Goal: Information Seeking & Learning: Learn about a topic

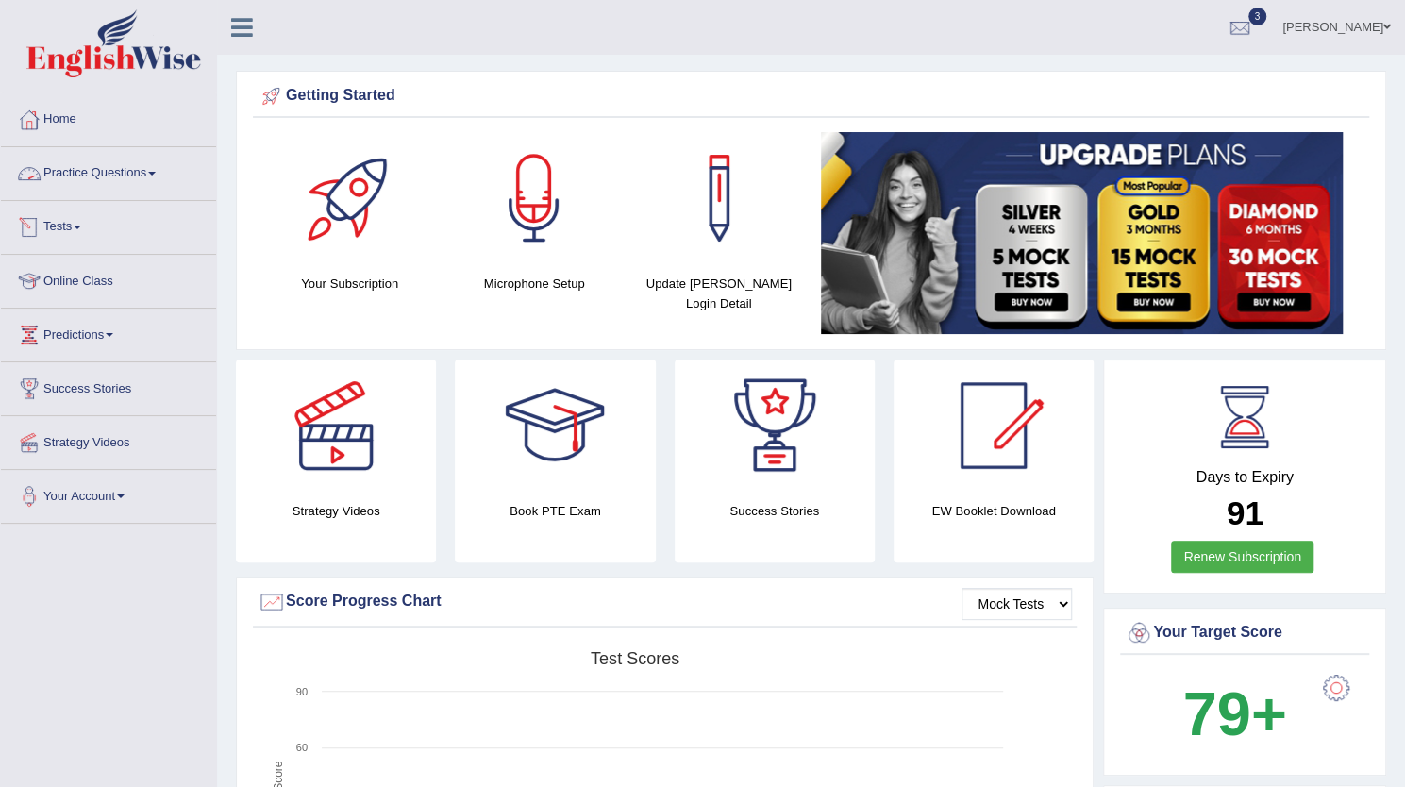
click at [92, 160] on link "Practice Questions" at bounding box center [108, 170] width 215 height 47
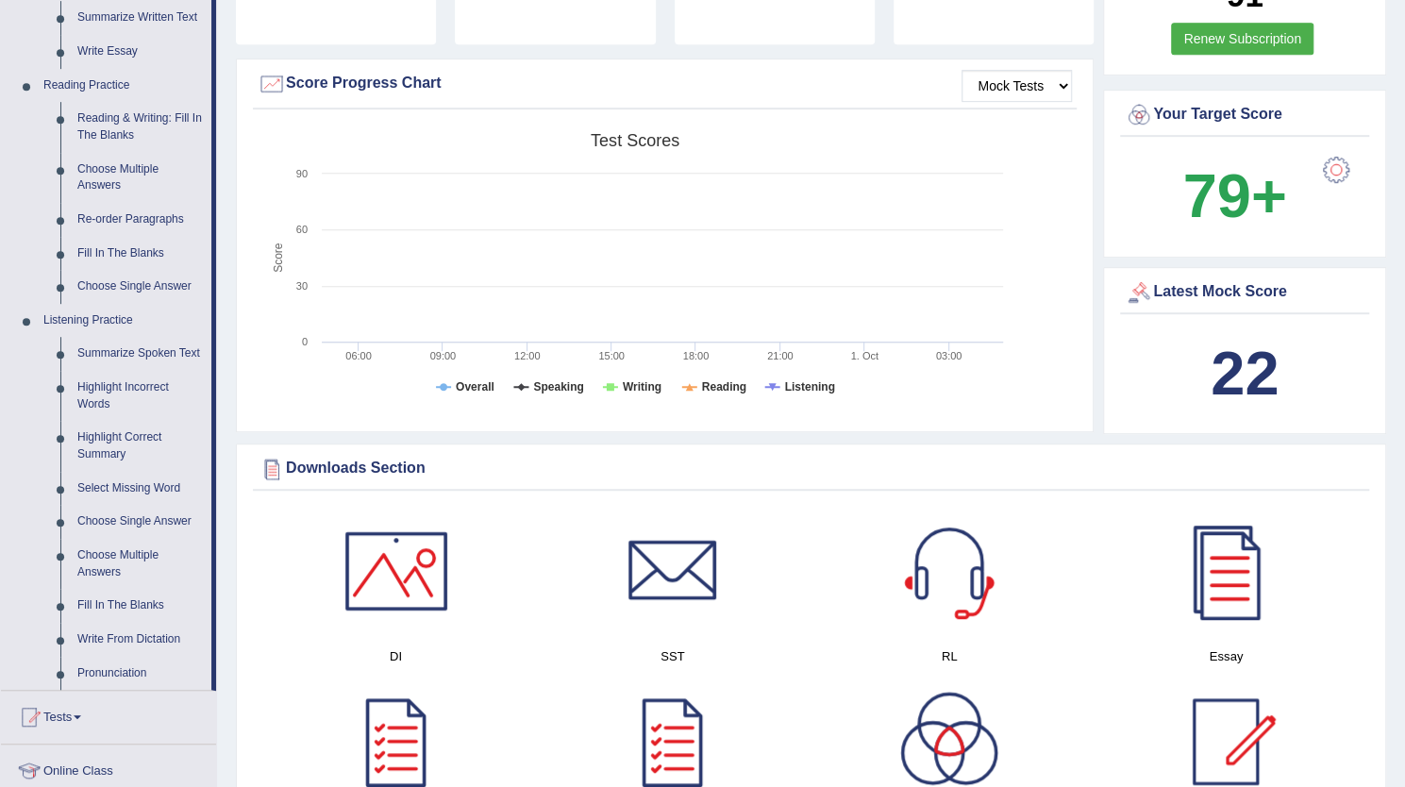
scroll to position [582, 0]
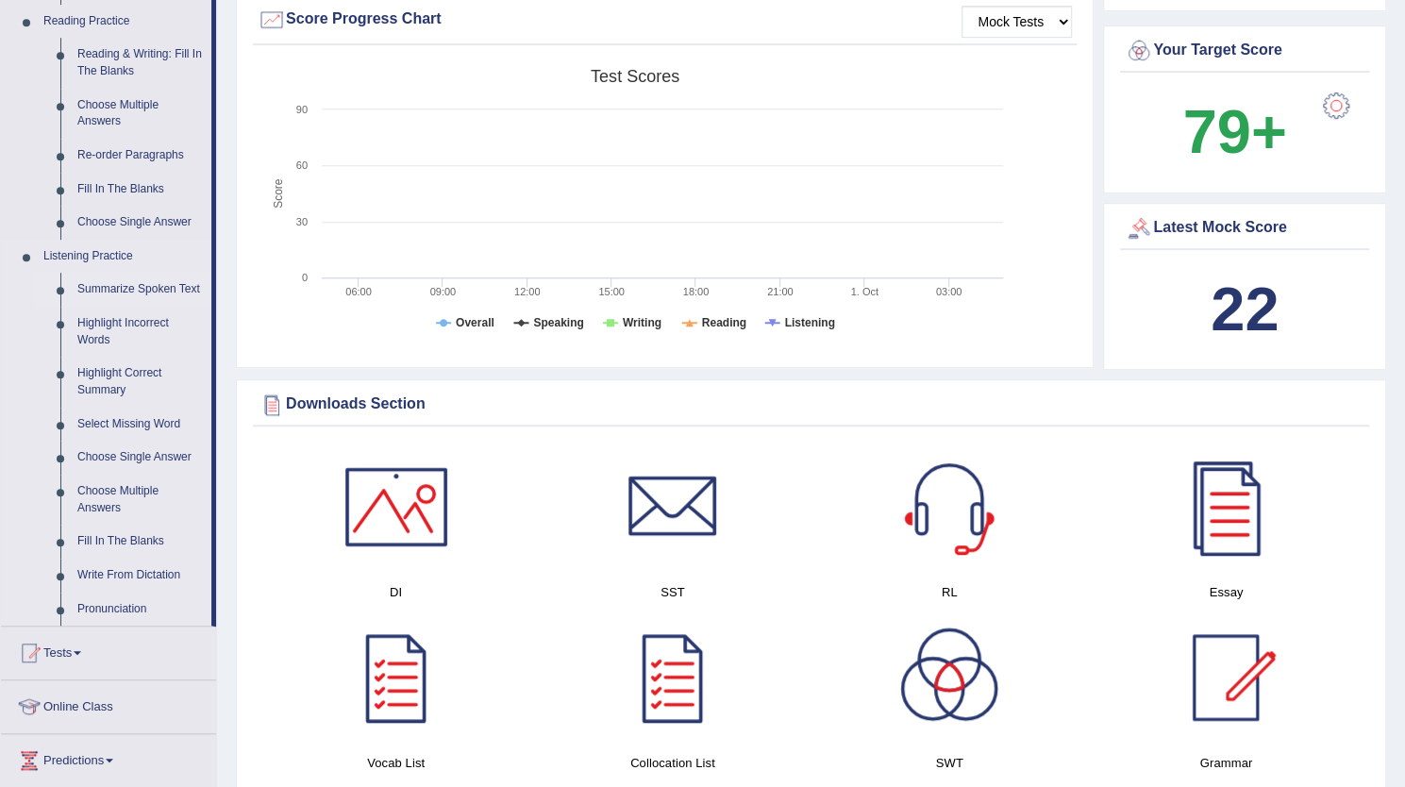
click at [145, 282] on link "Summarize Spoken Text" at bounding box center [140, 290] width 143 height 34
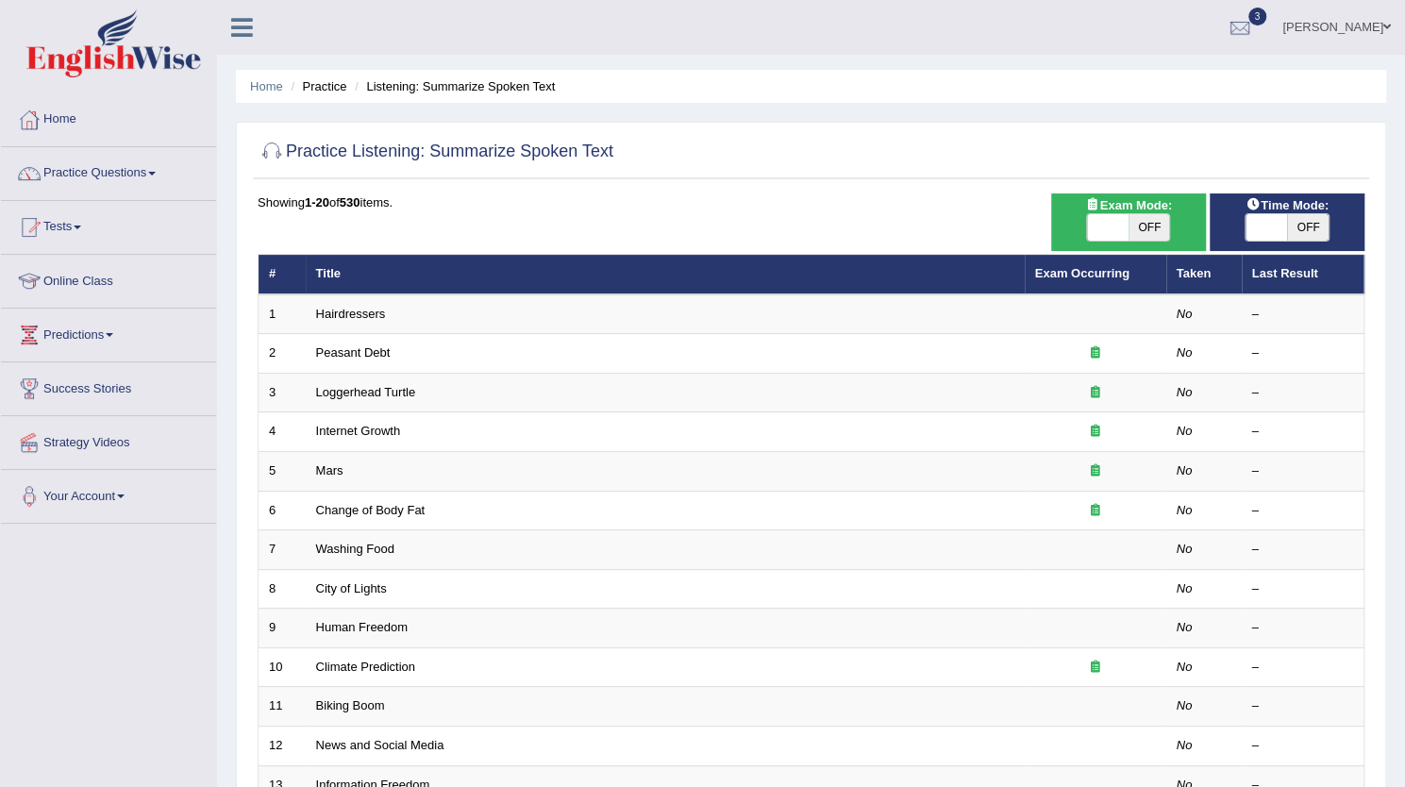
click at [1157, 232] on span "OFF" at bounding box center [1150, 227] width 42 height 26
checkbox input "true"
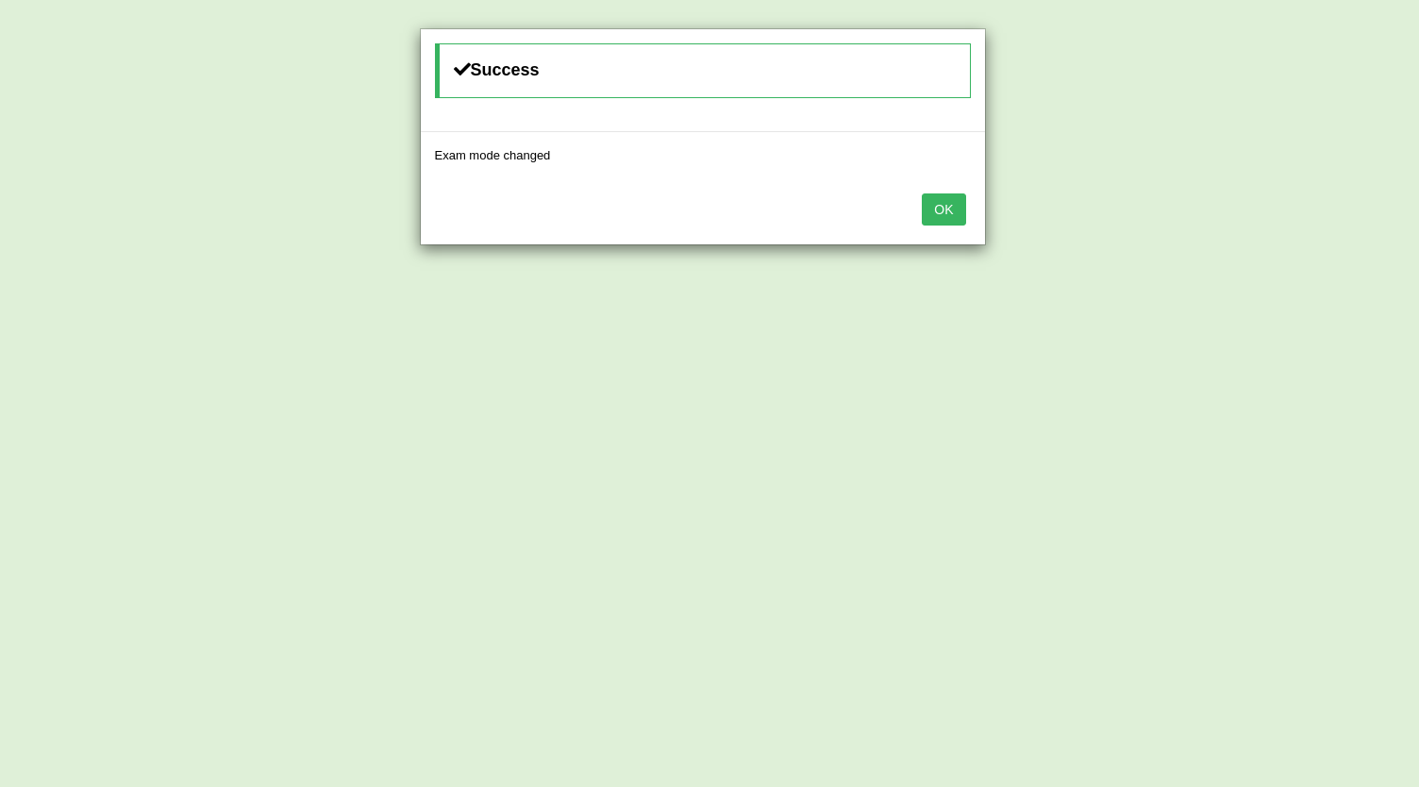
click at [963, 207] on button "OK" at bounding box center [943, 209] width 43 height 32
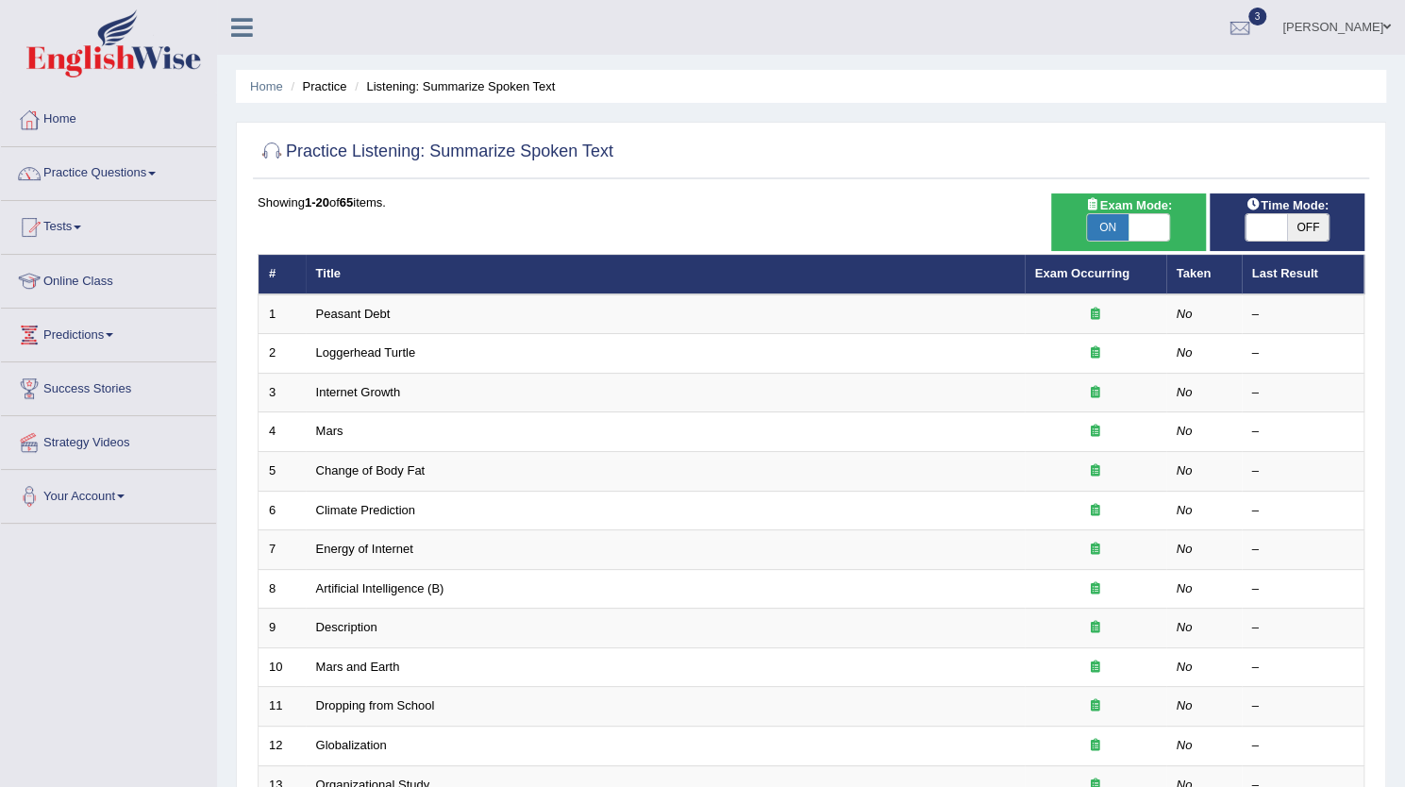
click at [1315, 232] on span "OFF" at bounding box center [1308, 227] width 42 height 26
checkbox input "true"
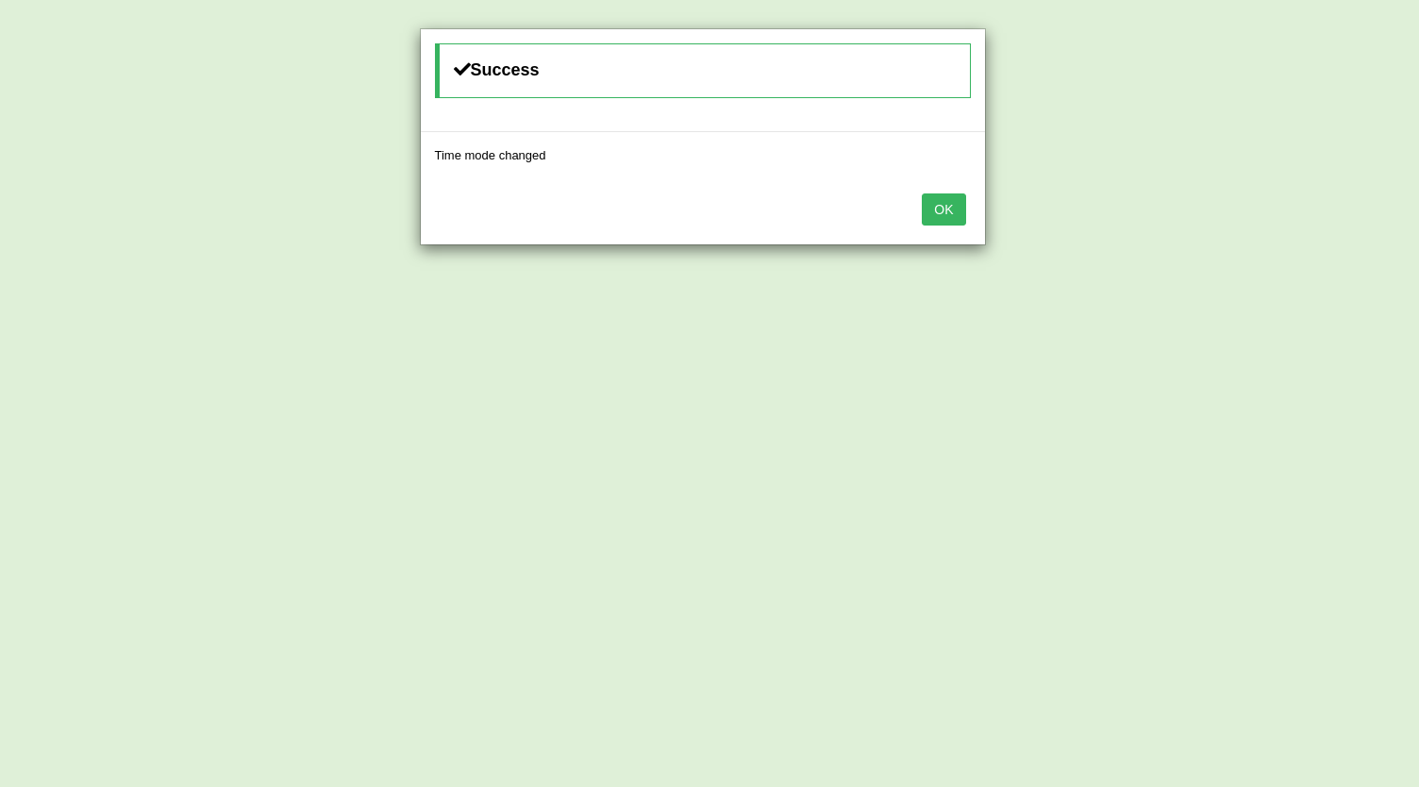
click at [935, 201] on button "OK" at bounding box center [943, 209] width 43 height 32
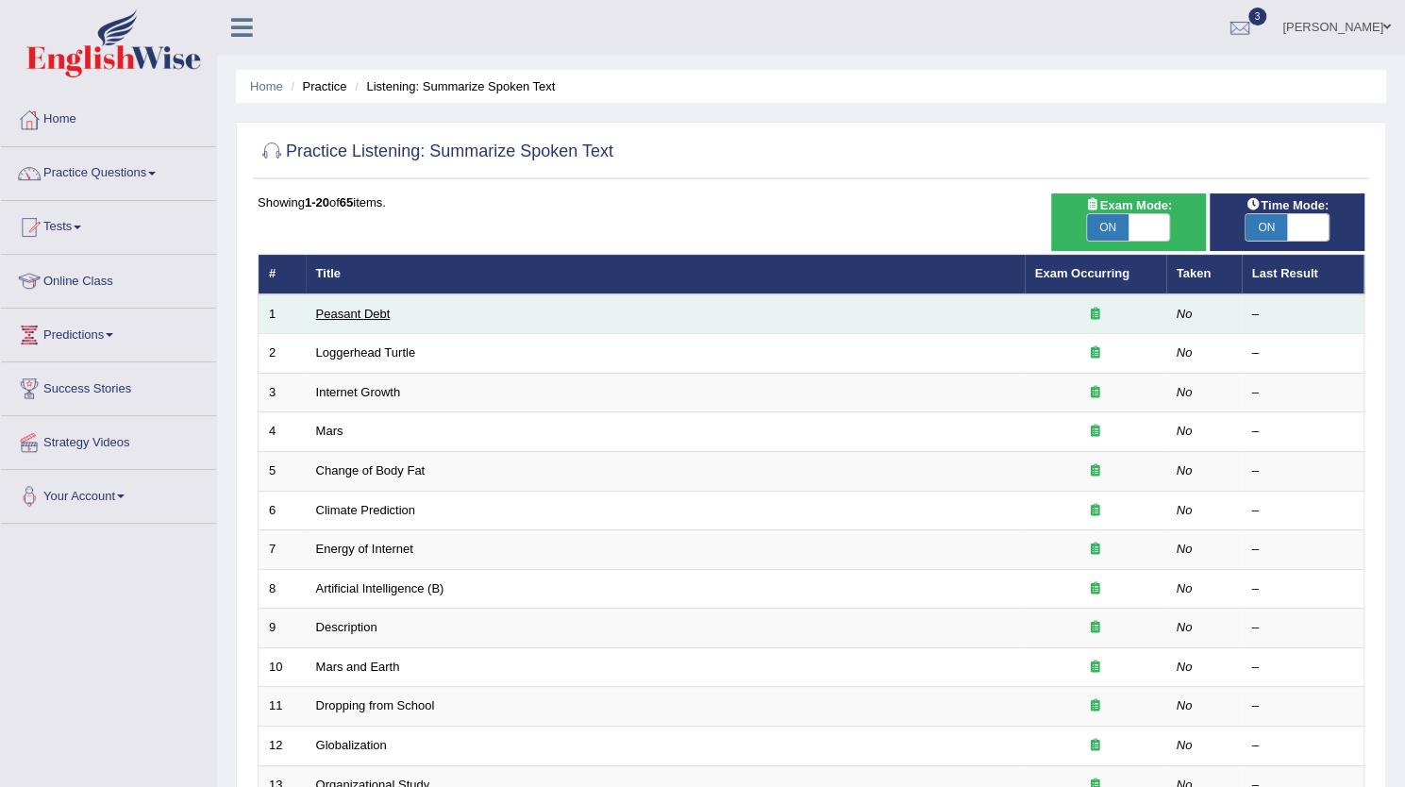
click at [369, 312] on link "Peasant Debt" at bounding box center [353, 314] width 75 height 14
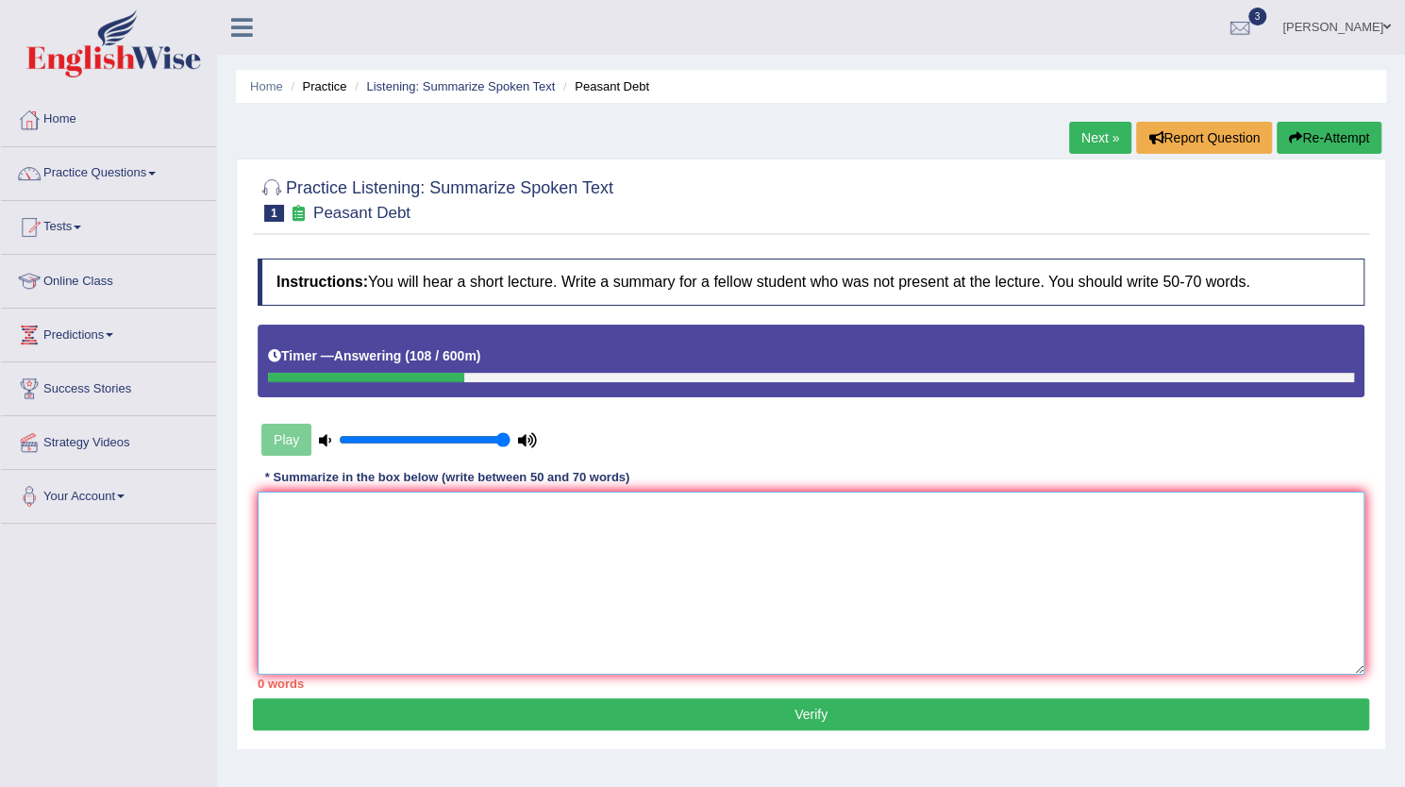
click at [428, 572] on textarea at bounding box center [811, 583] width 1107 height 183
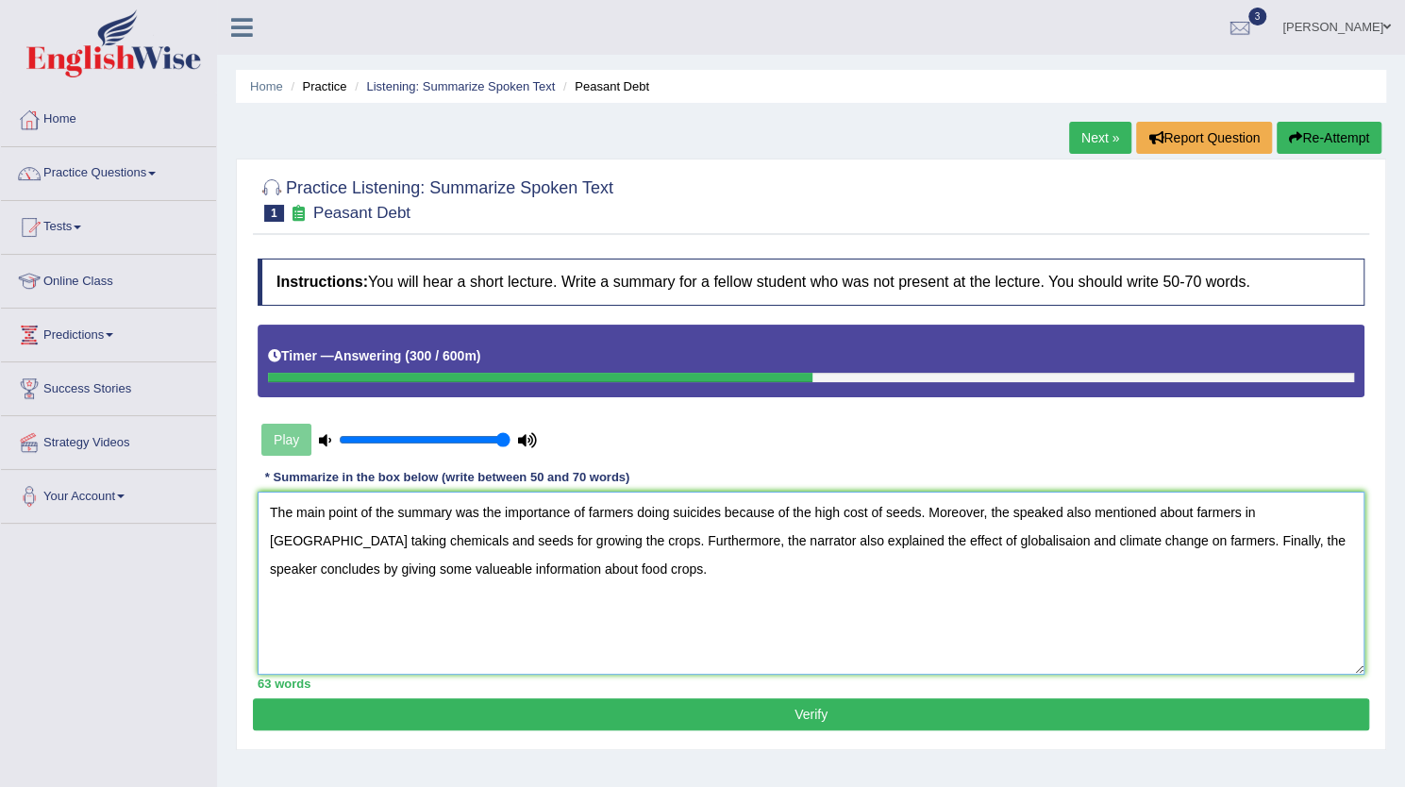
drag, startPoint x: 334, startPoint y: 514, endPoint x: 529, endPoint y: 503, distance: 194.8
click at [529, 503] on textarea "The main point of the summary was the importance of farmers doing suicides beca…" at bounding box center [811, 583] width 1107 height 183
click at [613, 543] on textarea "The main point of the summary was the importance of farmers doing suicides beca…" at bounding box center [811, 583] width 1107 height 183
click at [666, 595] on textarea "The main point of the summary was the importance of farmers doing suicides beca…" at bounding box center [811, 583] width 1107 height 183
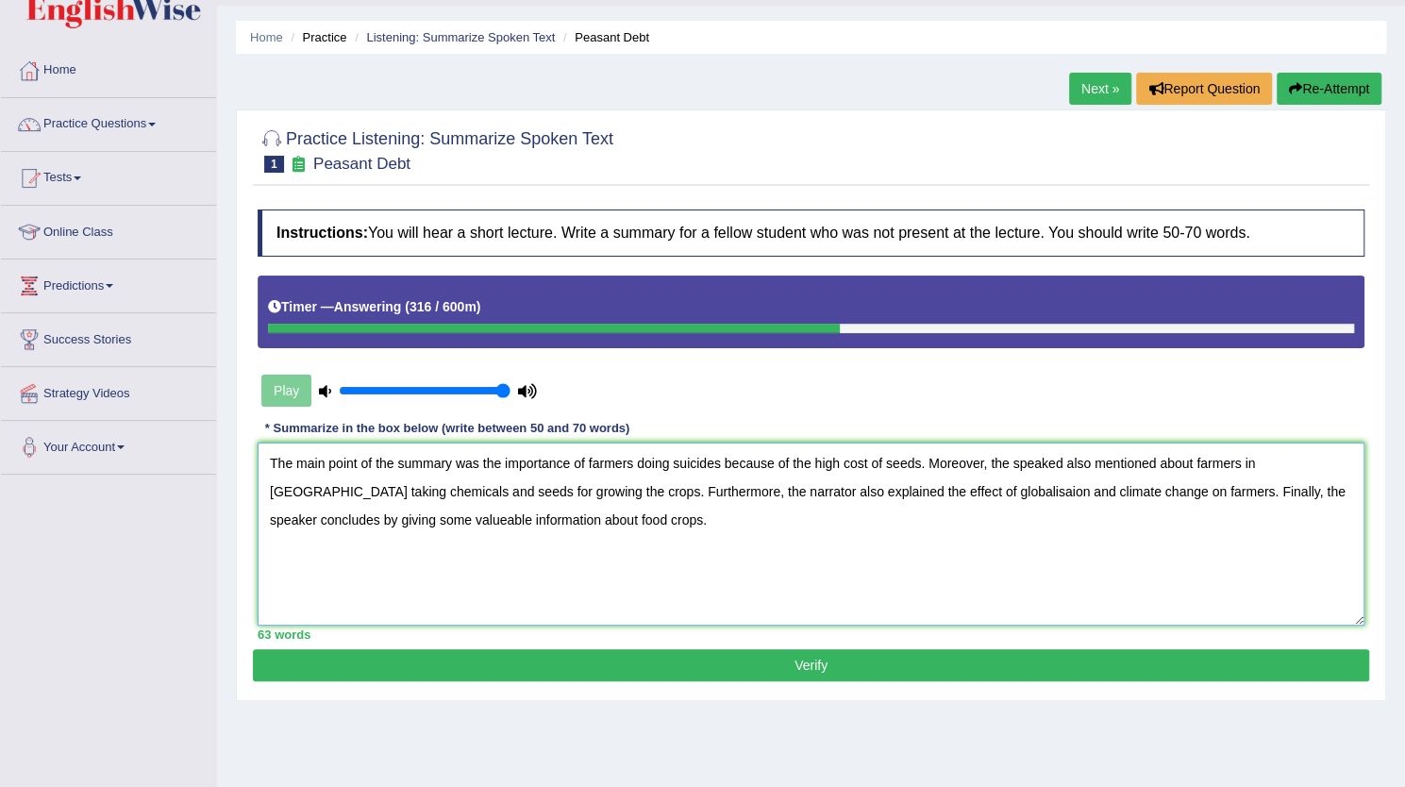
scroll to position [50, 0]
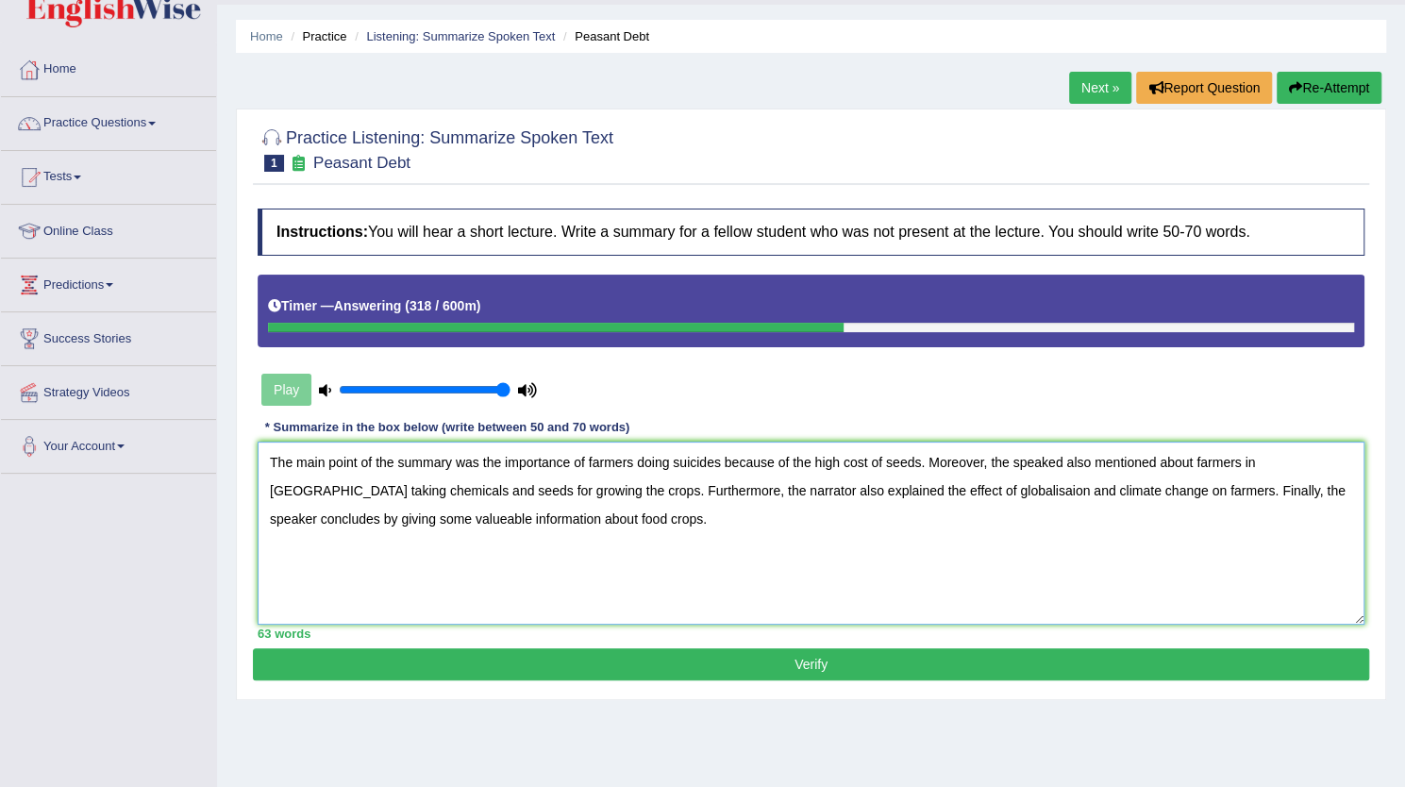
type textarea "The main point of the summary was the importance of farmers doing suicides beca…"
click at [697, 659] on button "Verify" at bounding box center [811, 664] width 1117 height 32
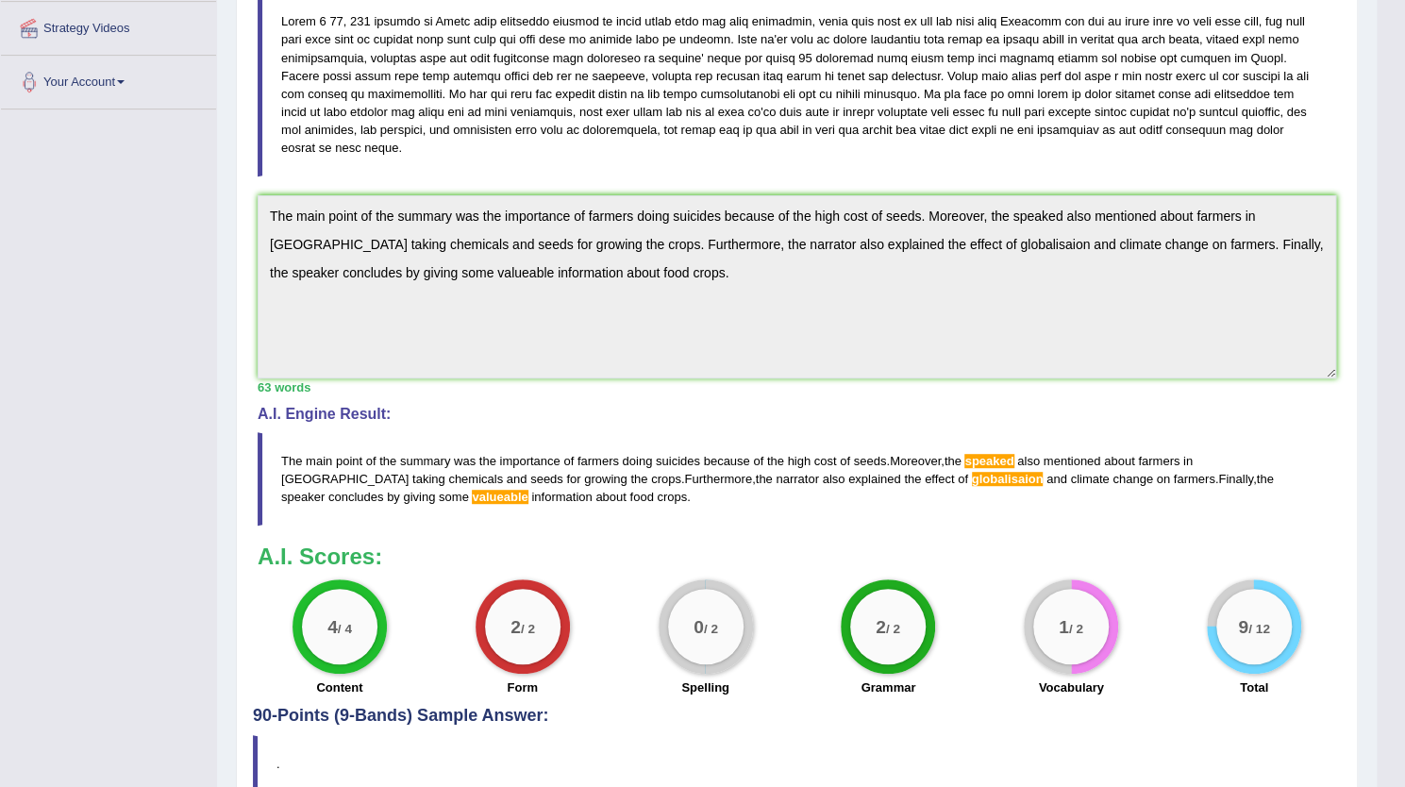
scroll to position [506, 0]
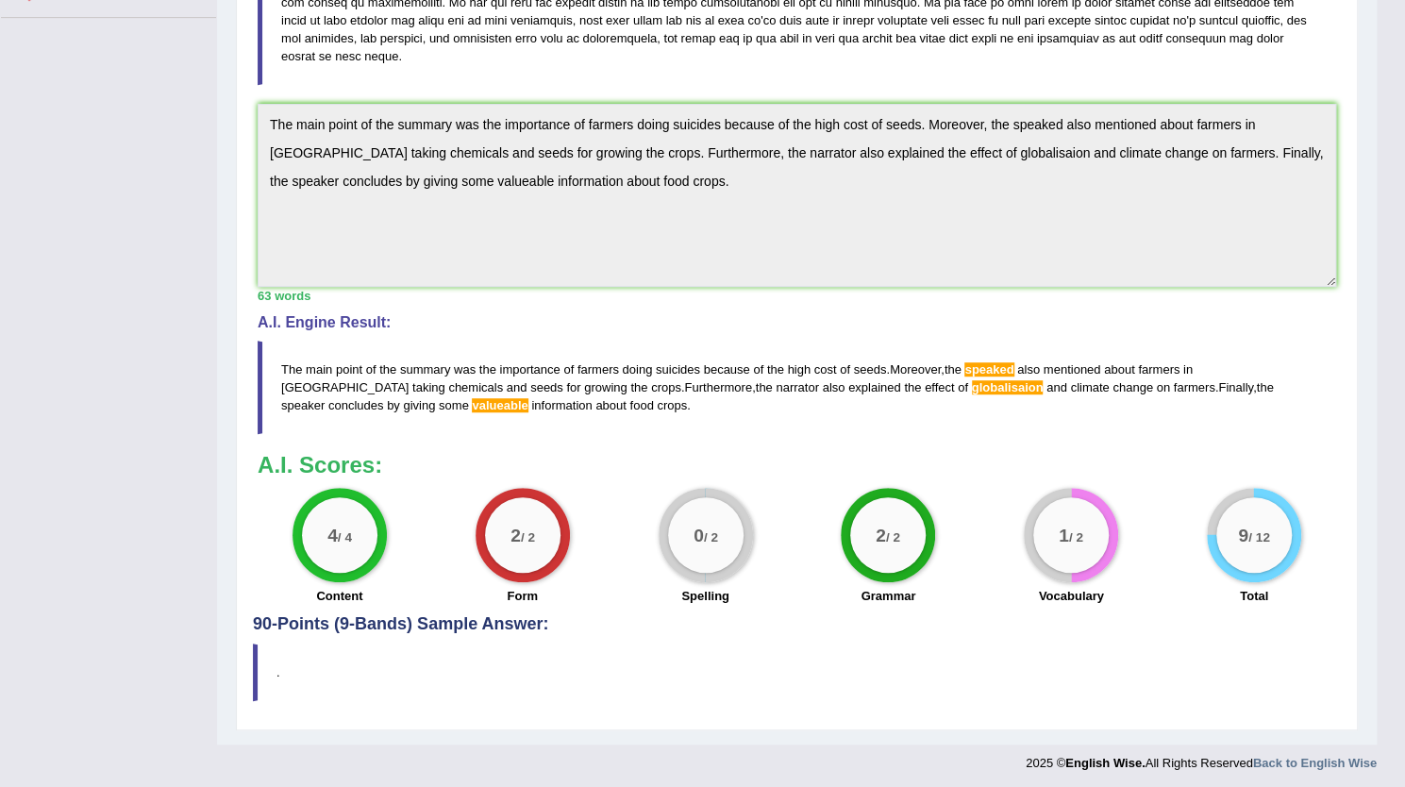
drag, startPoint x: 277, startPoint y: 356, endPoint x: 523, endPoint y: 445, distance: 260.9
click at [523, 445] on div "Instructions: You will hear a short lecture. Write a summary for a fellow stude…" at bounding box center [797, 179] width 1088 height 872
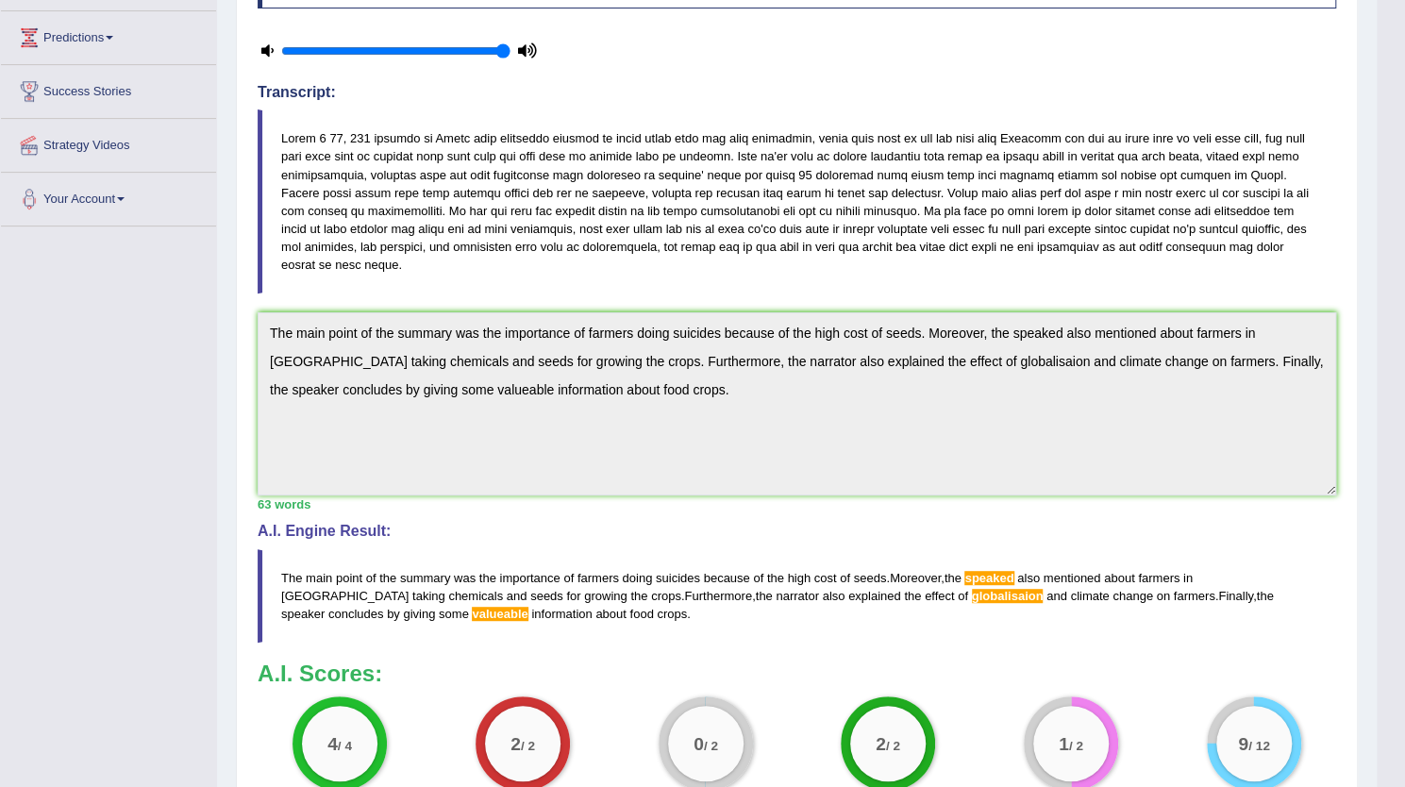
scroll to position [298, 0]
click at [1221, 241] on blockquote at bounding box center [797, 201] width 1079 height 184
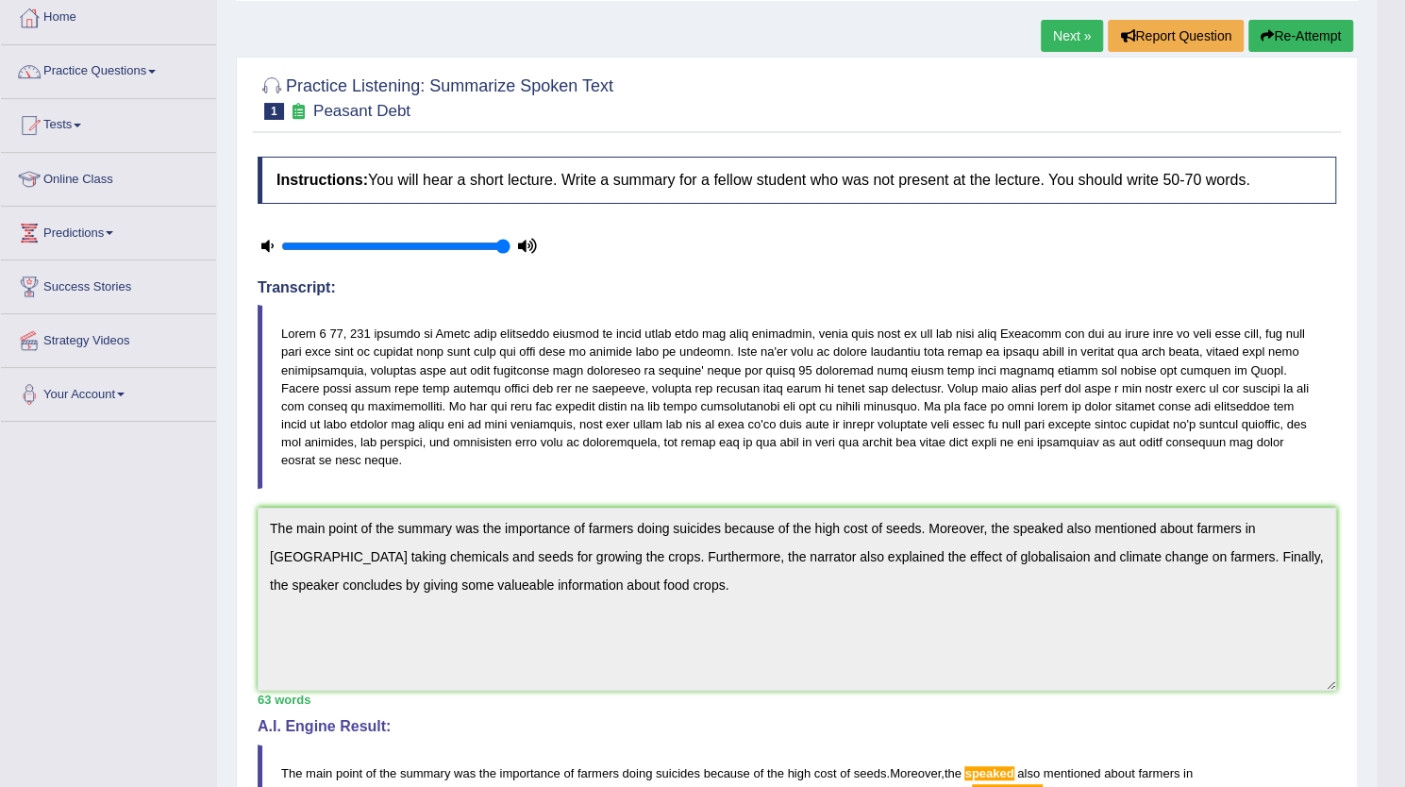
scroll to position [0, 0]
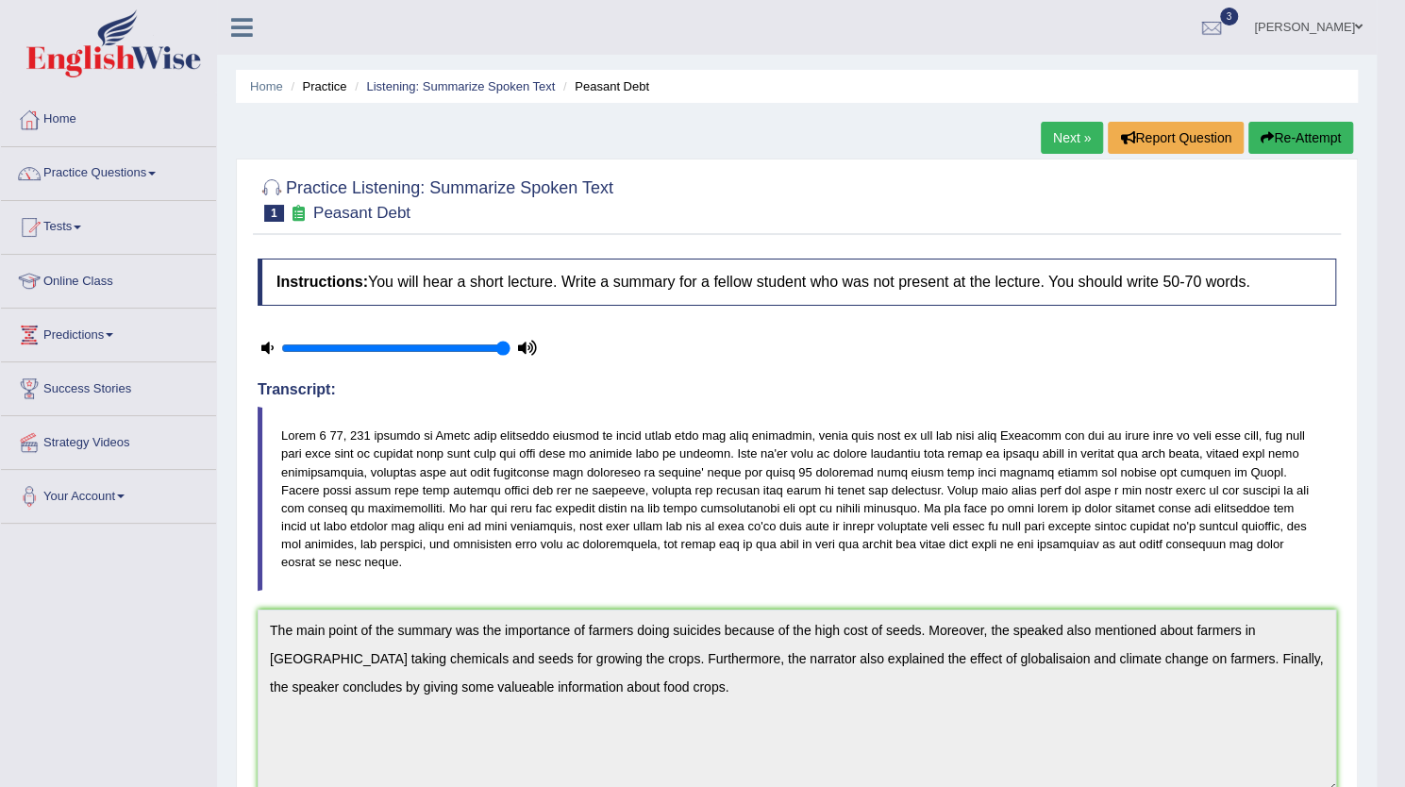
click at [1288, 151] on button "Re-Attempt" at bounding box center [1301, 138] width 105 height 32
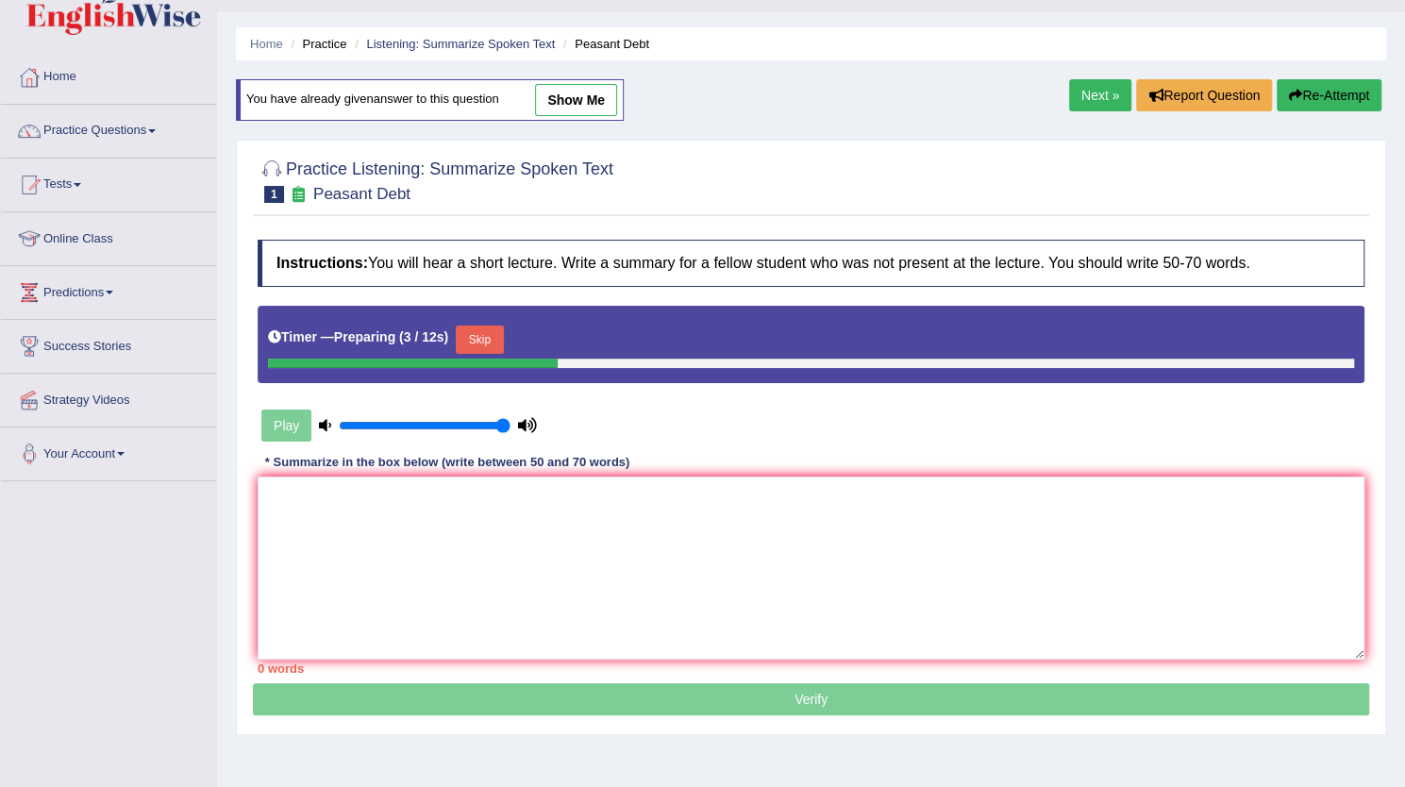
click at [486, 339] on button "Skip" at bounding box center [479, 340] width 47 height 28
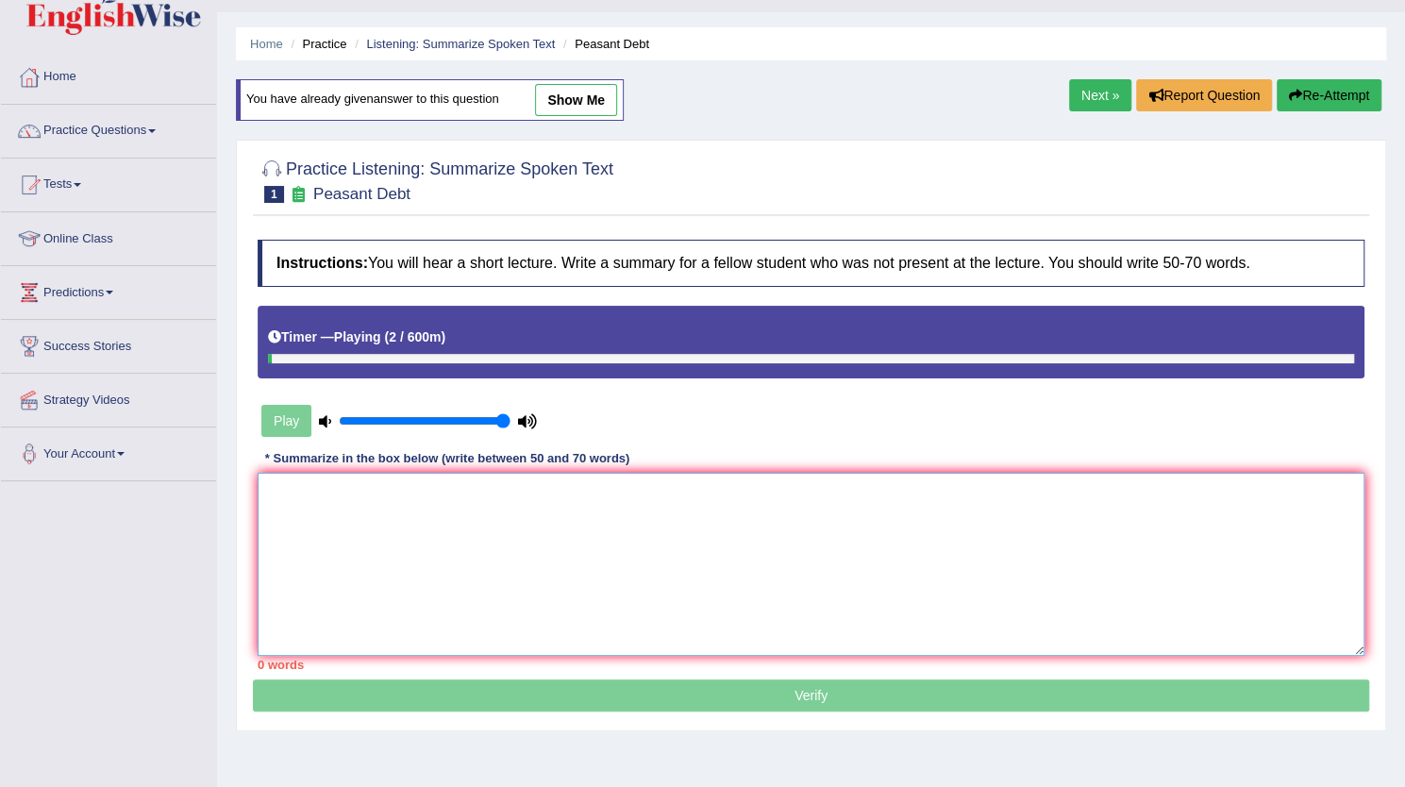
click at [417, 524] on textarea at bounding box center [811, 564] width 1107 height 183
paste textarea "The main point of the summary was the importance of farmers doing suicides beca…"
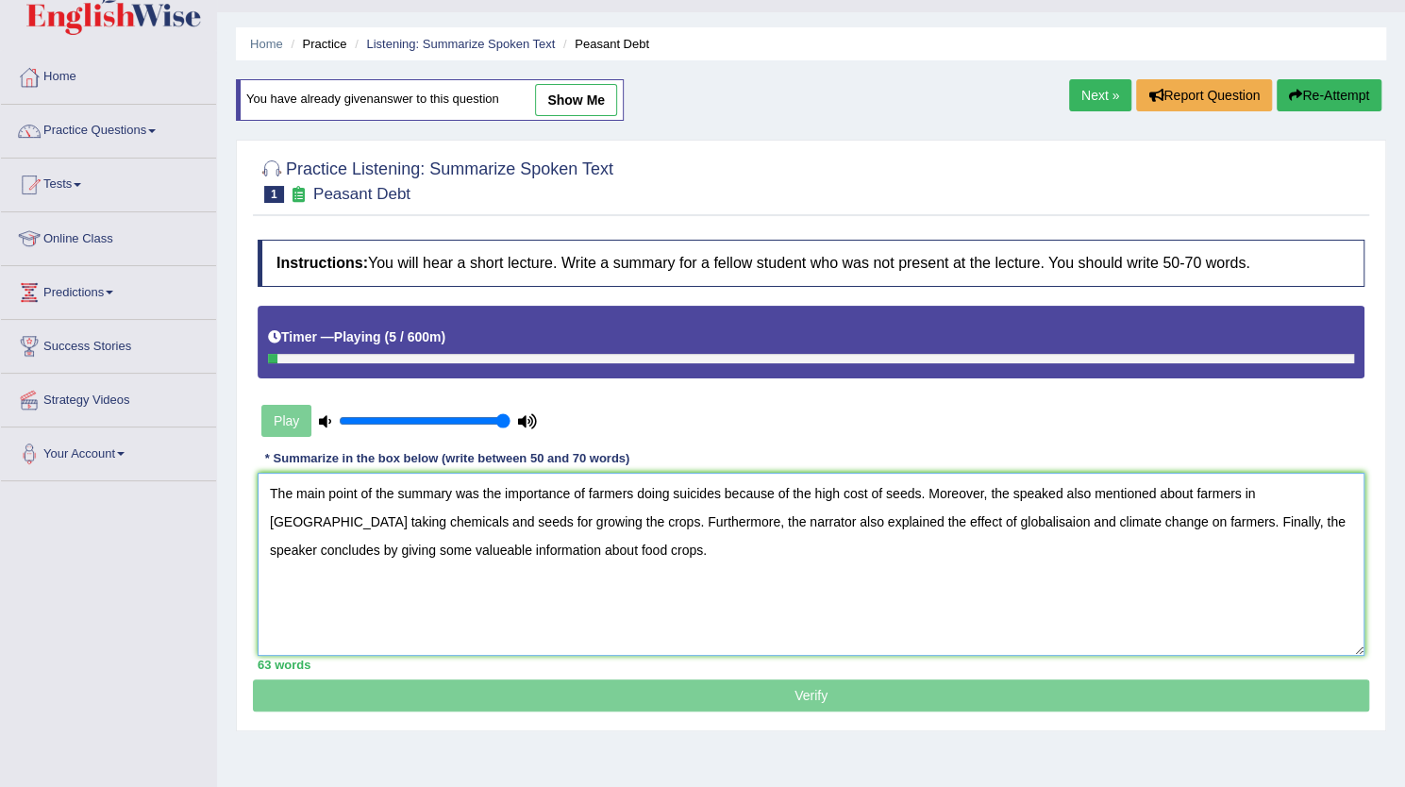
click at [1061, 491] on textarea "The main point of the summary was the importance of farmers doing suicides beca…" at bounding box center [811, 564] width 1107 height 183
click at [889, 516] on textarea "The main point of the summary was the importance of farmers doing suicides beca…" at bounding box center [811, 564] width 1107 height 183
click at [336, 541] on textarea "The main point of the summary was the importance of farmers doing suicides beca…" at bounding box center [811, 564] width 1107 height 183
click at [461, 568] on textarea "The main point of the summary was the importance of farmers doing suicides beca…" at bounding box center [811, 564] width 1107 height 183
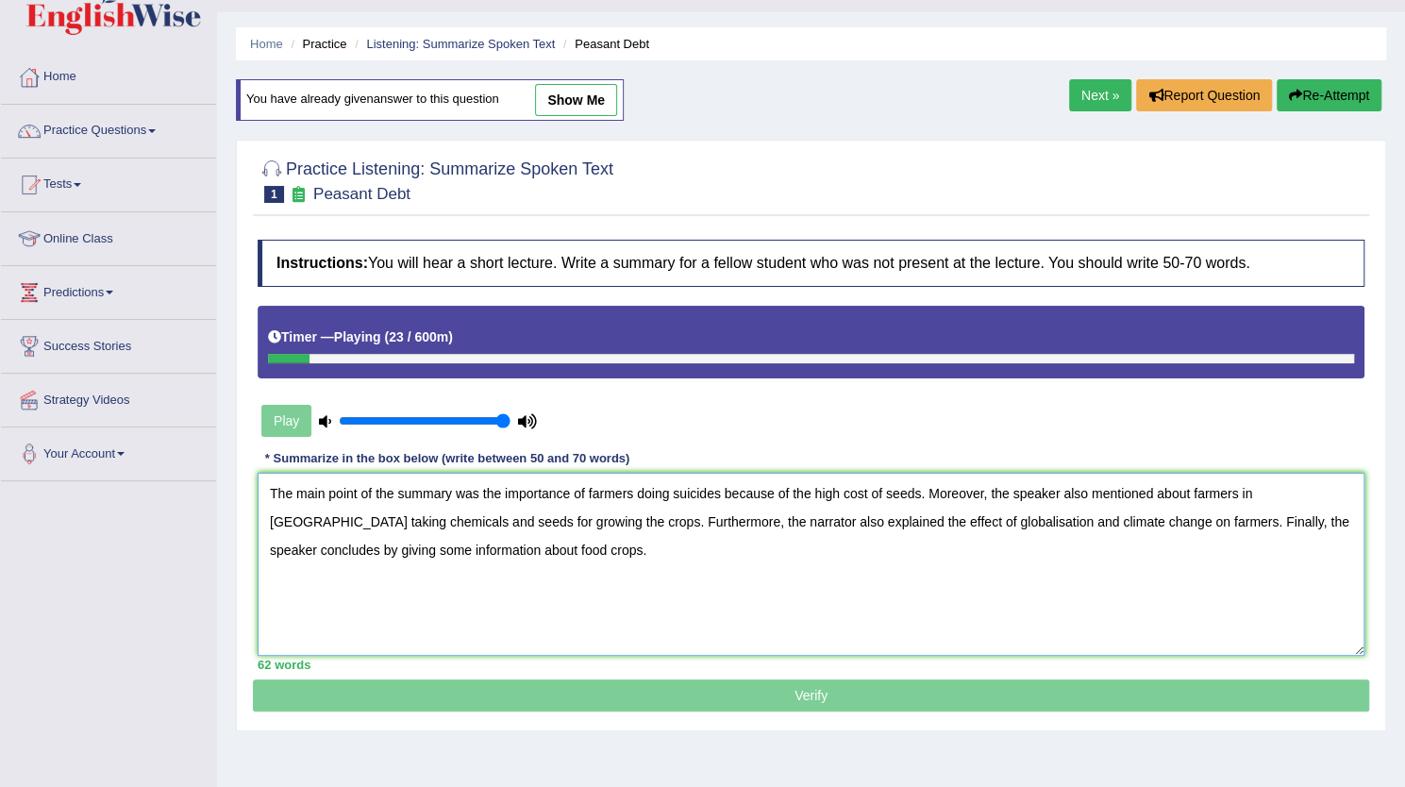
type textarea "The main point of the summary was the importance of farmers doing suicides beca…"
click at [621, 656] on div "62 words" at bounding box center [811, 665] width 1107 height 18
click at [435, 365] on div "Timer — Playing ( 24 / 600m )" at bounding box center [811, 342] width 1107 height 73
click at [449, 354] on div at bounding box center [811, 358] width 1086 height 9
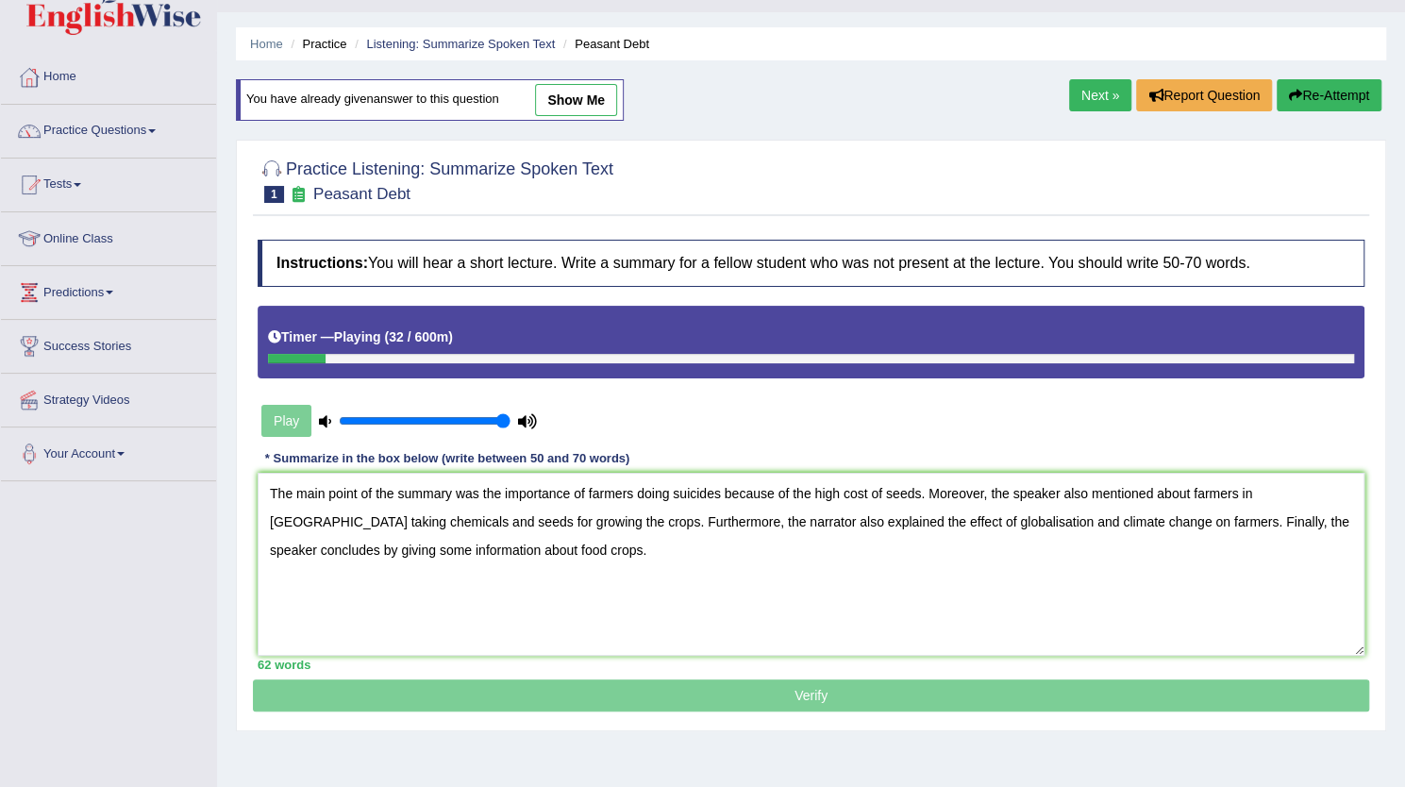
click at [449, 354] on div at bounding box center [811, 358] width 1086 height 9
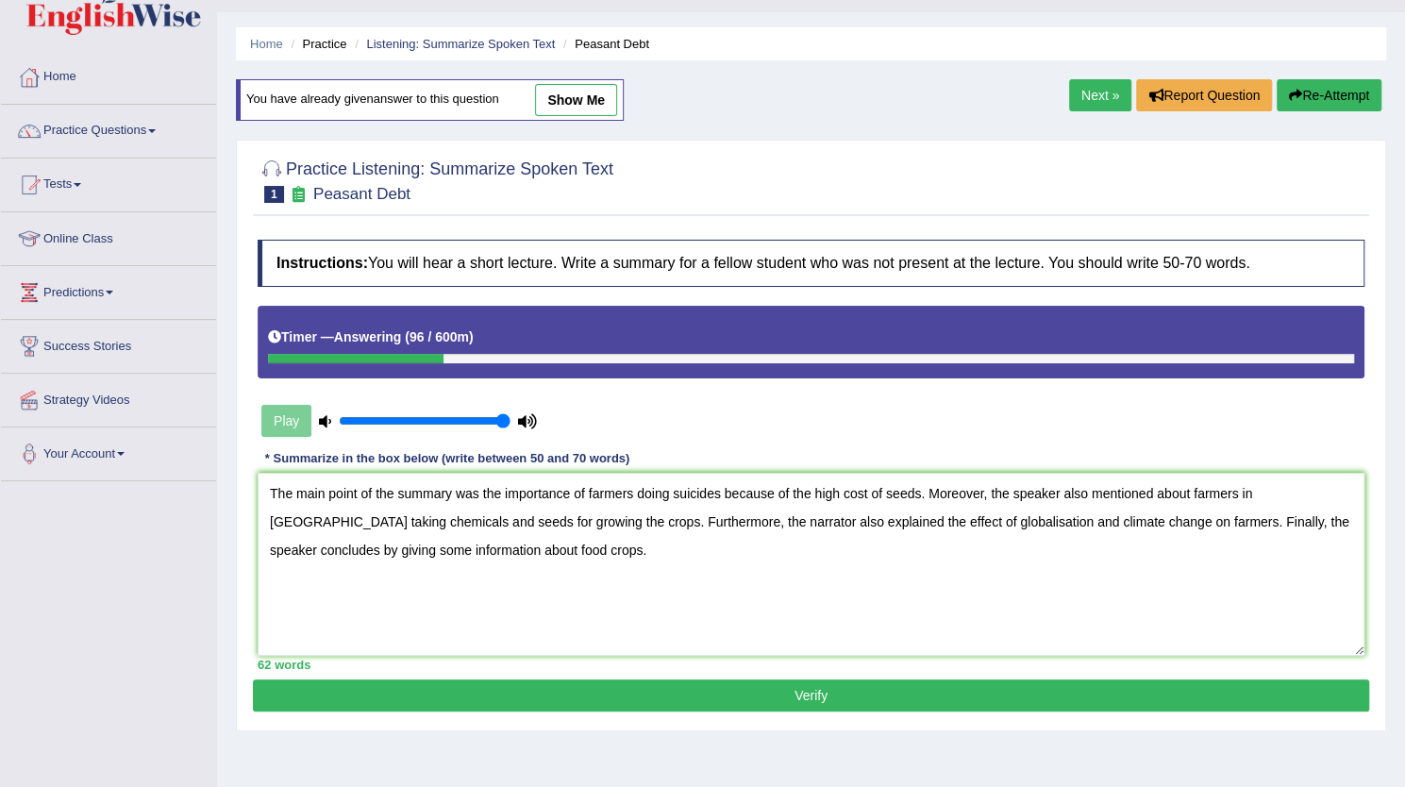
click at [602, 690] on button "Verify" at bounding box center [811, 696] width 1117 height 32
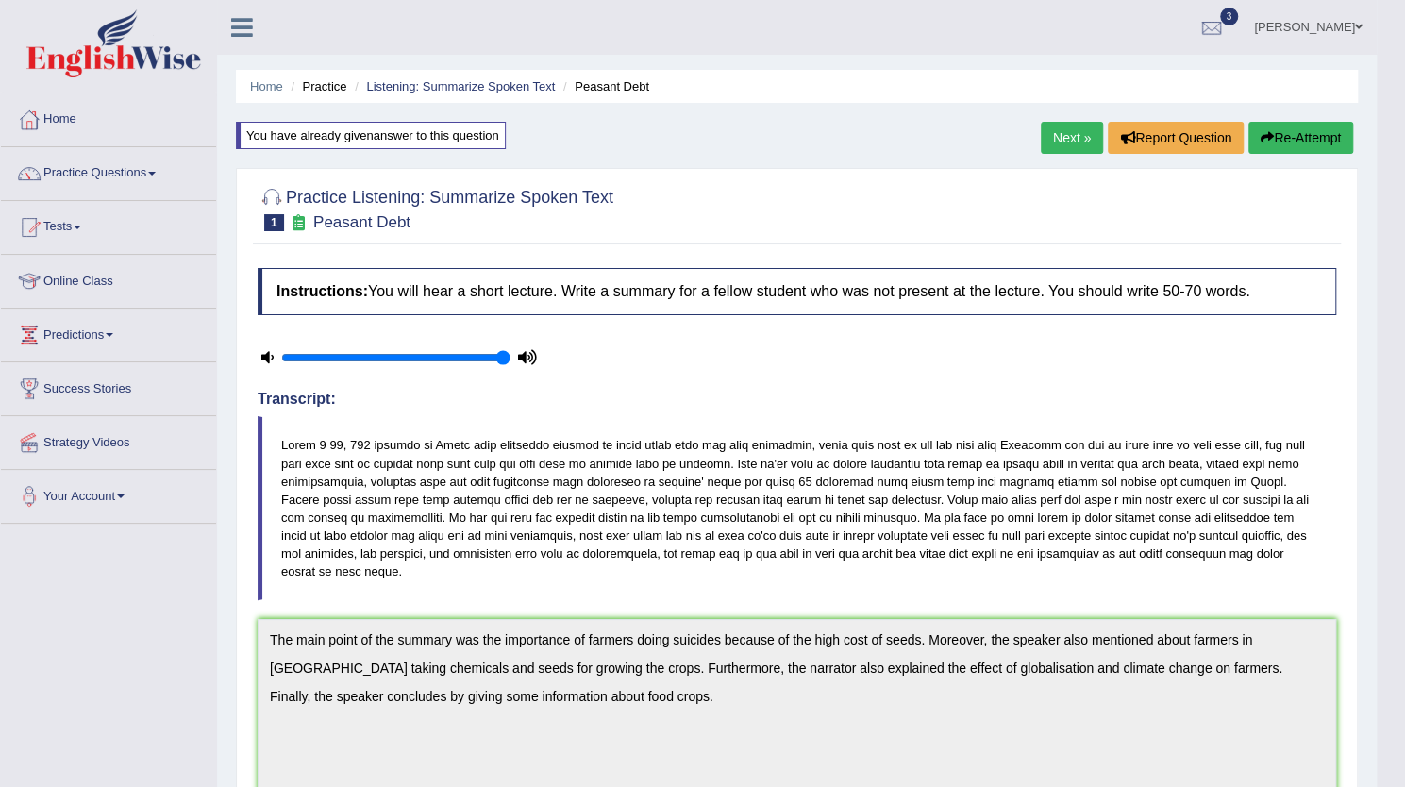
click at [1077, 138] on link "Next »" at bounding box center [1072, 138] width 62 height 32
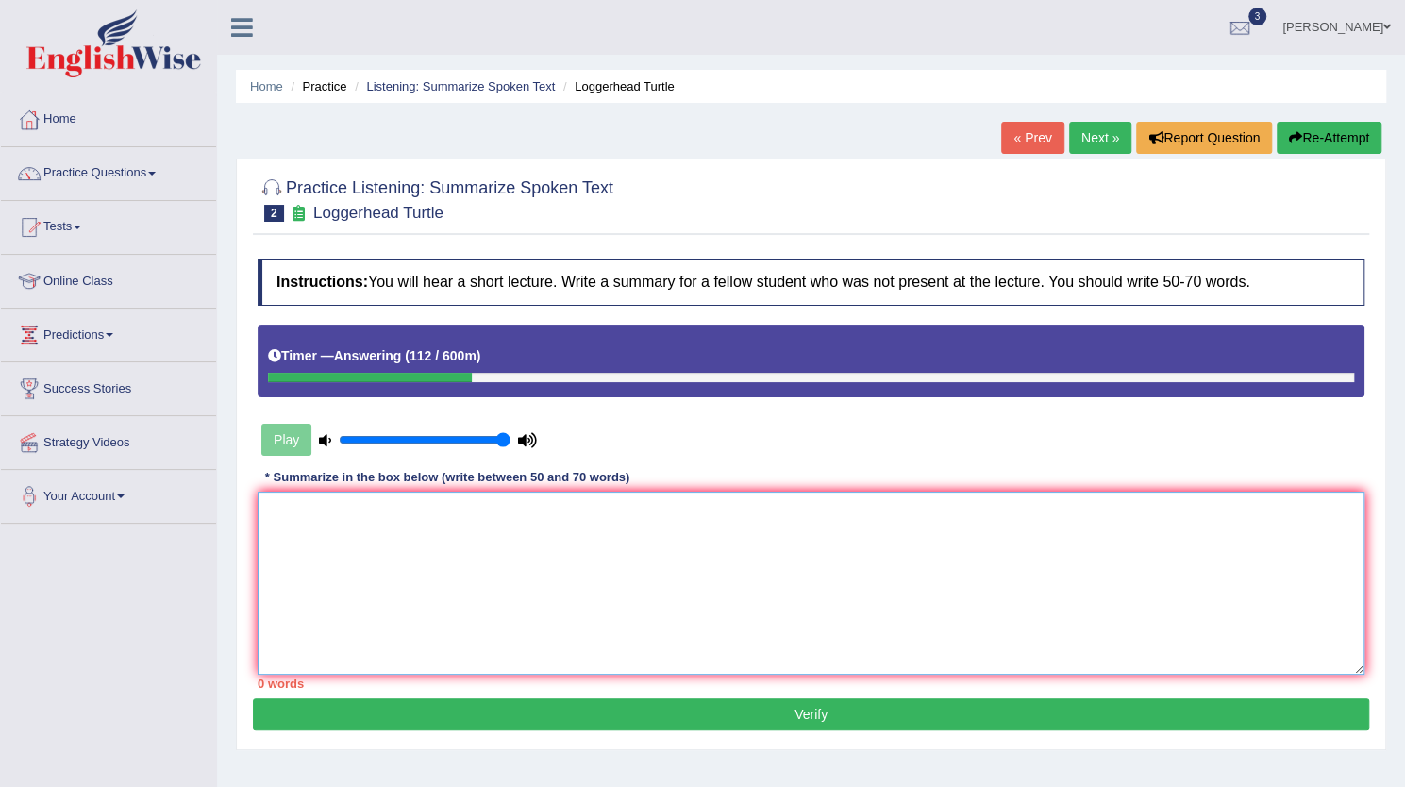
click at [936, 521] on textarea at bounding box center [811, 583] width 1107 height 183
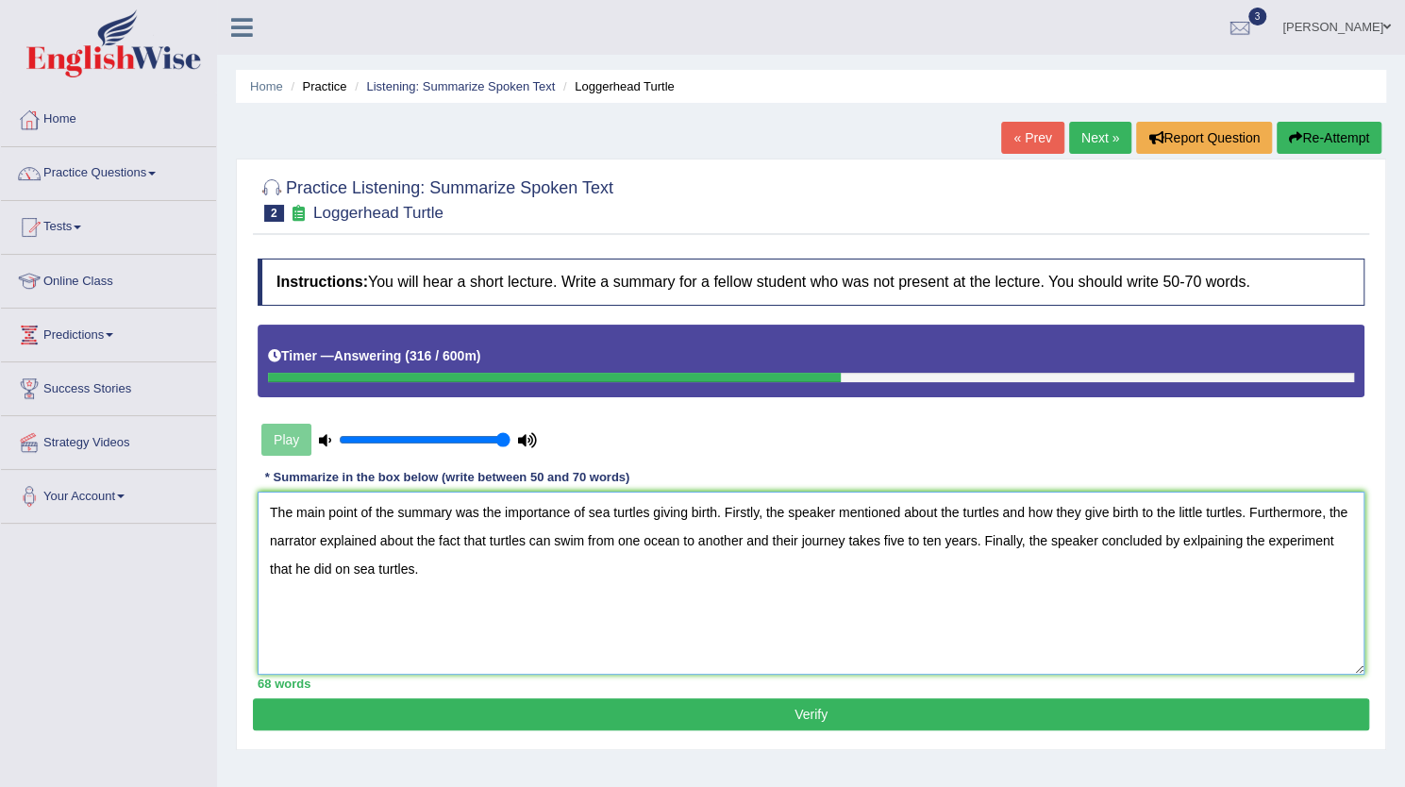
type textarea "The main point of the summary was the importance of sea turtles giving birth. F…"
click at [798, 707] on button "Verify" at bounding box center [811, 714] width 1117 height 32
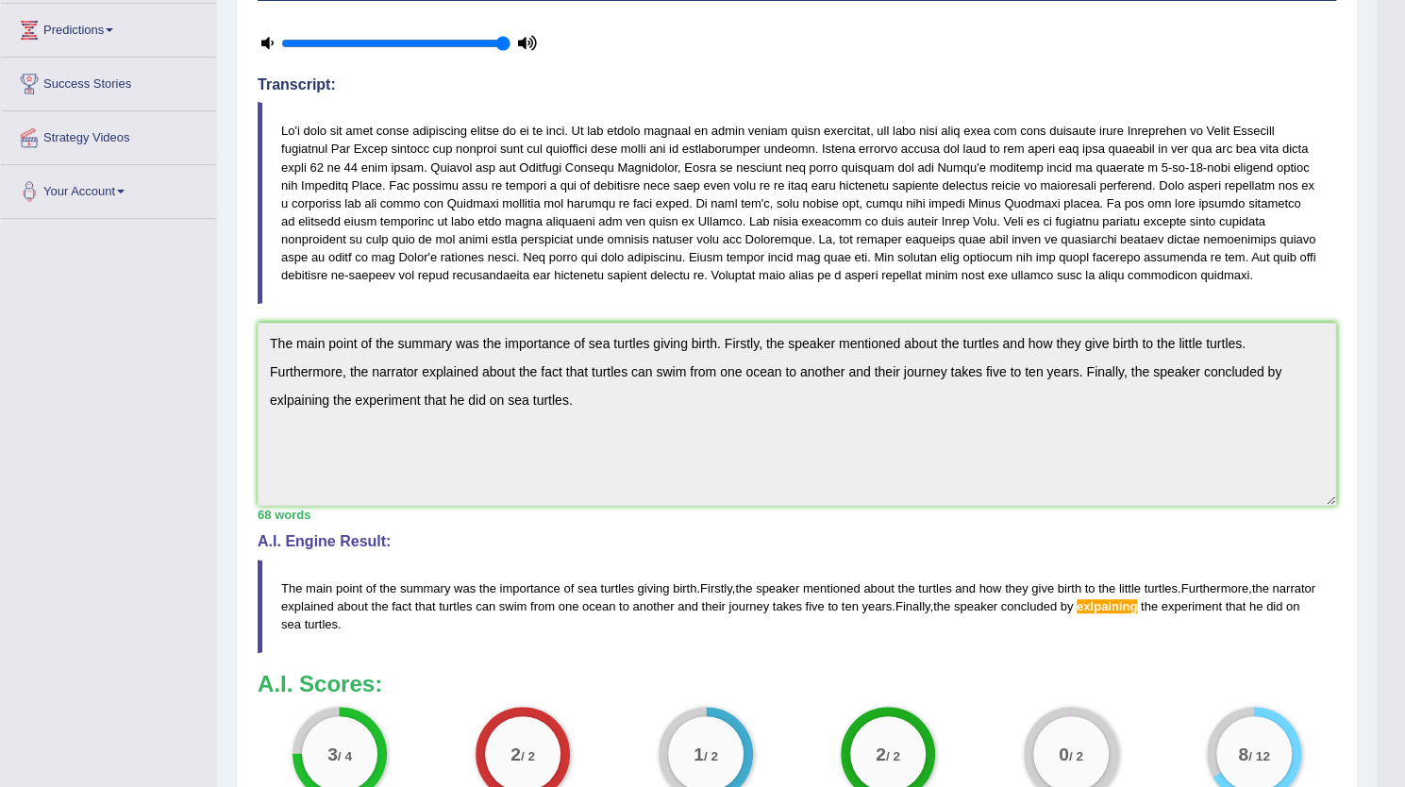
scroll to position [525, 0]
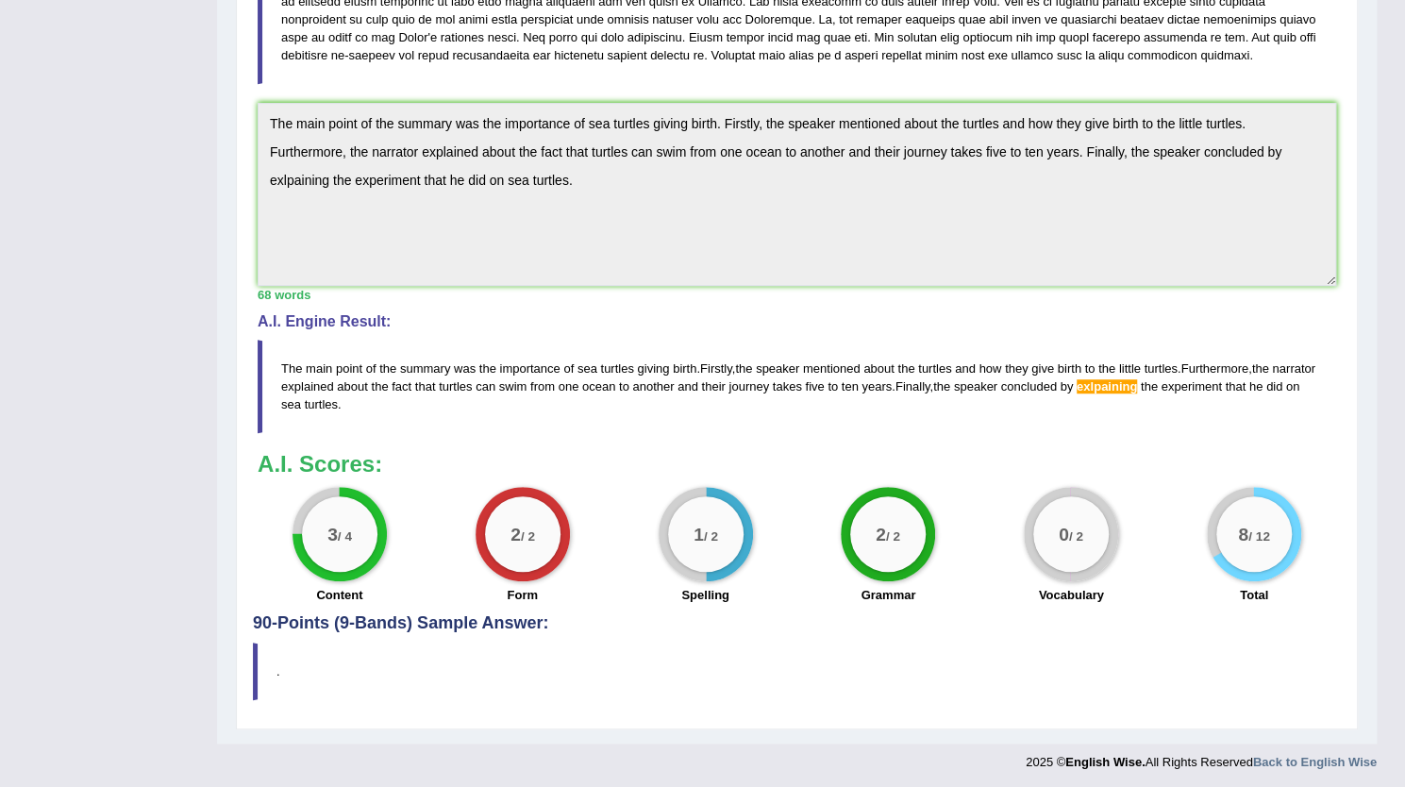
click at [1137, 379] on span "exlpaining" at bounding box center [1107, 386] width 60 height 14
drag, startPoint x: 1189, startPoint y: 382, endPoint x: 1134, endPoint y: 399, distance: 57.3
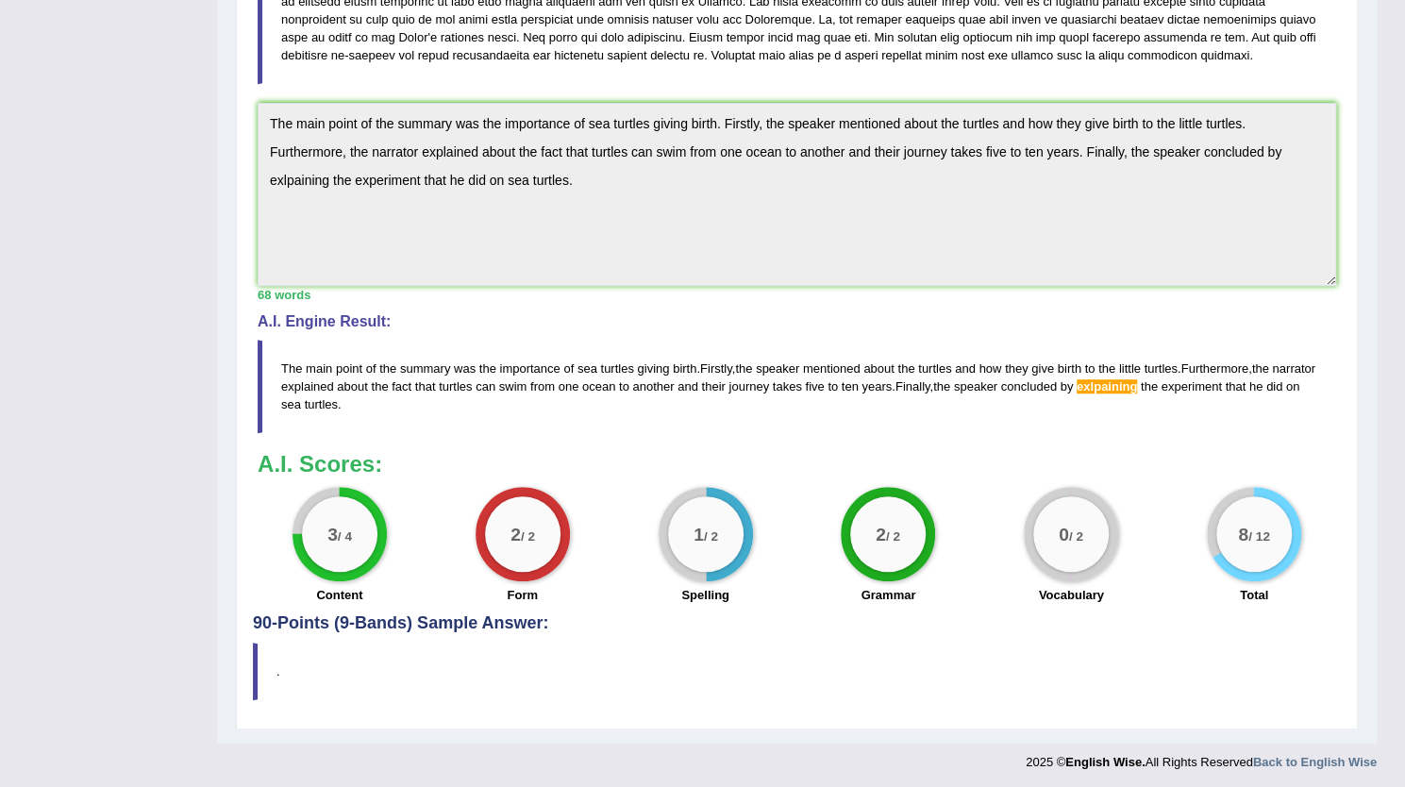
click at [1134, 399] on blockquote "The main point of the summary was the importance of sea turtles giving birth . …" at bounding box center [797, 386] width 1079 height 93
click at [234, 93] on div "Home Practice Listening: Summarize Spoken Text Loggerhead Turtle « Prev Next » …" at bounding box center [797, 109] width 1160 height 1268
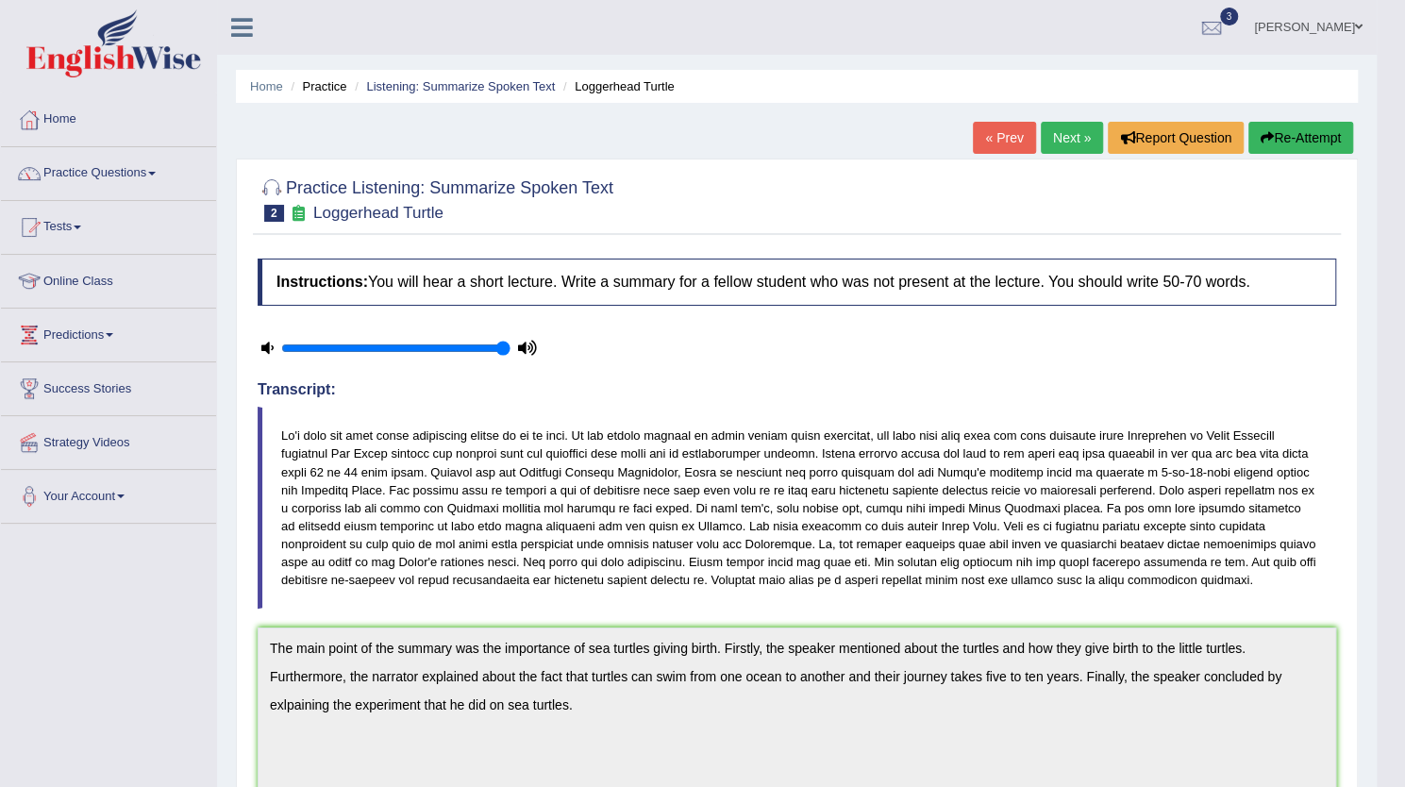
click at [1282, 133] on button "Re-Attempt" at bounding box center [1301, 138] width 105 height 32
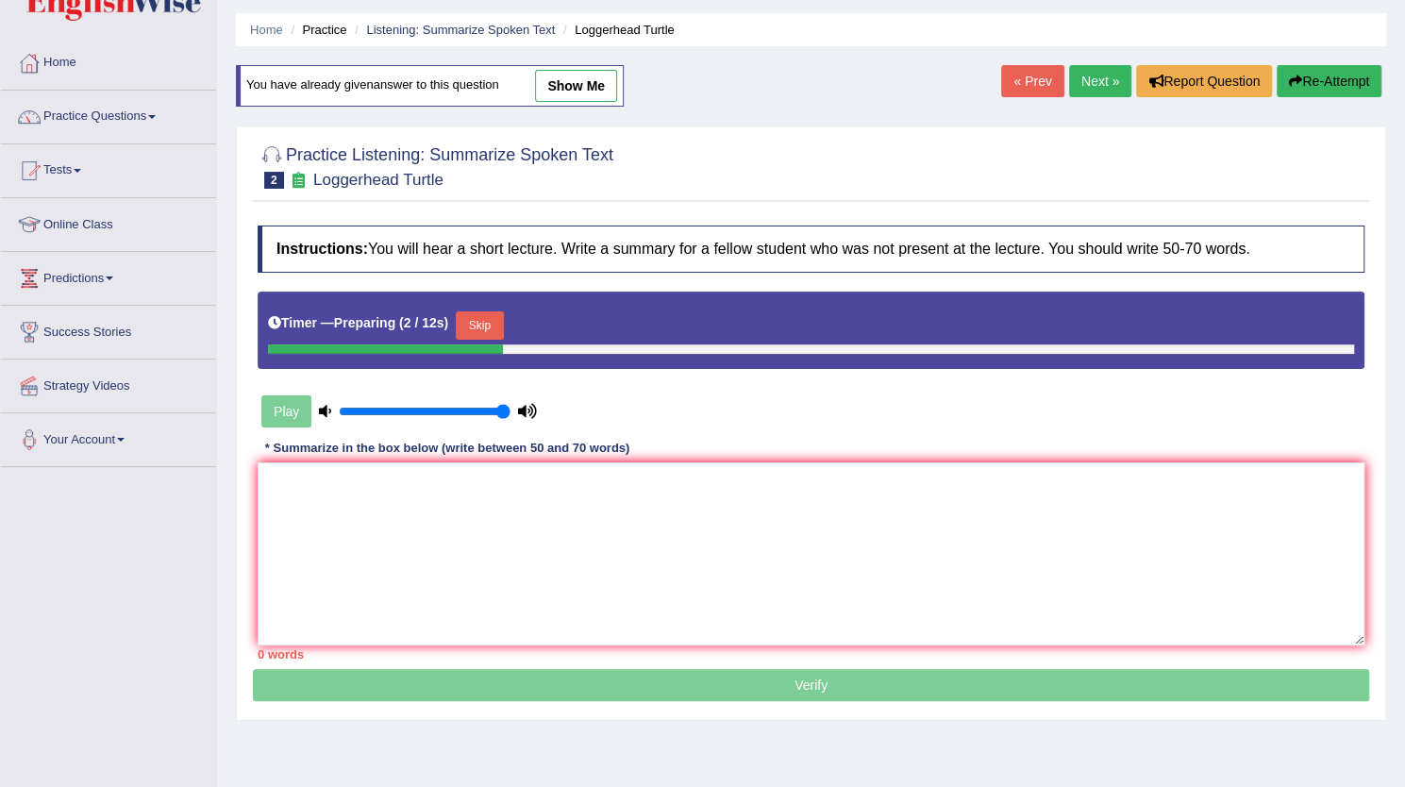
scroll to position [204, 0]
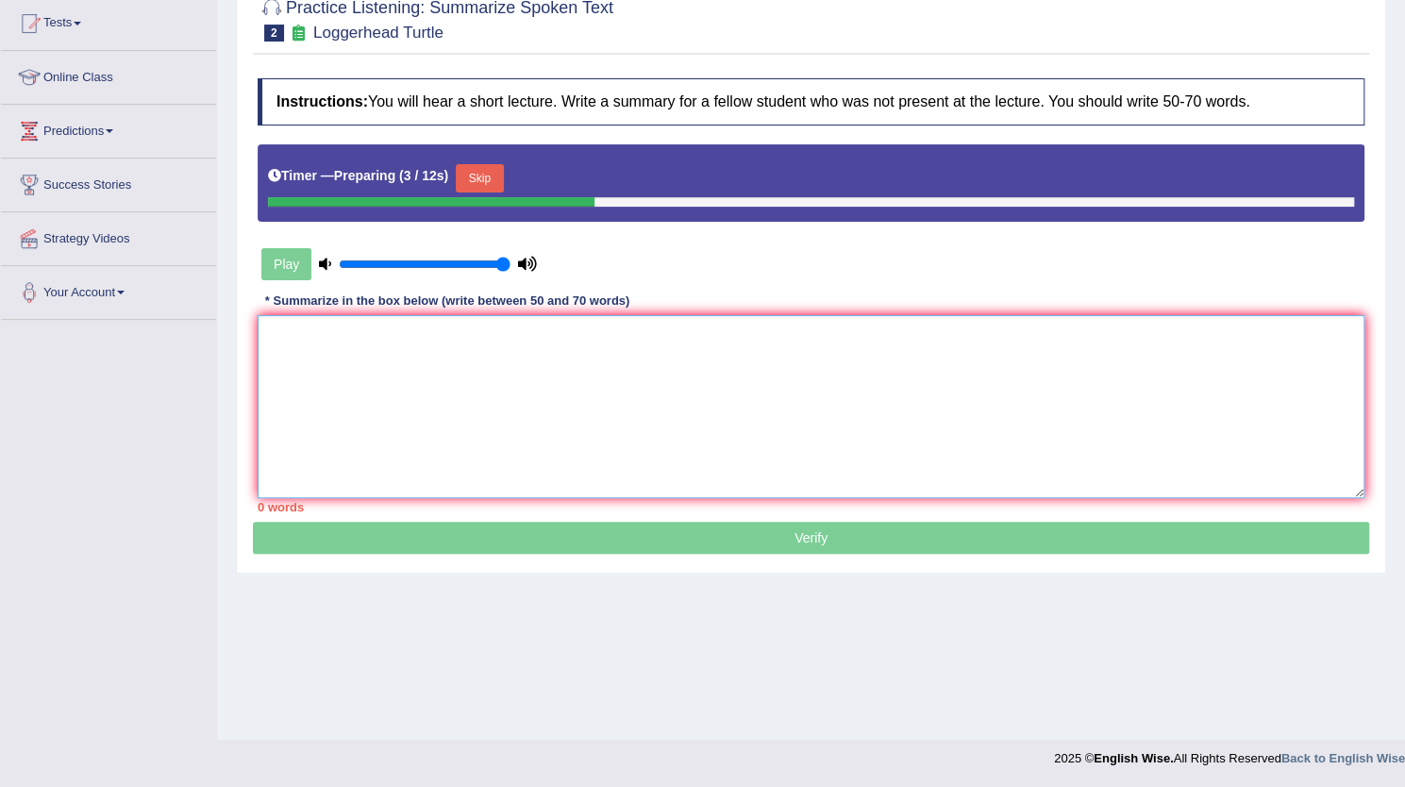
click at [660, 393] on textarea at bounding box center [811, 406] width 1107 height 183
click at [480, 178] on button "Skip" at bounding box center [479, 178] width 47 height 28
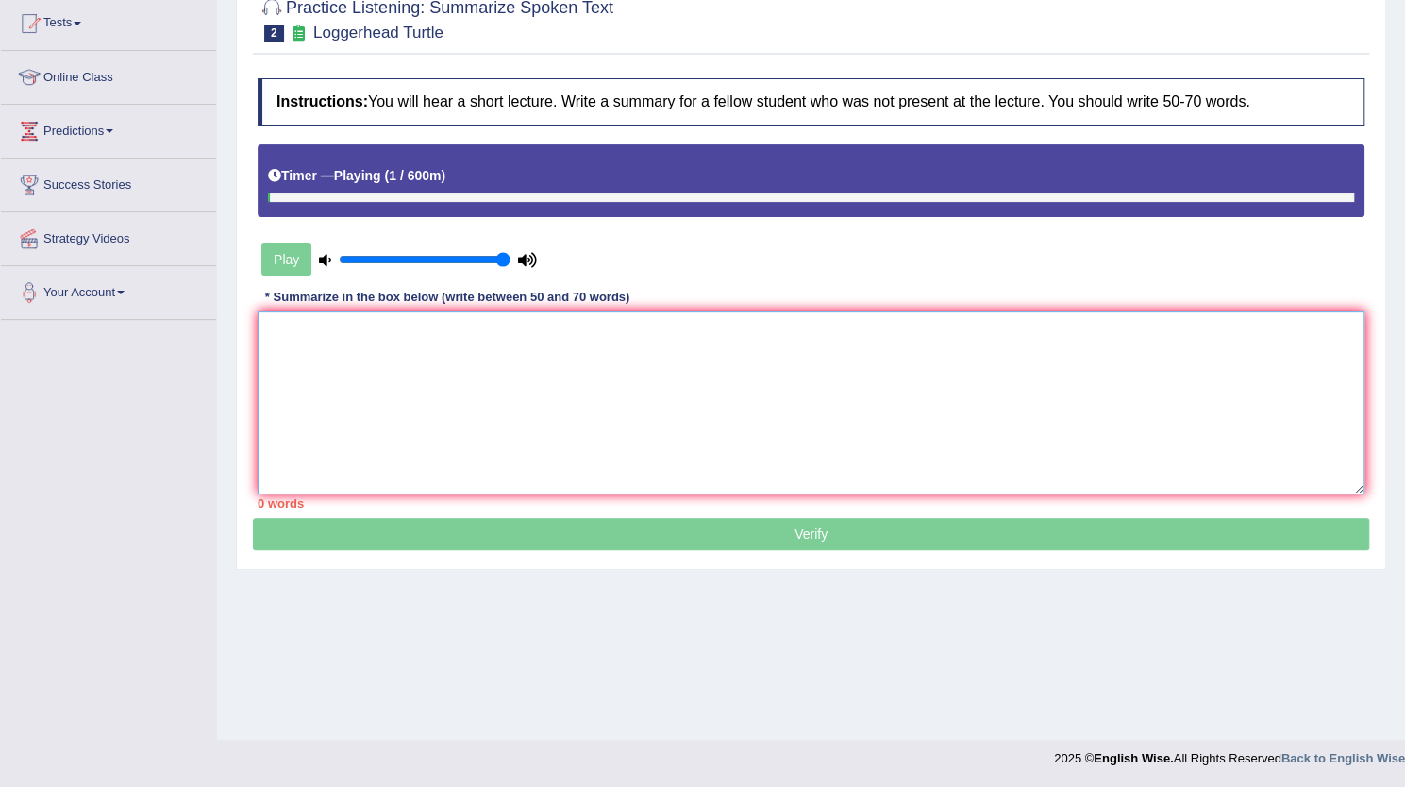
click at [445, 321] on textarea at bounding box center [811, 402] width 1107 height 183
paste textarea "The main point of the summary was the importance of sea turtles giving birth. F…"
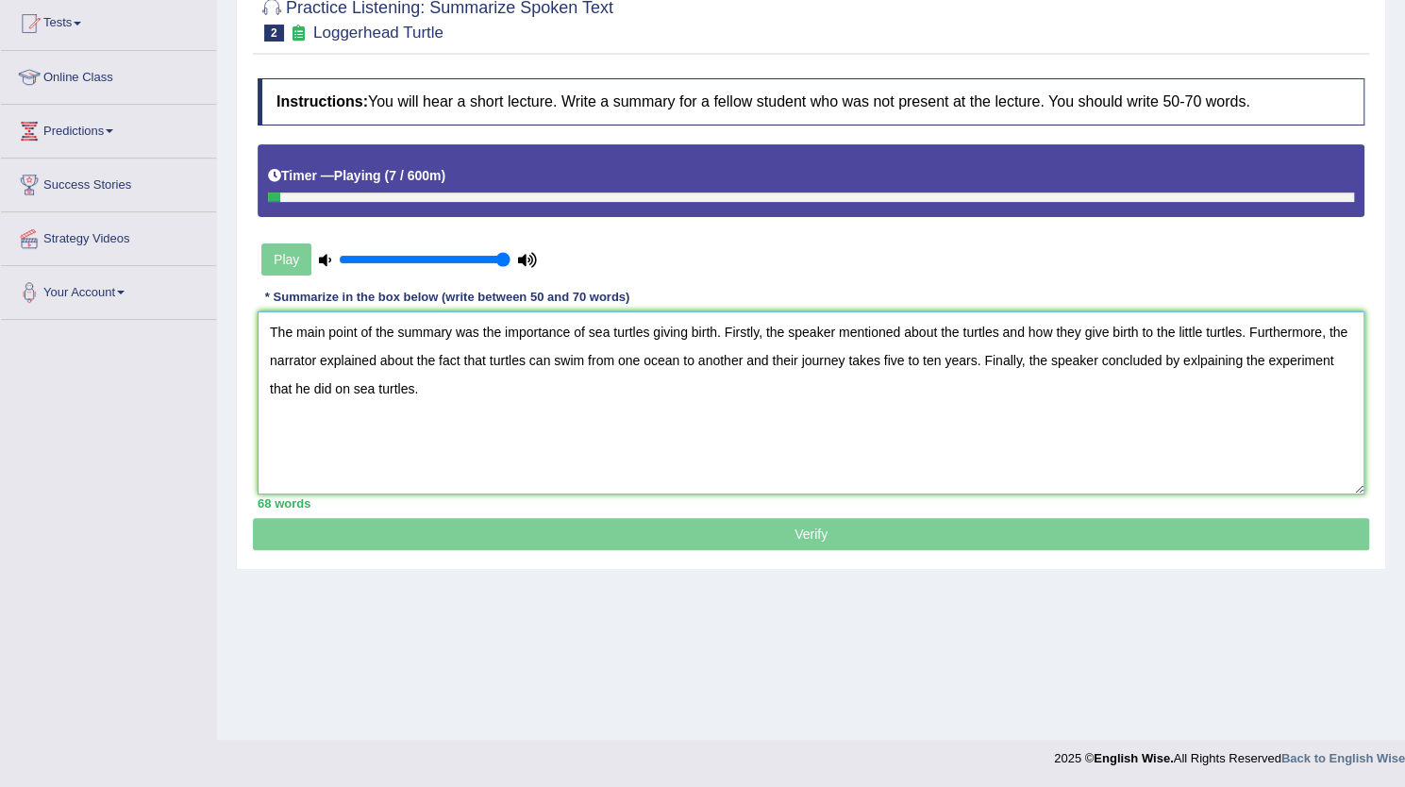
click at [1210, 358] on textarea "The main point of the summary was the importance of sea turtles giving birth. F…" at bounding box center [811, 402] width 1107 height 183
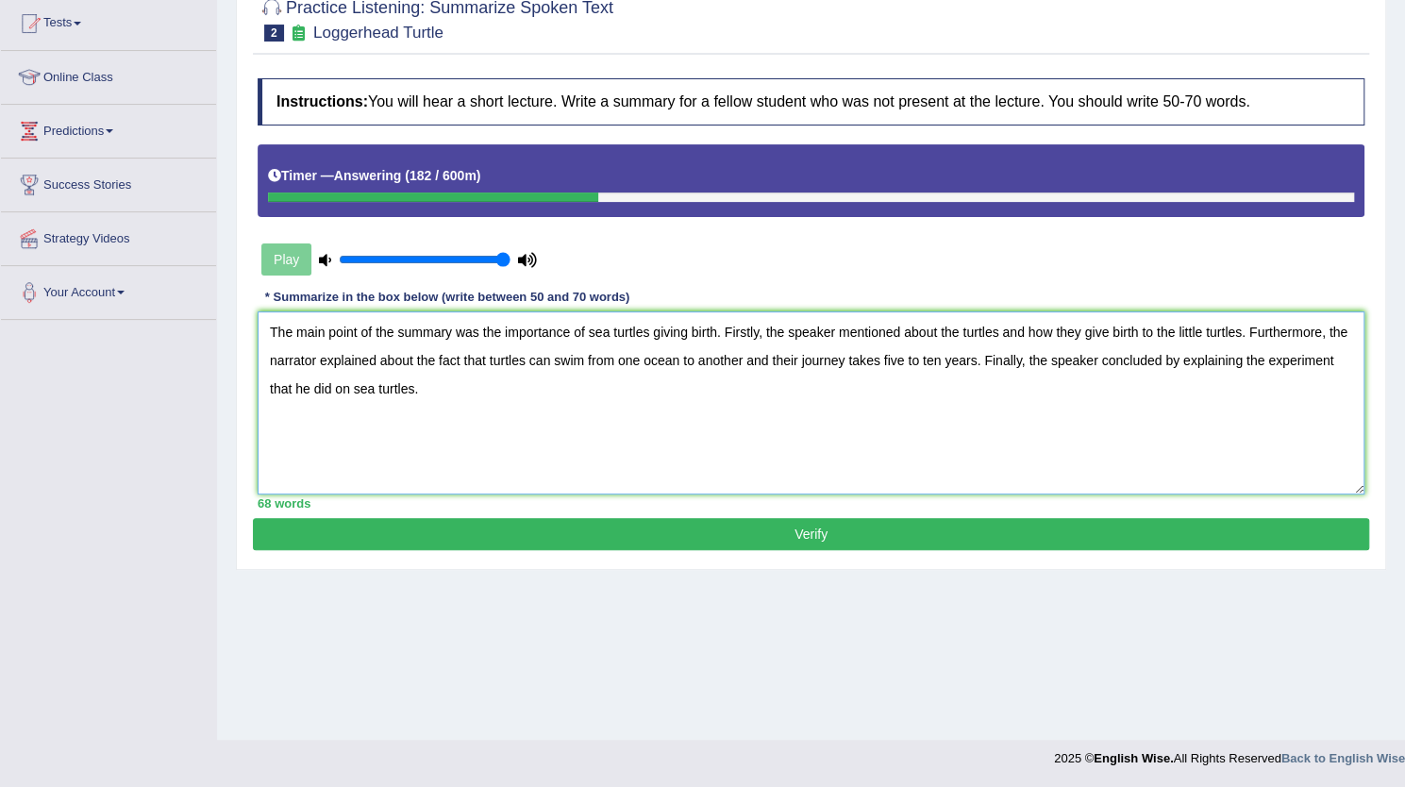
type textarea "The main point of the summary was the importance of sea turtles giving birth. F…"
click at [916, 539] on button "Verify" at bounding box center [811, 534] width 1117 height 32
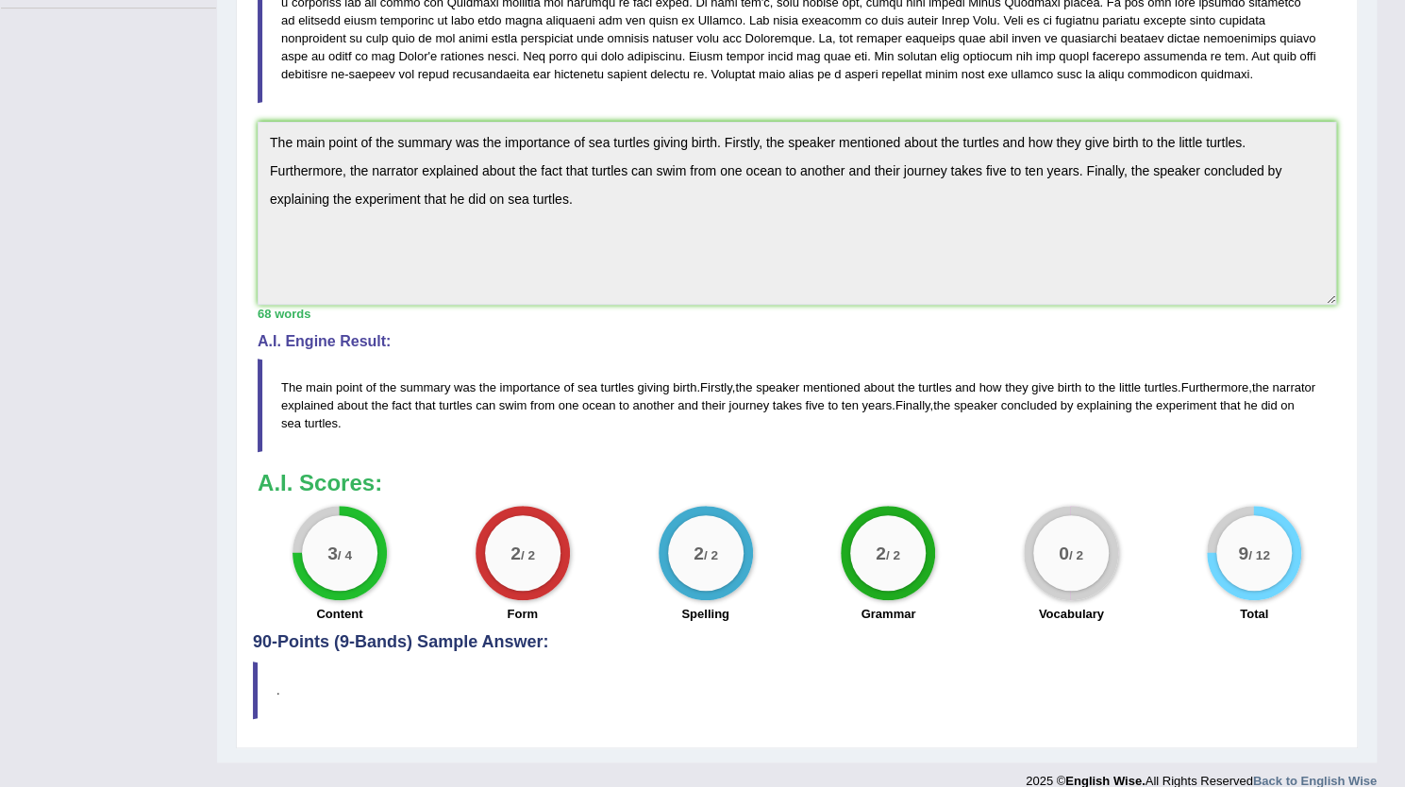
scroll to position [0, 0]
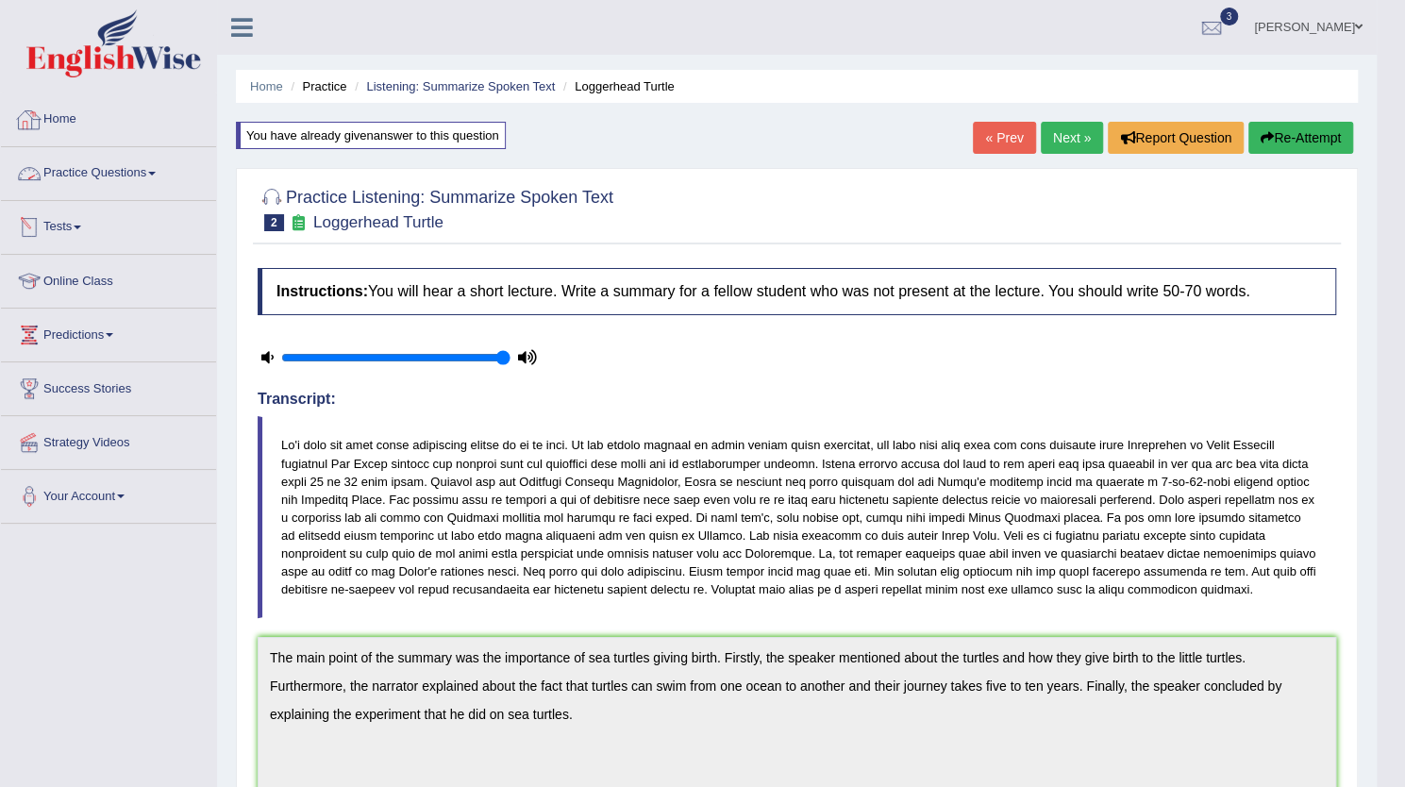
click at [105, 168] on link "Practice Questions" at bounding box center [108, 170] width 215 height 47
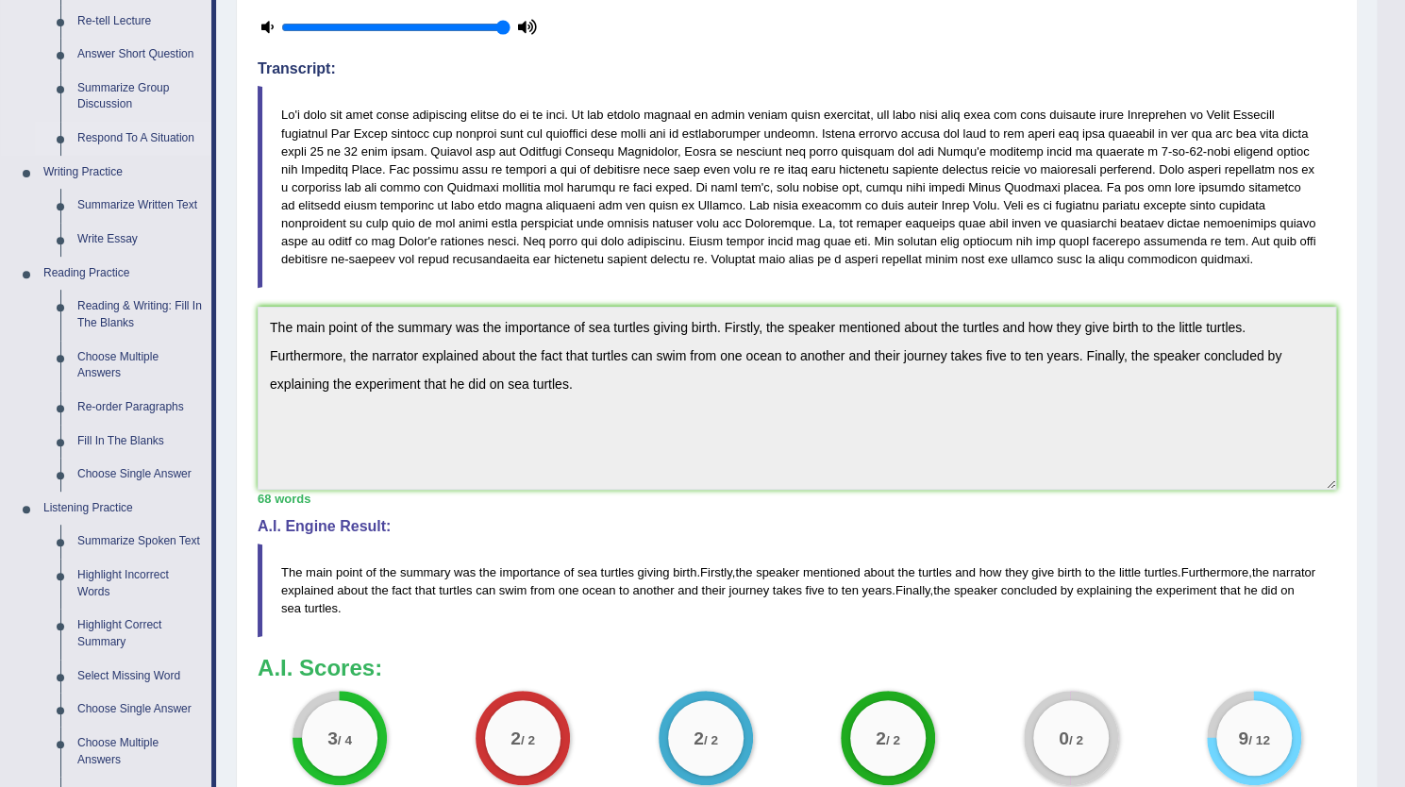
scroll to position [495, 0]
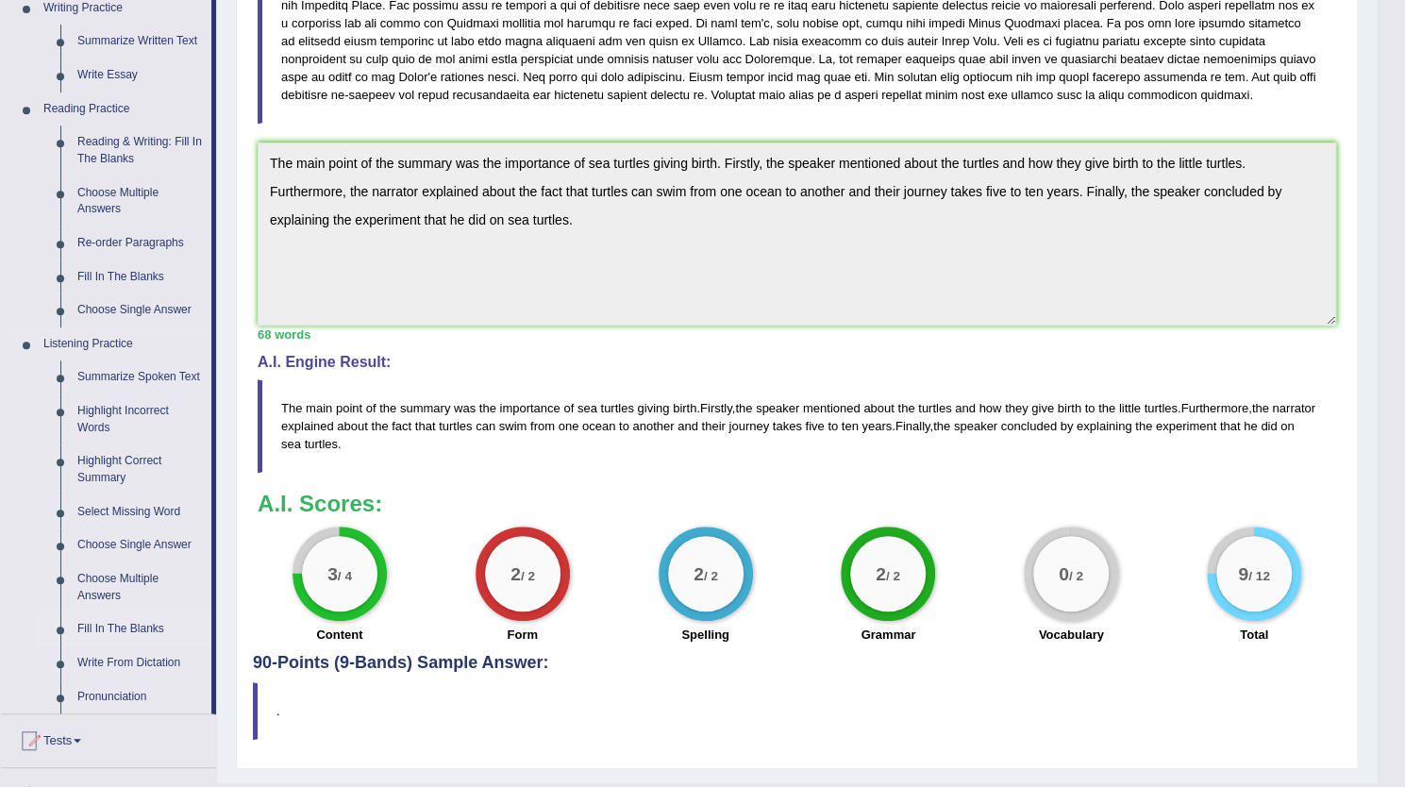
click at [143, 624] on link "Fill In The Blanks" at bounding box center [140, 630] width 143 height 34
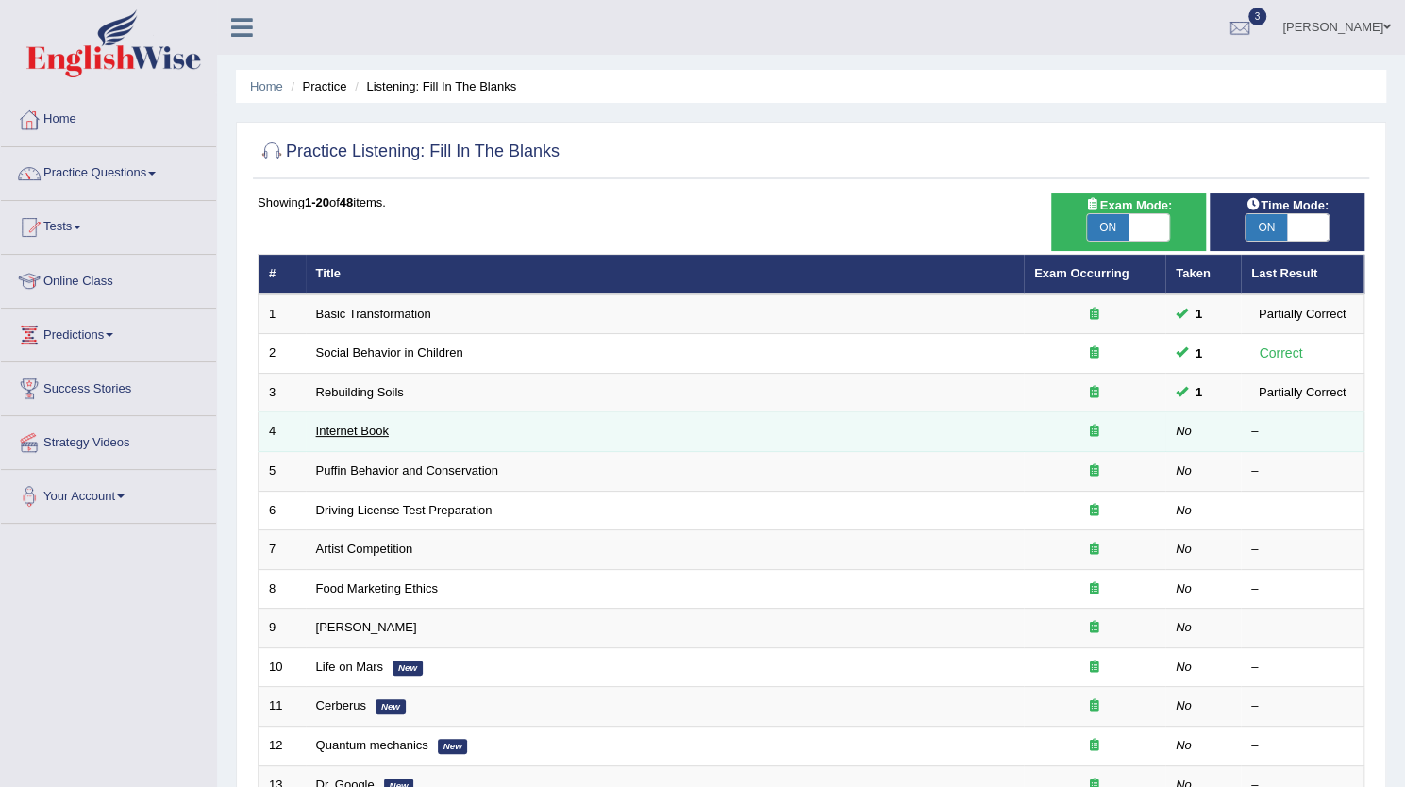
click at [344, 428] on link "Internet Book" at bounding box center [352, 431] width 73 height 14
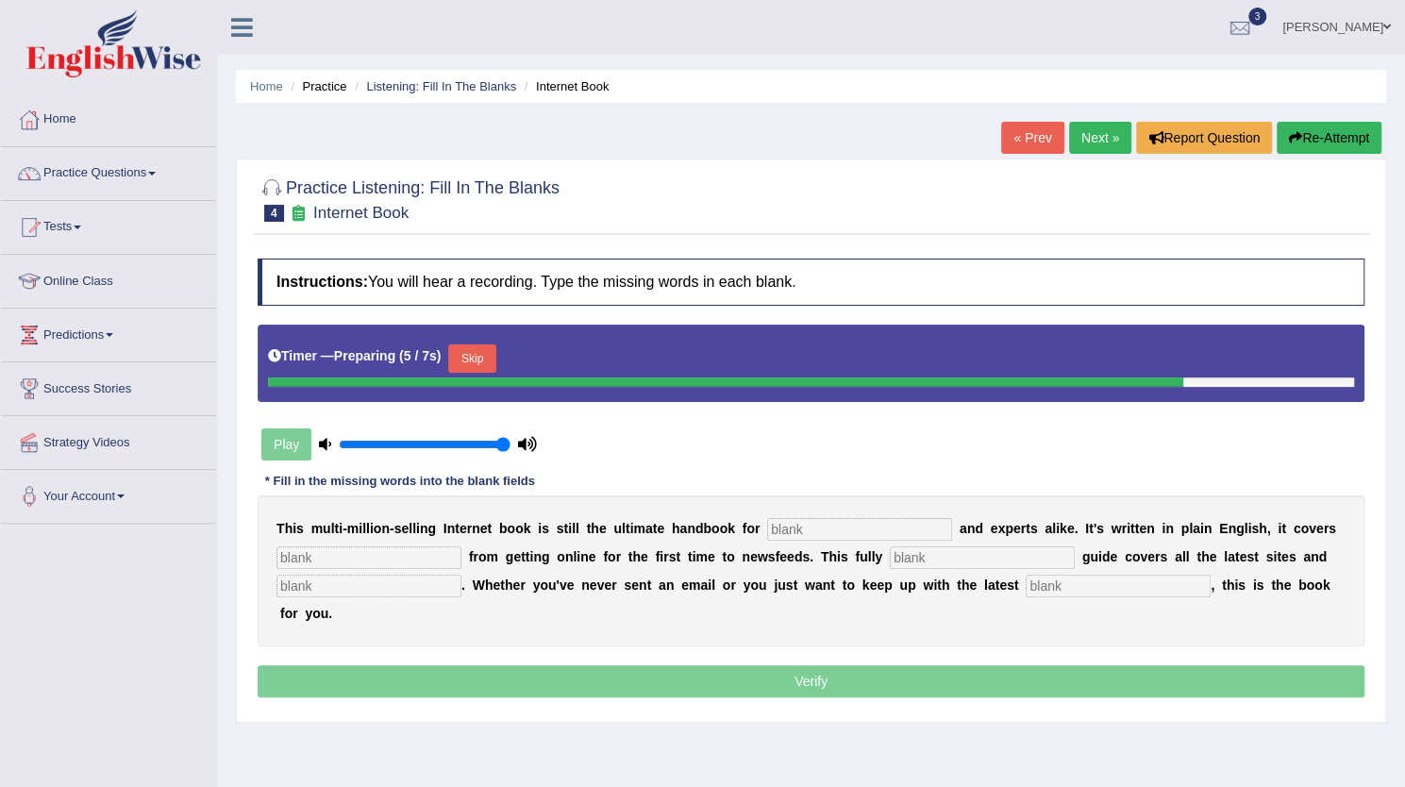
click at [846, 518] on input "text" at bounding box center [859, 529] width 185 height 23
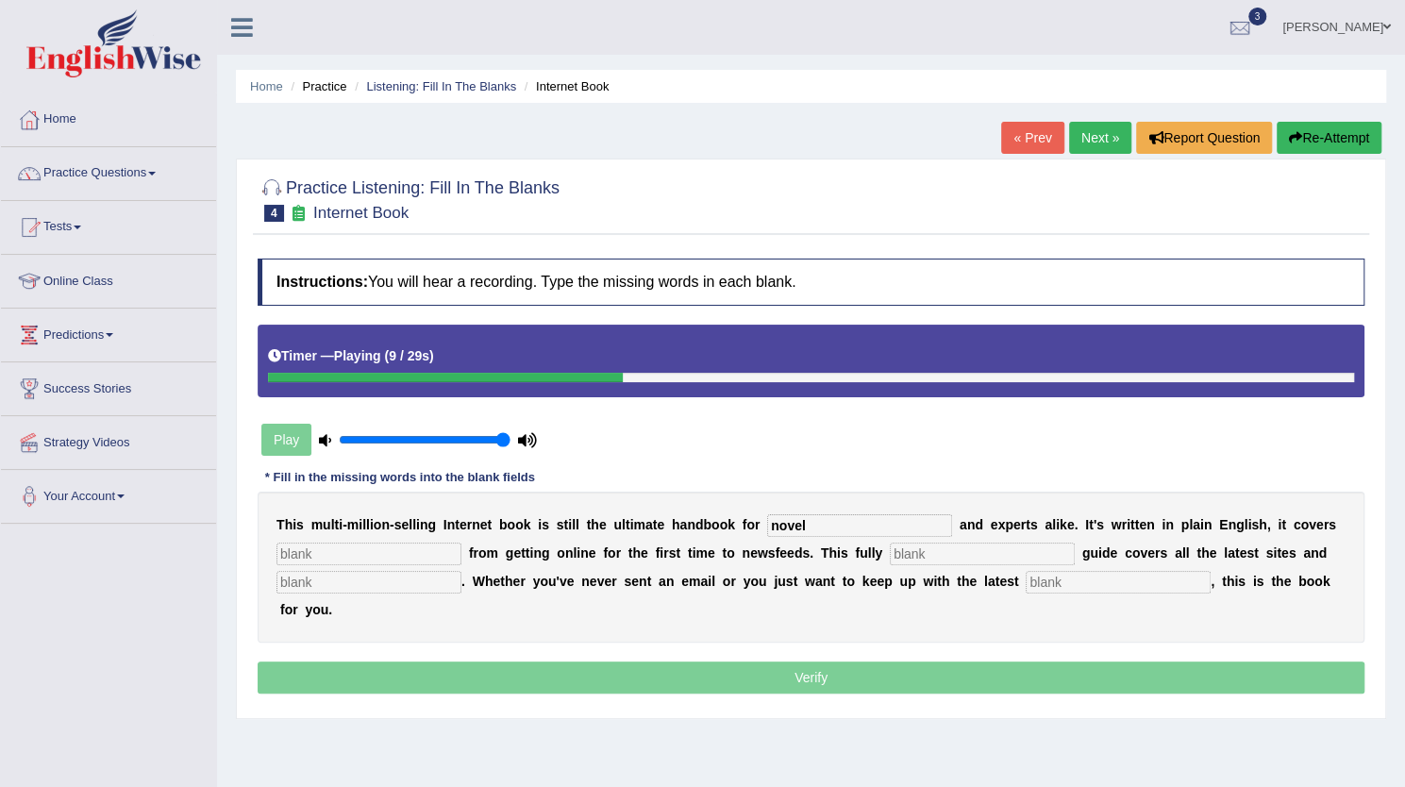
type input "novel"
type input "everything"
type input "revised"
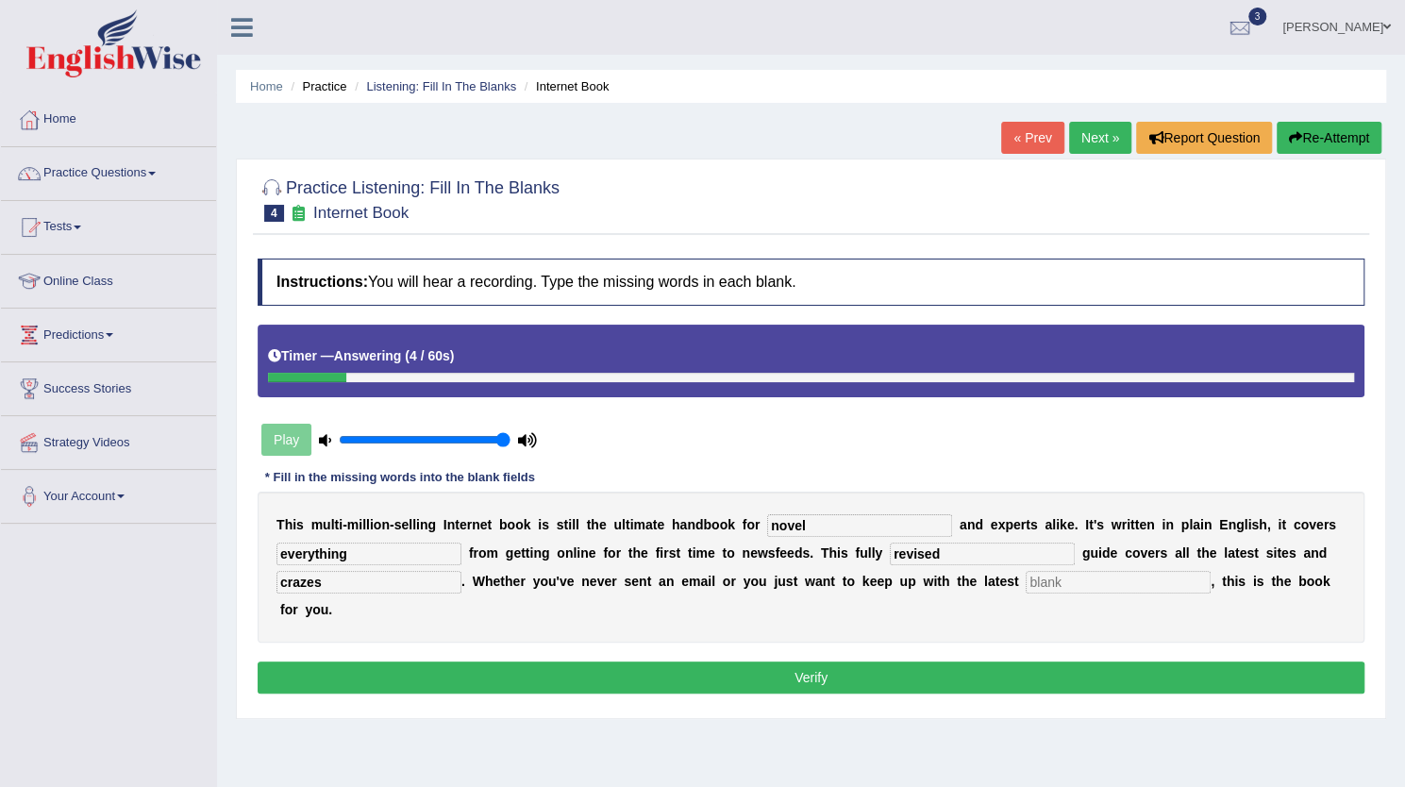
type input "crazes"
click at [846, 516] on input "novel" at bounding box center [859, 525] width 185 height 23
type input "novelists"
click at [881, 435] on div "Instructions: You will hear a recording. Type the missing words in each blank. …" at bounding box center [811, 478] width 1117 height 459
click at [826, 665] on button "Verify" at bounding box center [811, 678] width 1107 height 32
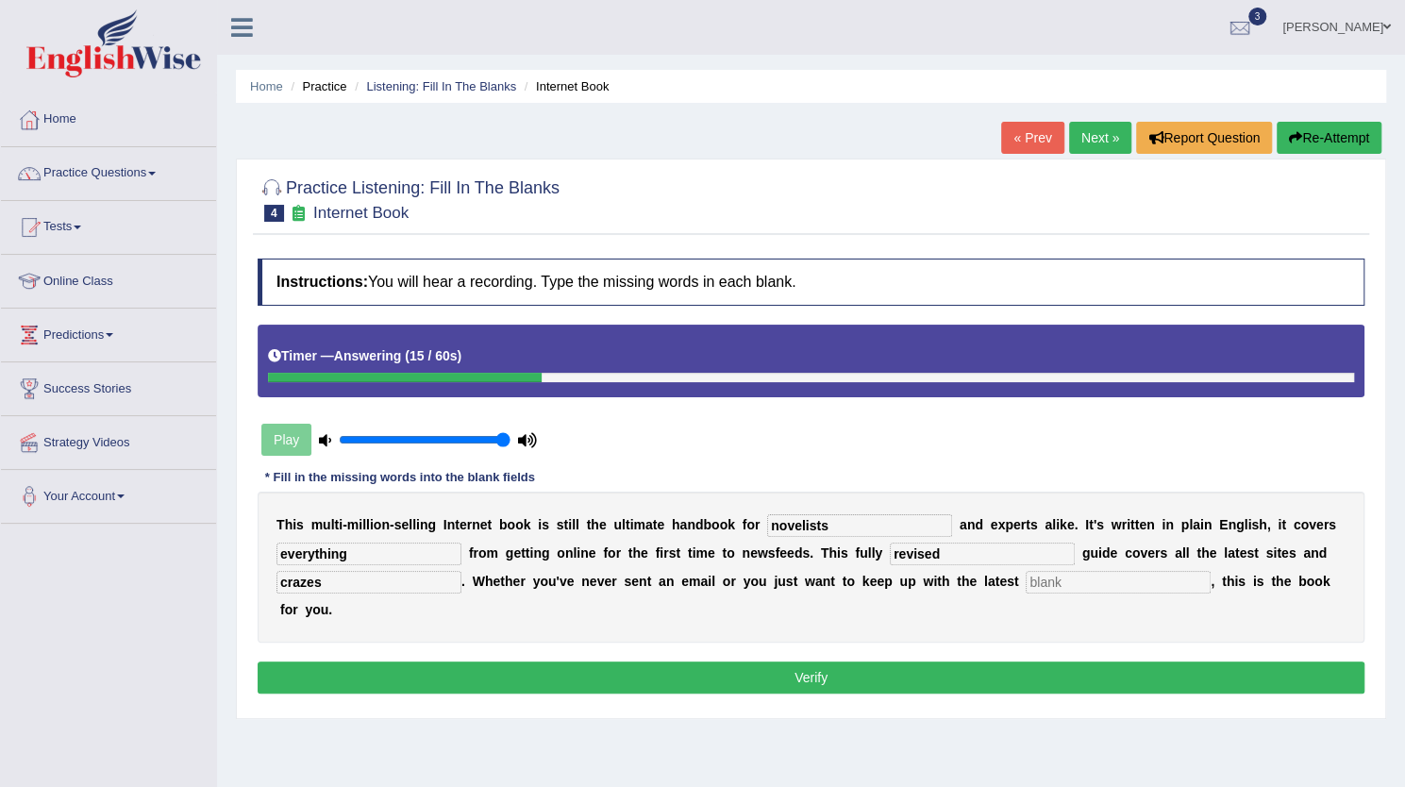
click at [448, 395] on div "Timer — Answering ( 15 / 60s )" at bounding box center [811, 361] width 1107 height 73
click at [1304, 142] on button "Re-Attempt" at bounding box center [1329, 138] width 105 height 32
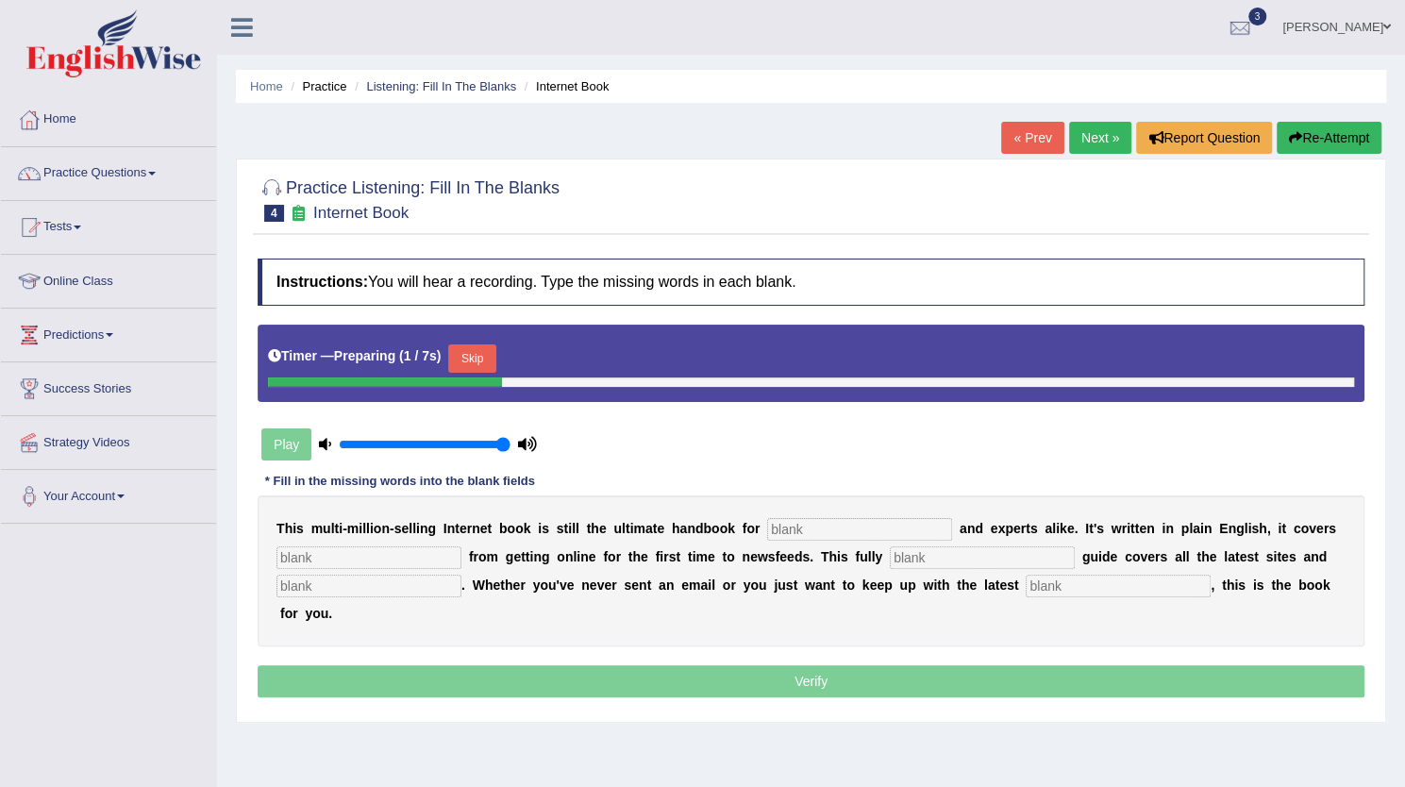
click at [851, 520] on input "text" at bounding box center [859, 529] width 185 height 23
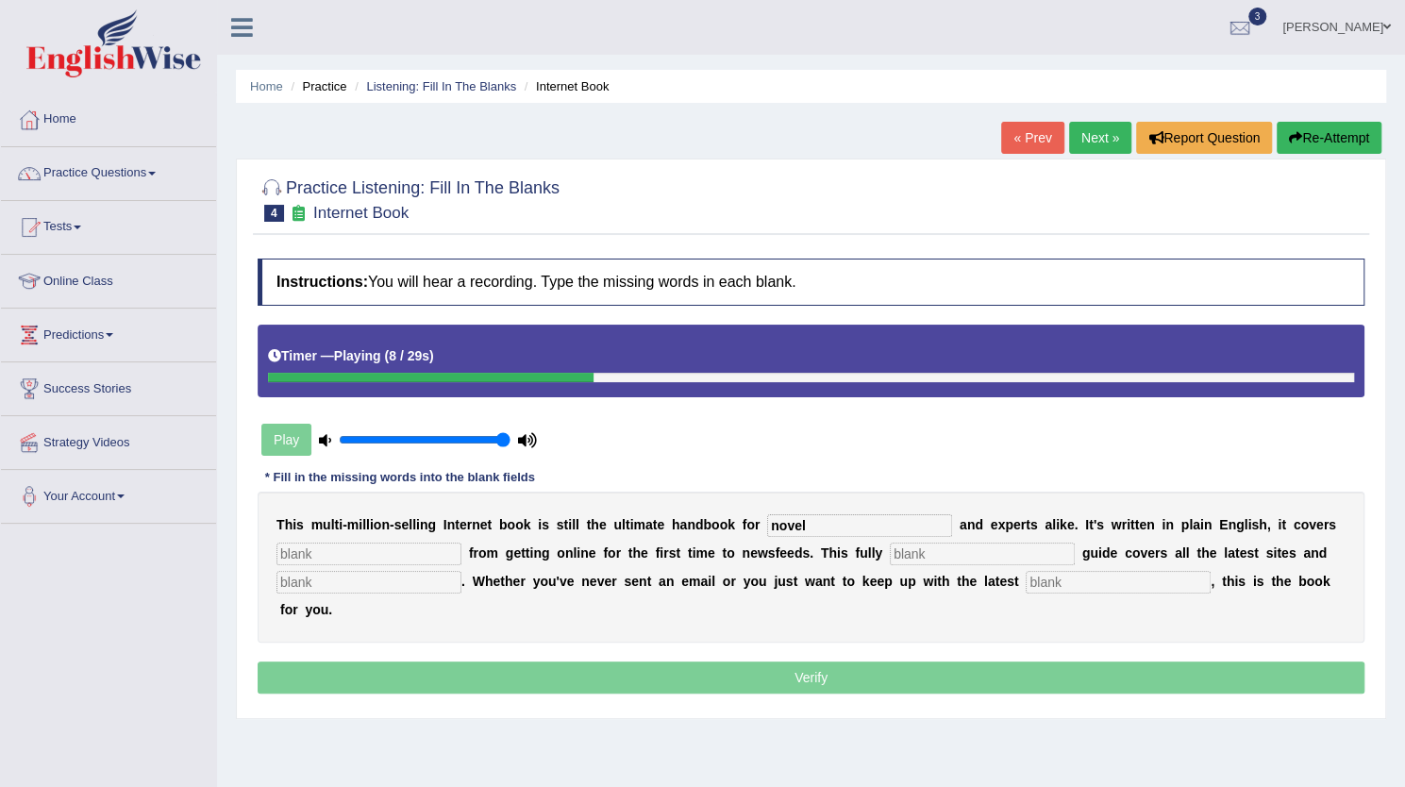
type input "novel"
type input "eveything"
type input "revised"
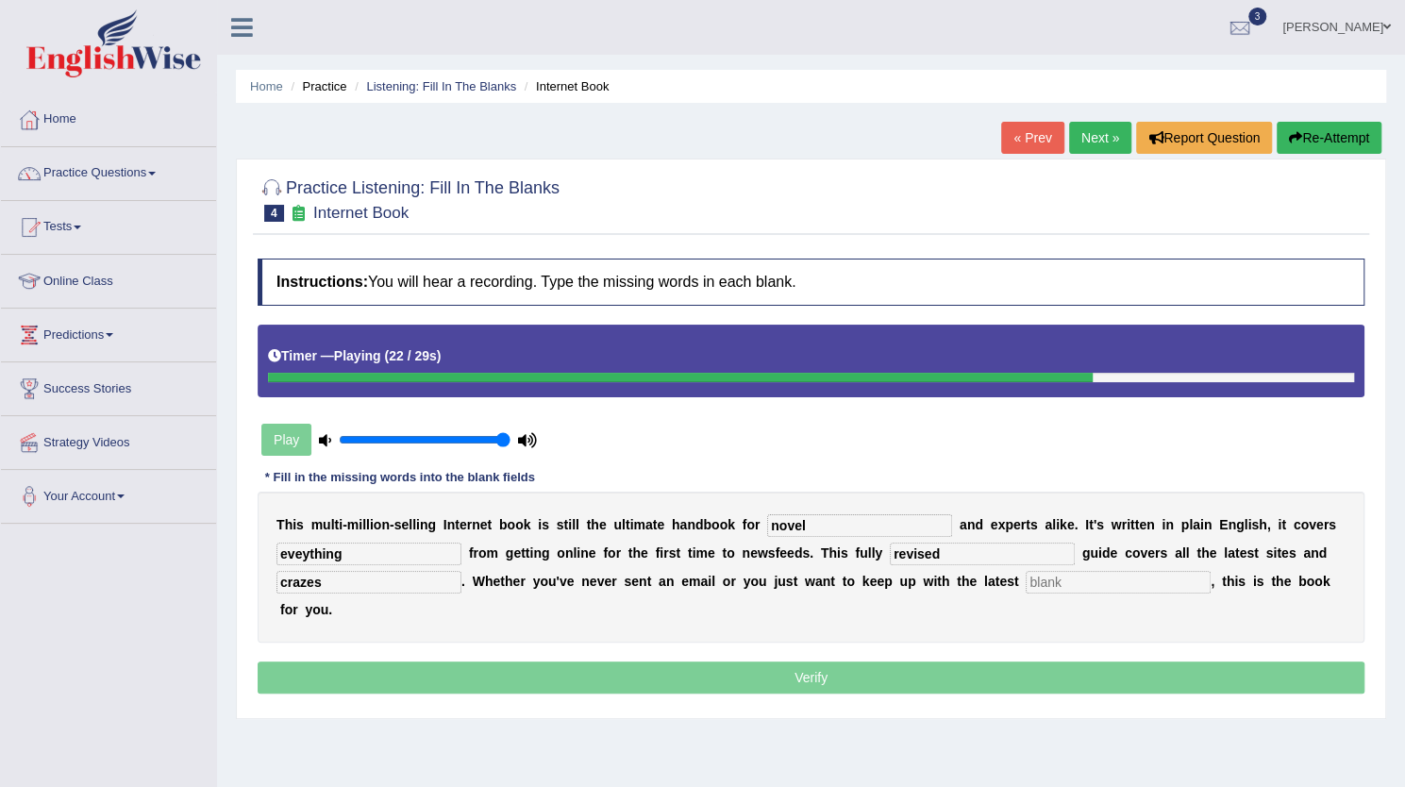
type input "crazes"
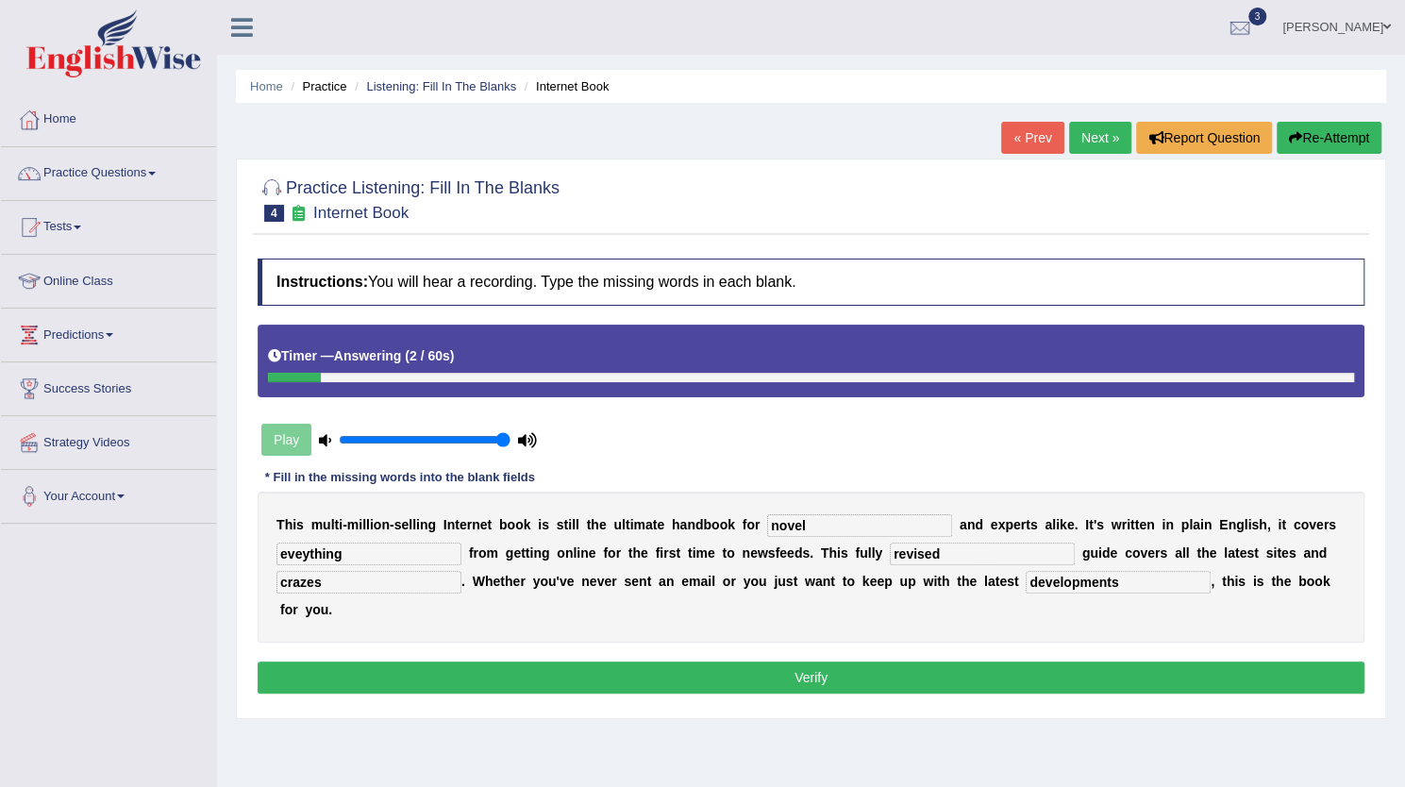
type input "developments"
click at [351, 555] on input "eveything" at bounding box center [369, 554] width 185 height 23
type input "everything"
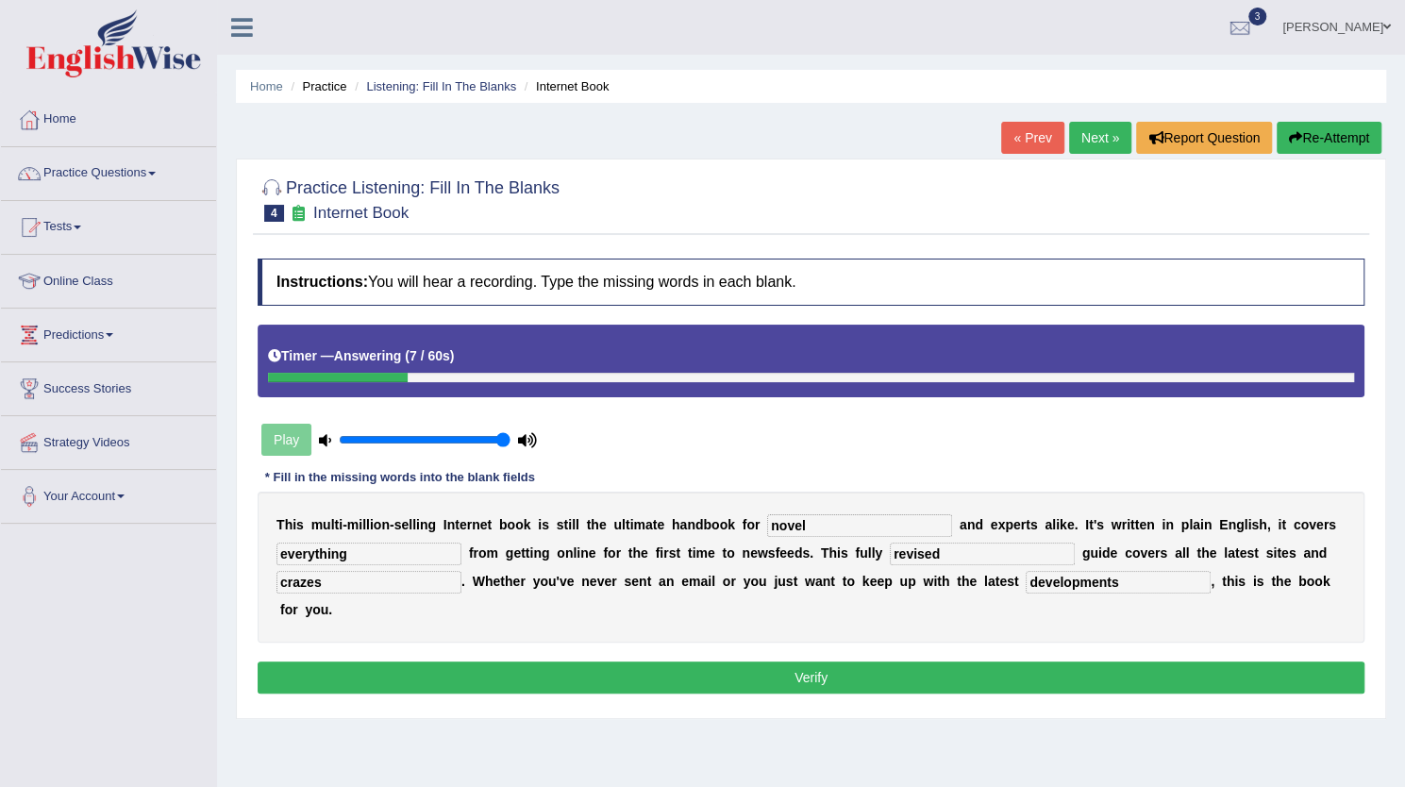
click at [813, 522] on input "novel" at bounding box center [859, 525] width 185 height 23
type input "novelists"
click at [953, 633] on div "T h i s m u l t i - m i l l i o n - s e l l i n g I n t e r n e t b o o k i s s…" at bounding box center [811, 567] width 1107 height 151
click at [893, 673] on button "Verify" at bounding box center [811, 678] width 1107 height 32
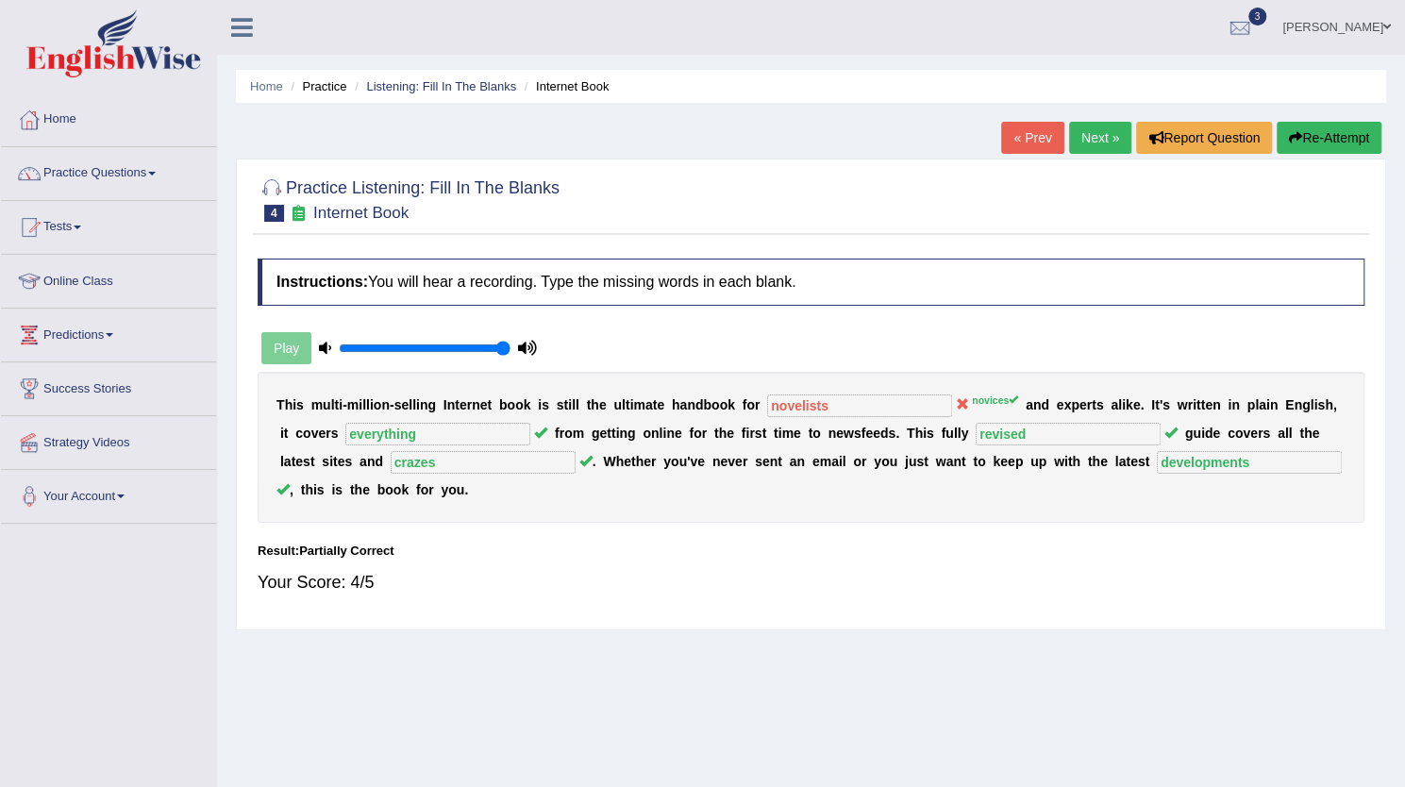
click at [1079, 129] on link "Next »" at bounding box center [1100, 138] width 62 height 32
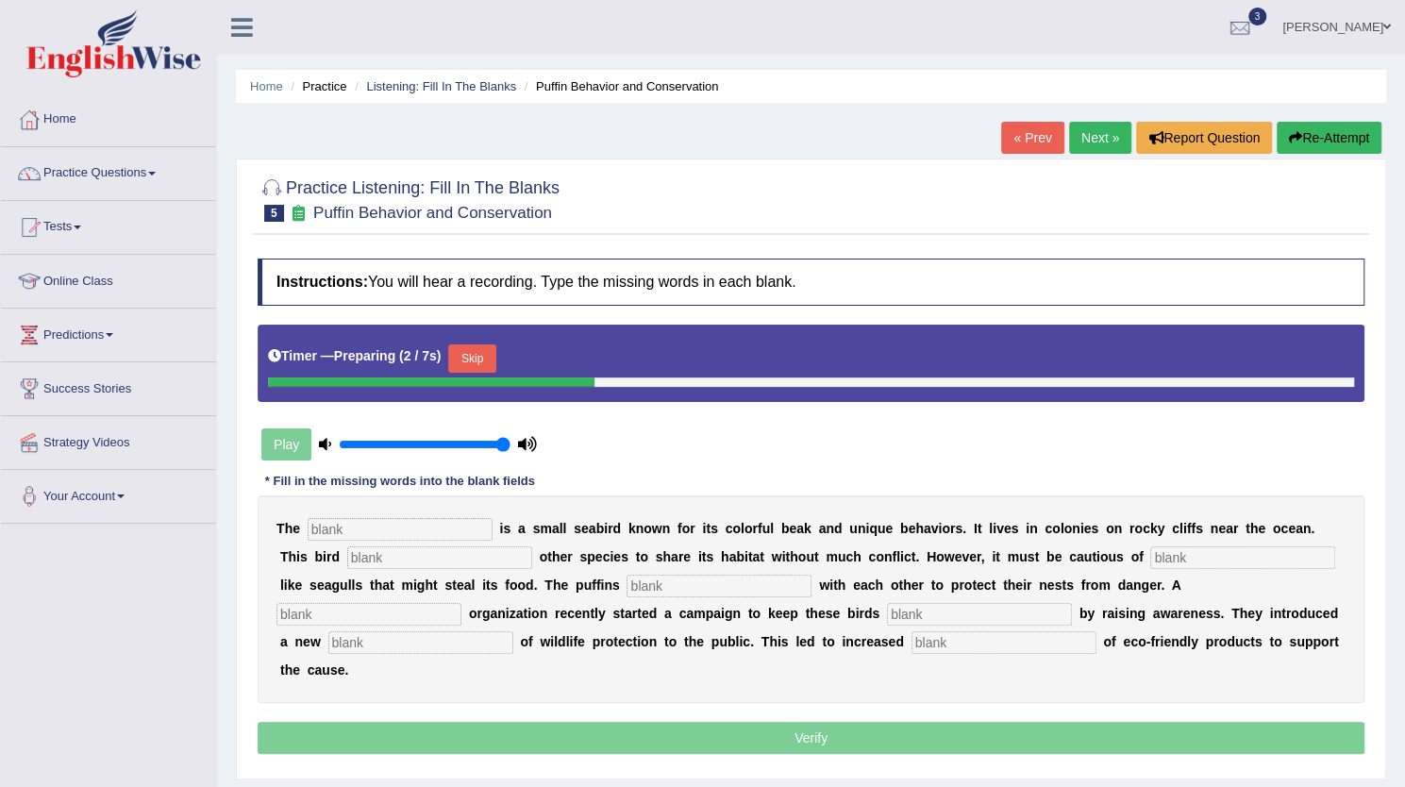
click at [355, 523] on input "text" at bounding box center [400, 529] width 185 height 23
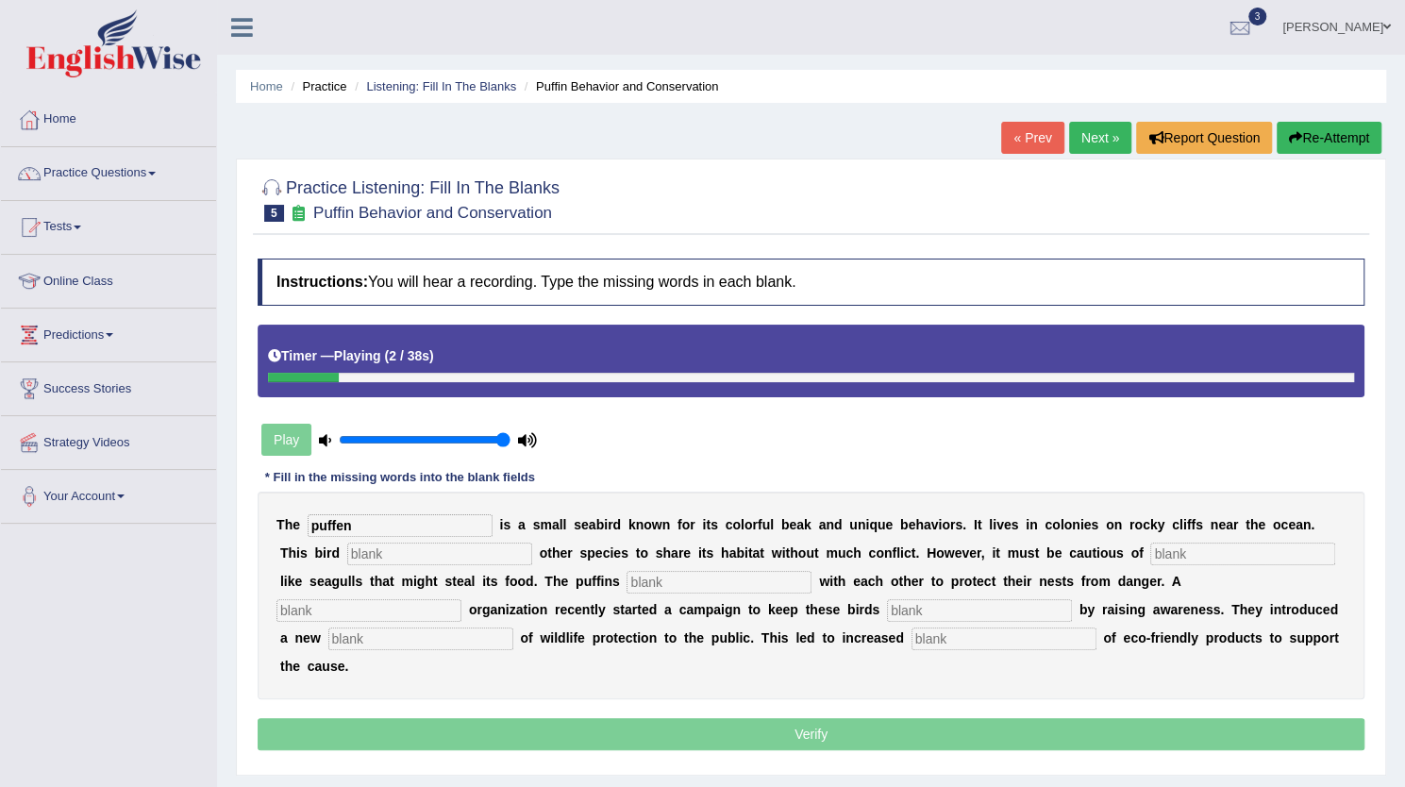
type input "puffen"
type input "allows"
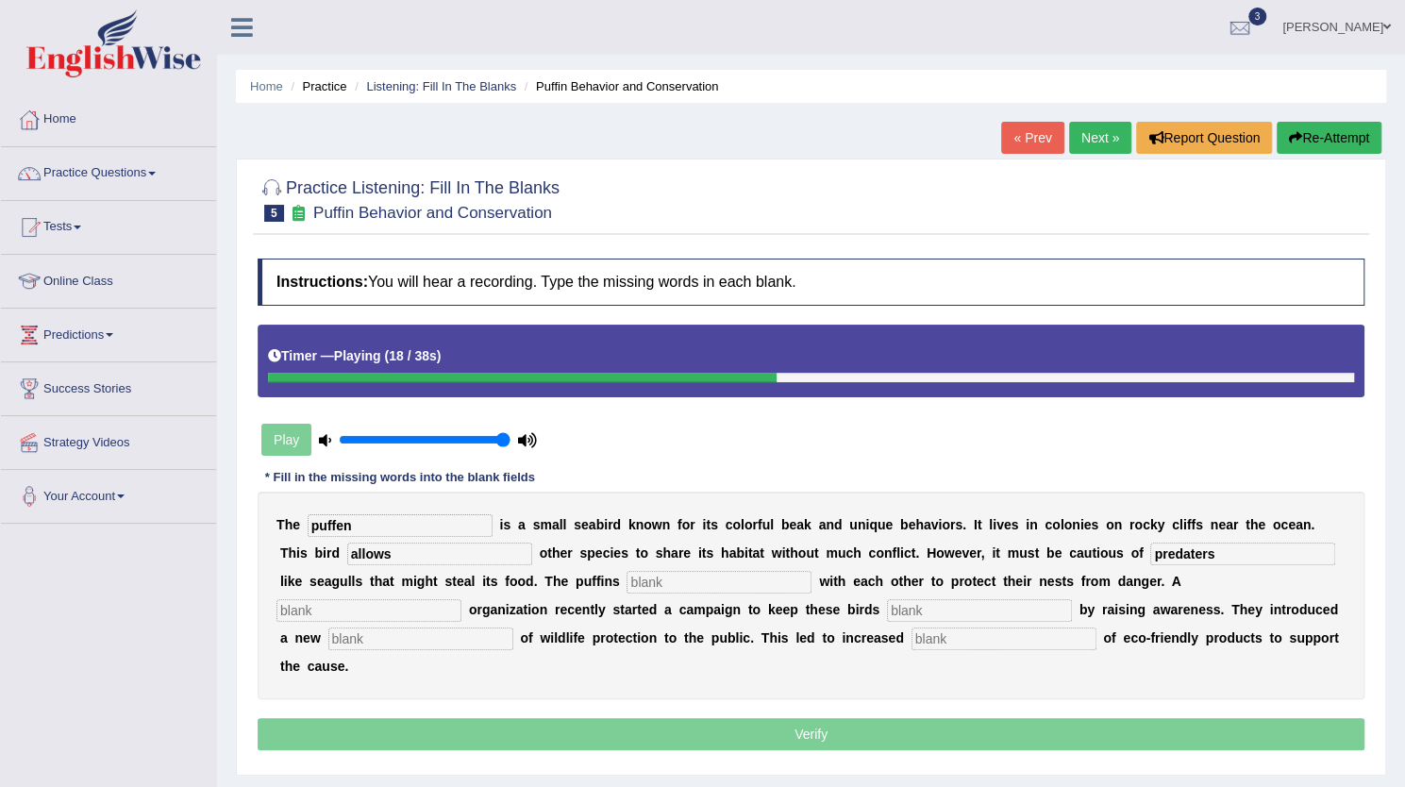
type input "predaters"
type input "cooperate"
type input "safe"
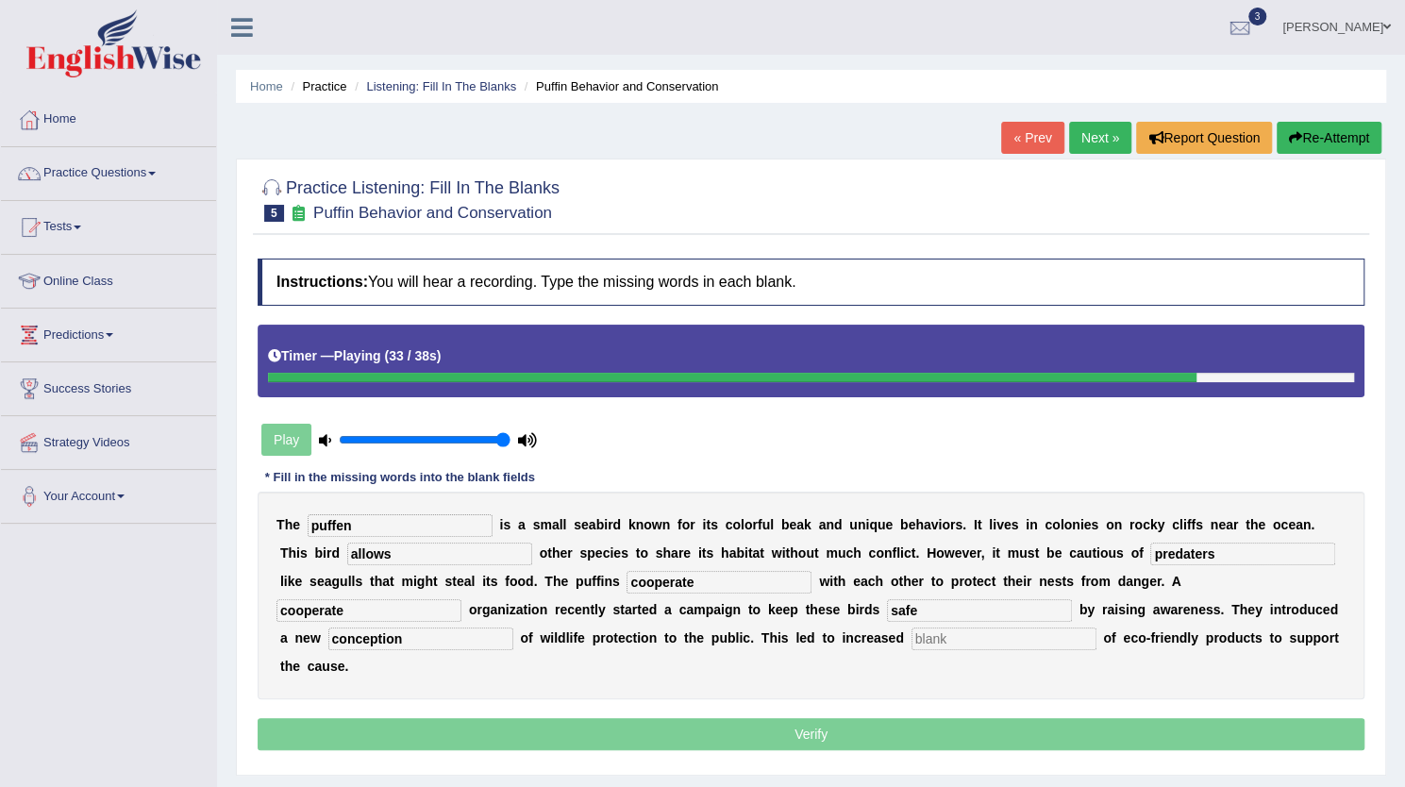
type input "conception"
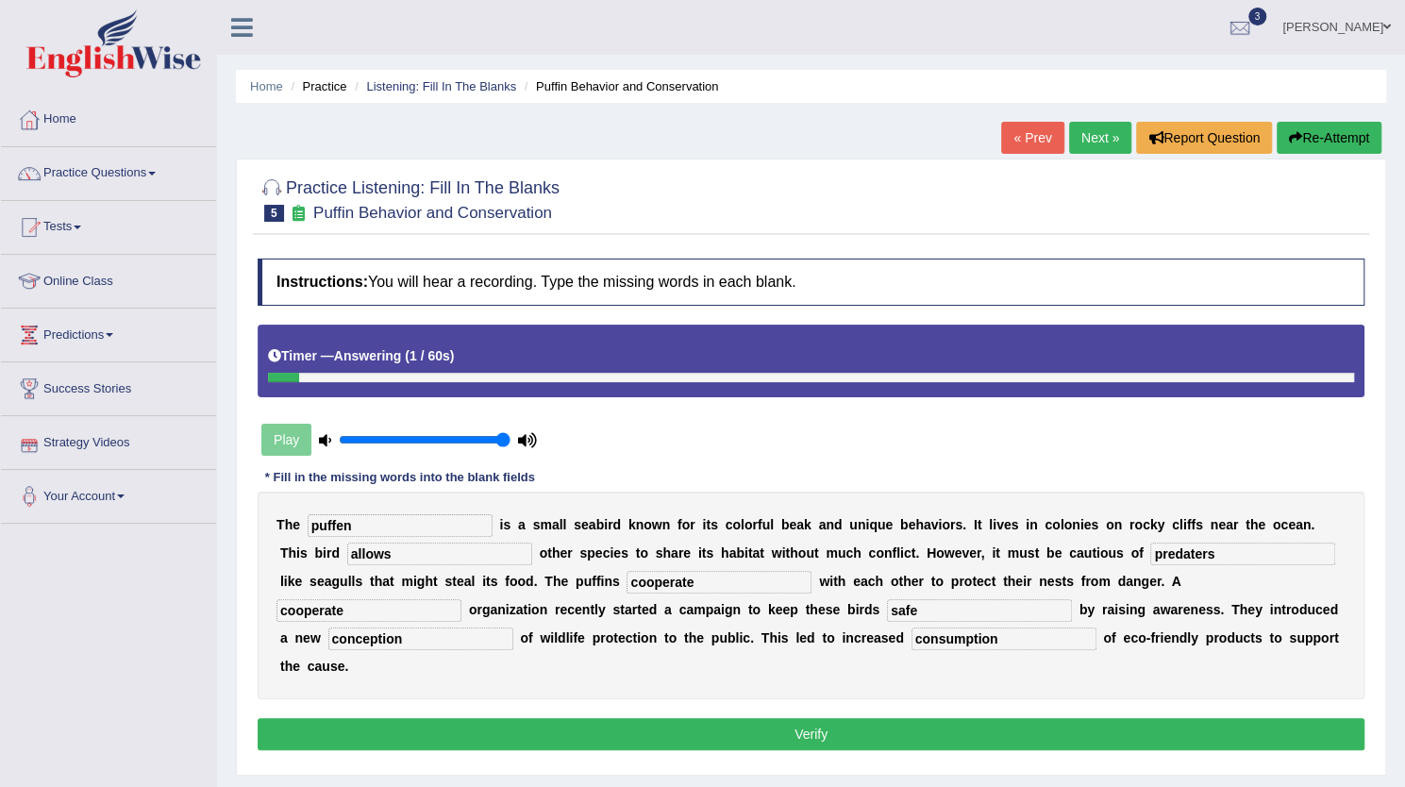
type input "consumption"
click at [340, 514] on input "puffen" at bounding box center [400, 525] width 185 height 23
type input "puffin"
click at [1201, 554] on input "predaters" at bounding box center [1243, 554] width 185 height 23
type input "predators"
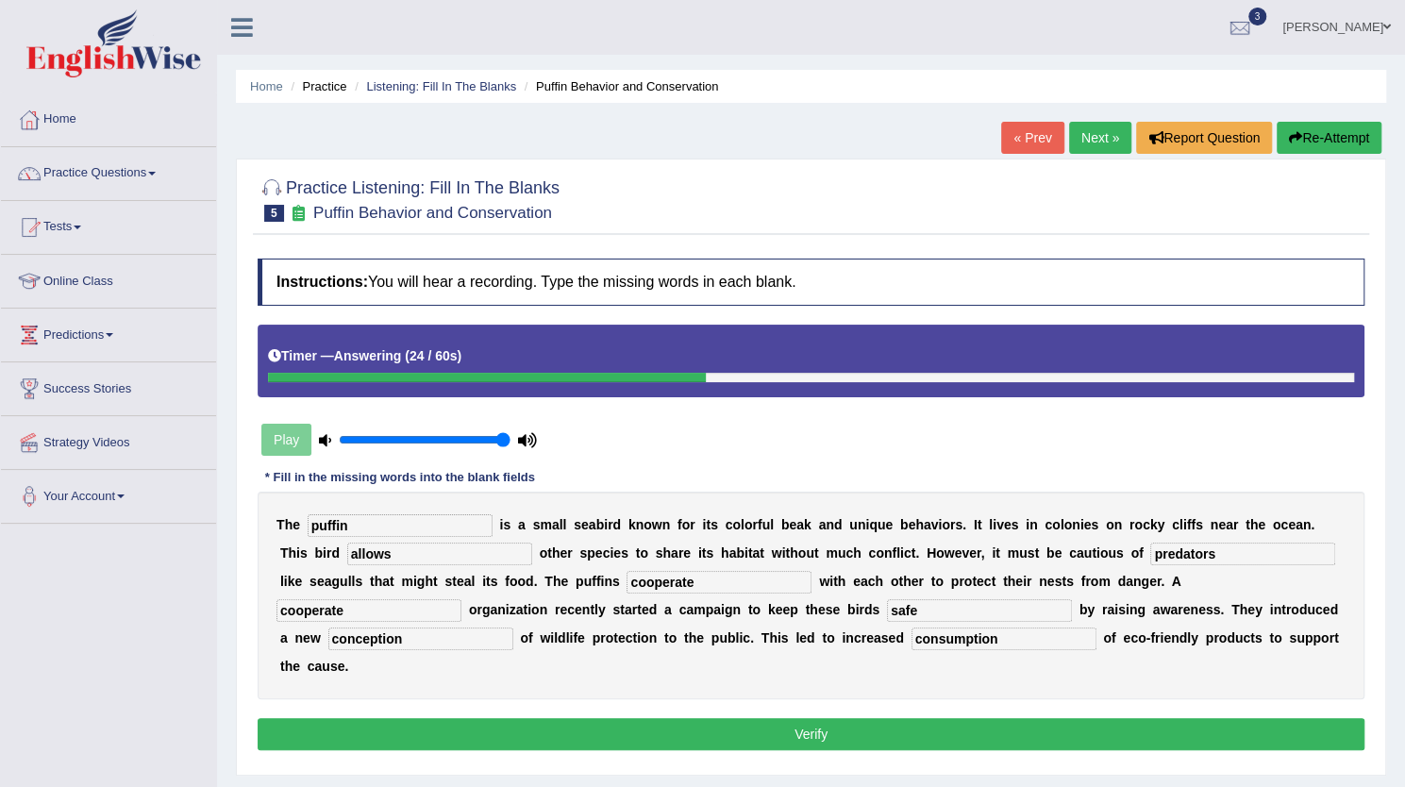
click at [642, 580] on input "cooperate" at bounding box center [719, 582] width 185 height 23
type input "co-operate"
click at [357, 602] on input "cooperate" at bounding box center [369, 610] width 185 height 23
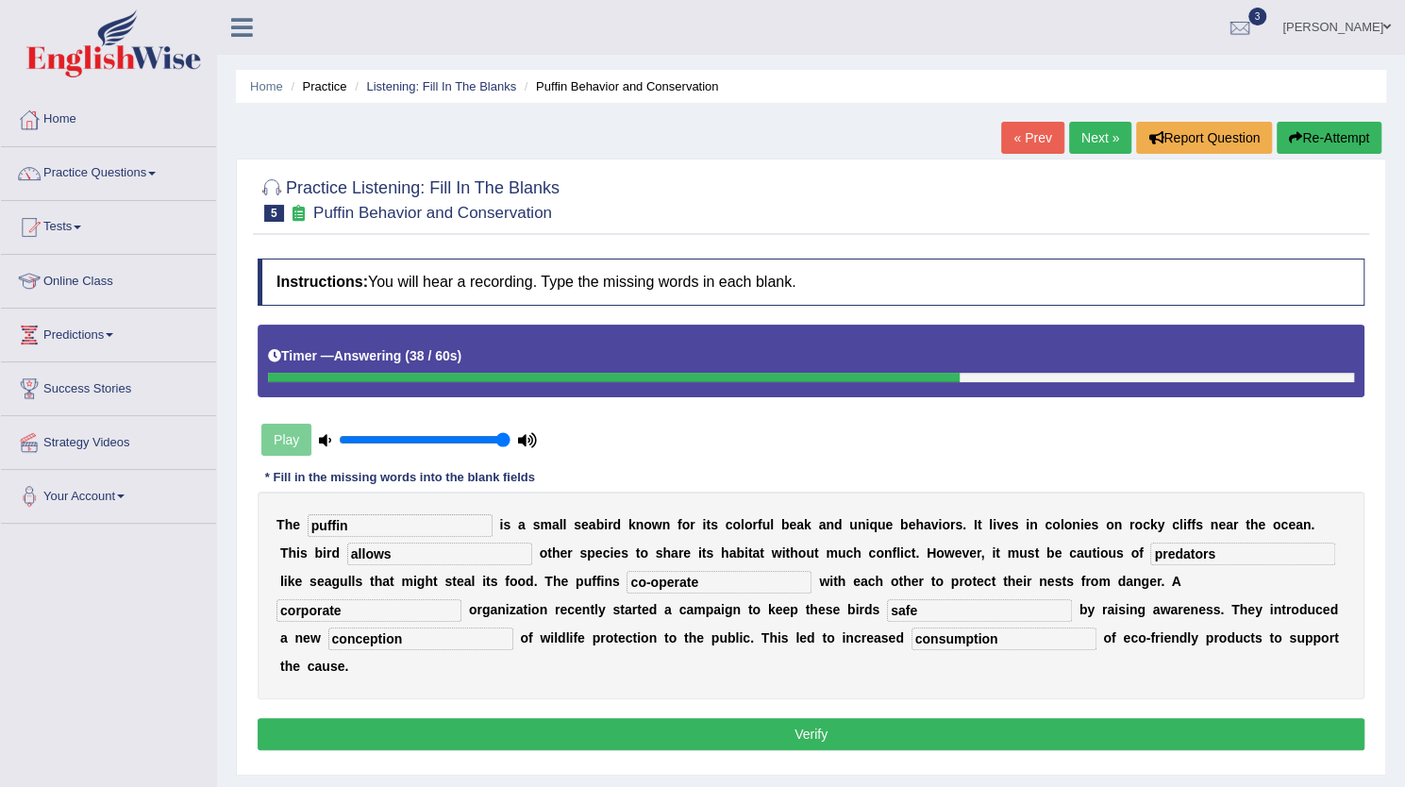
type input "corporate"
click at [514, 679] on div "T h e puffin i s a s m a l l s e a b i r d k n o w n f o r i t s c o l o r f u …" at bounding box center [811, 596] width 1107 height 208
click at [644, 726] on button "Verify" at bounding box center [811, 734] width 1107 height 32
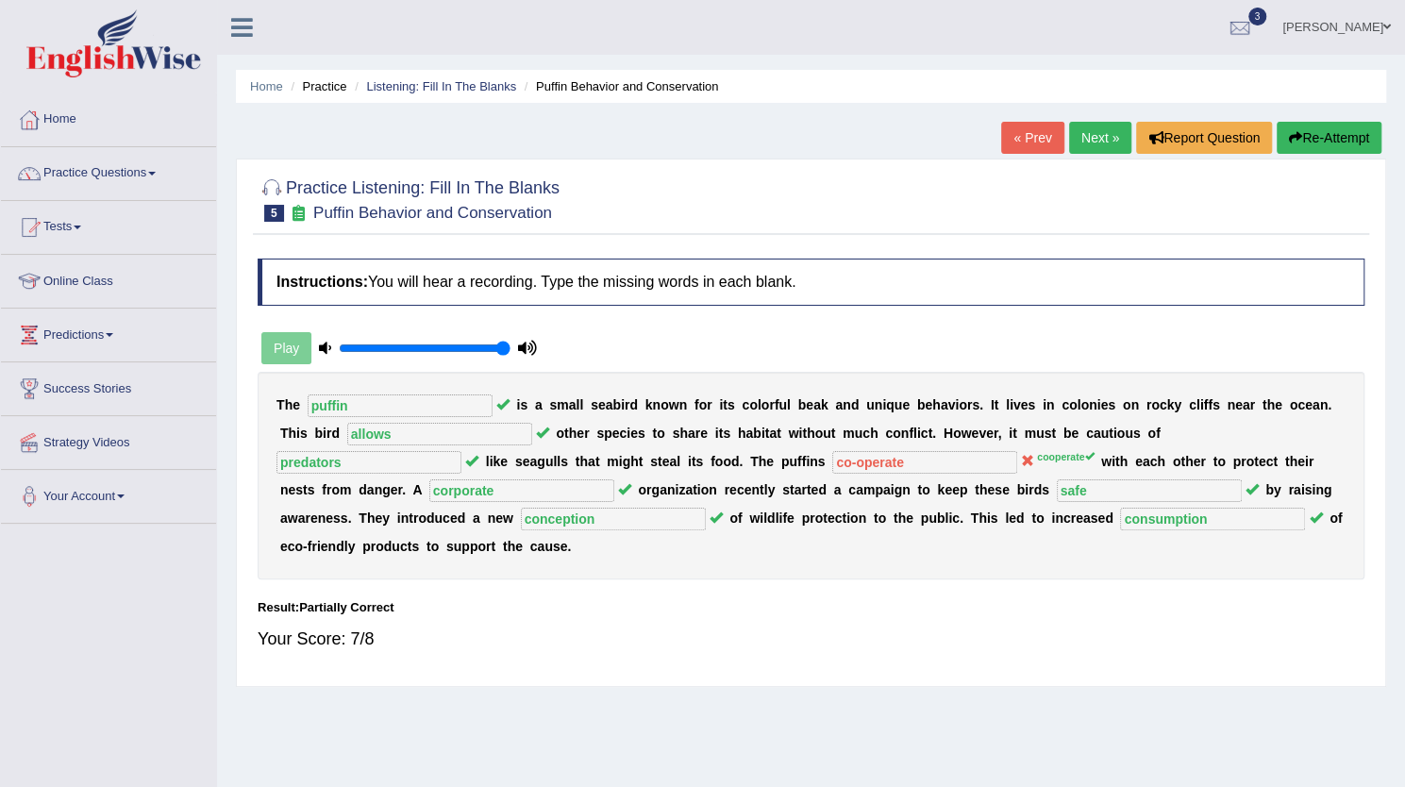
click at [1078, 147] on link "Next »" at bounding box center [1100, 138] width 62 height 32
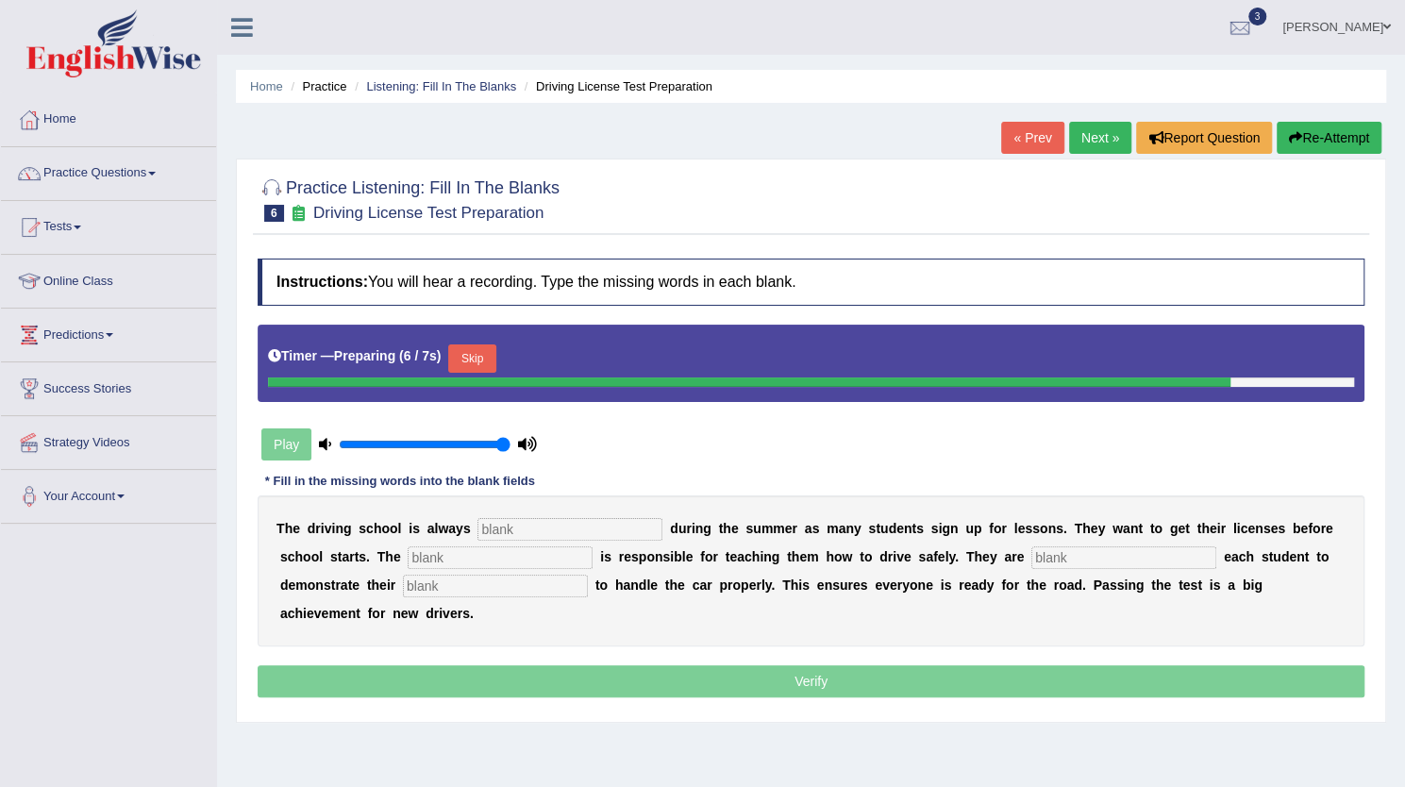
click at [483, 354] on button "Skip" at bounding box center [471, 358] width 47 height 28
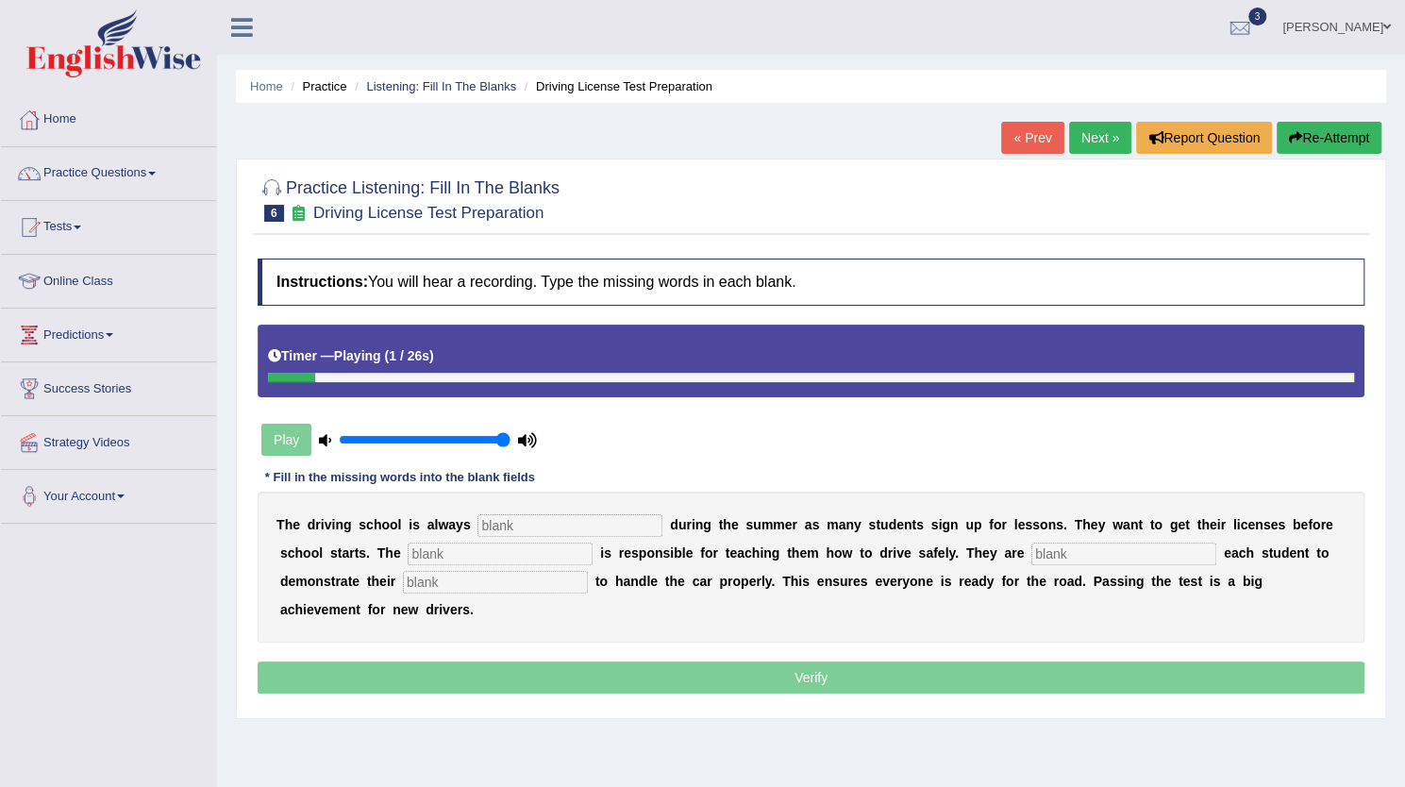
click at [544, 515] on input "text" at bounding box center [570, 525] width 185 height 23
type input "busy"
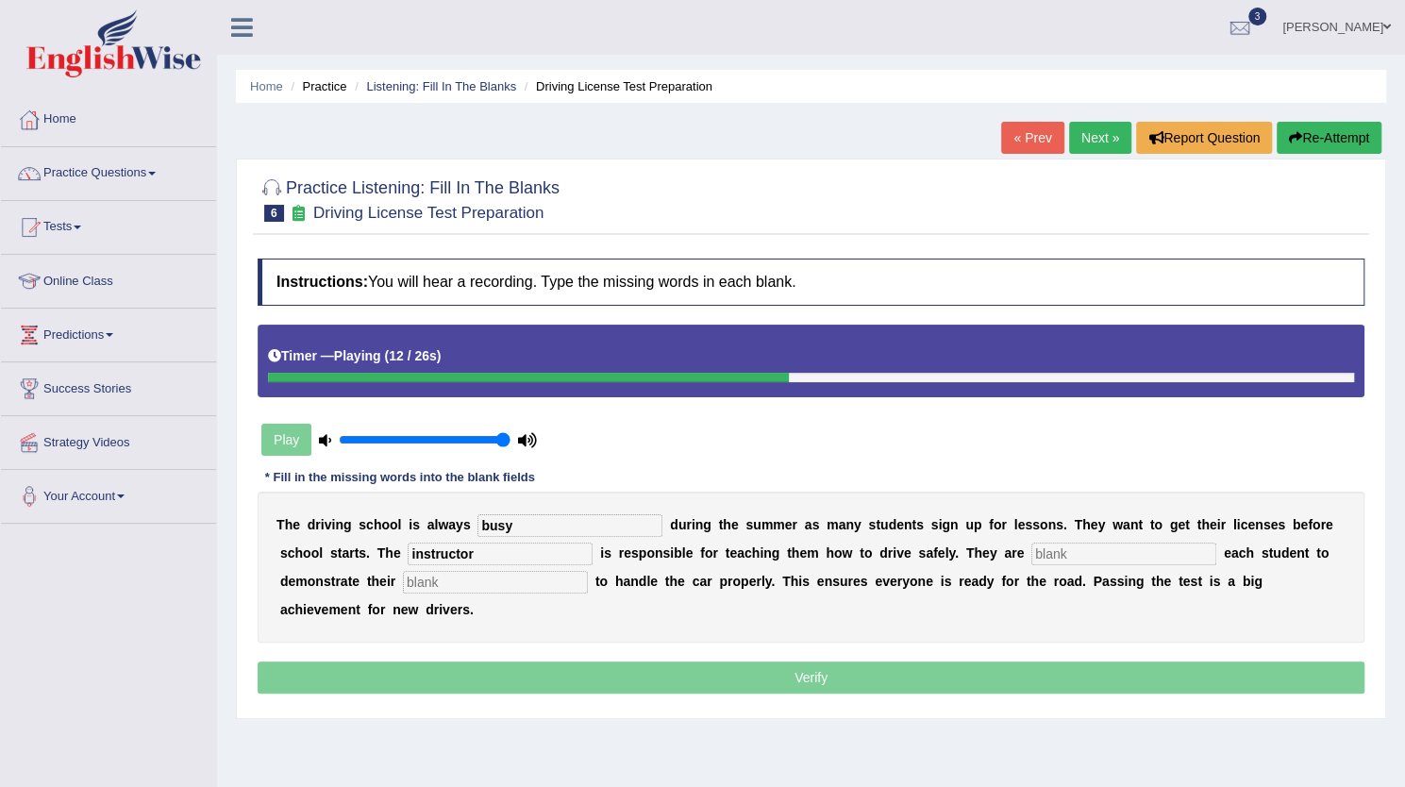
type input "instructor"
type input "requiring"
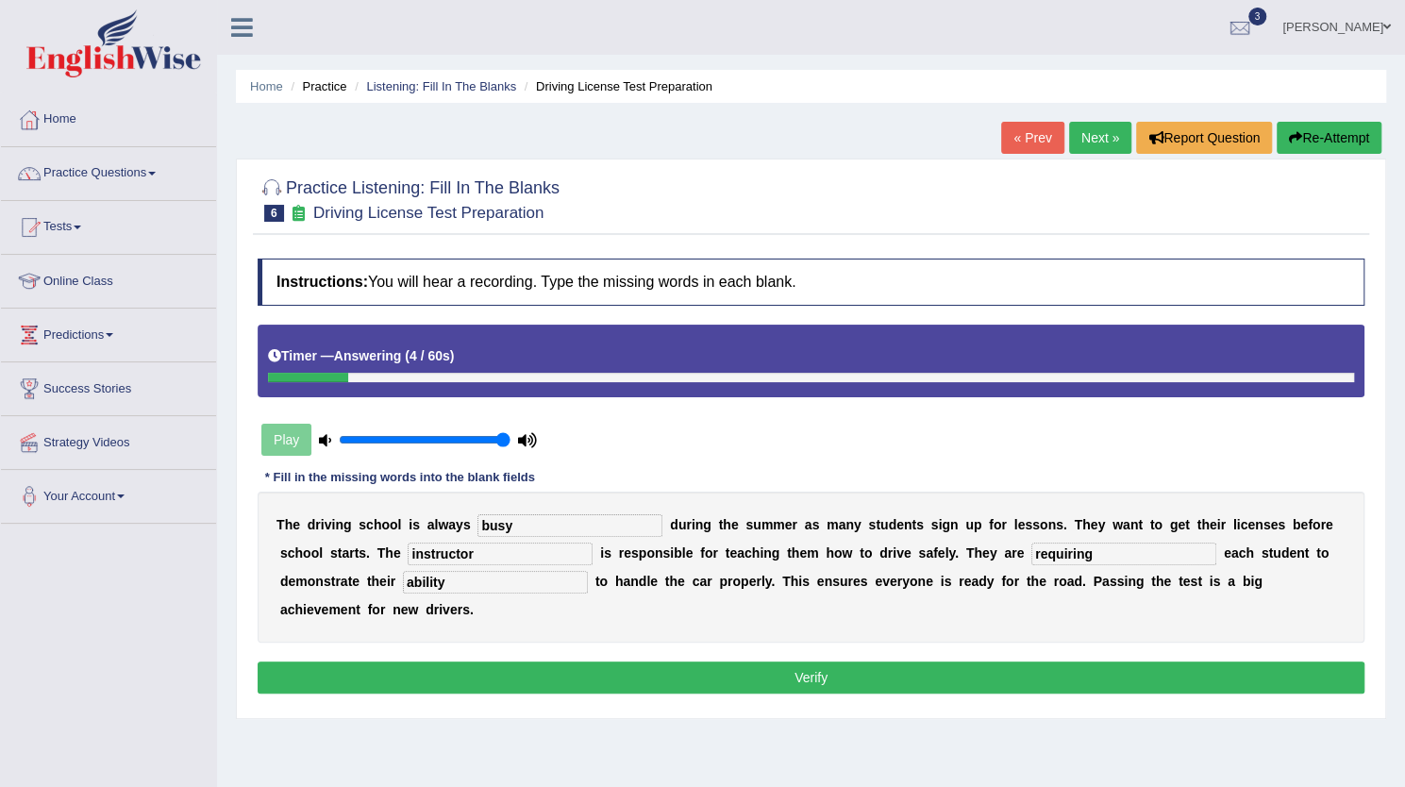
type input "ability"
click at [591, 667] on button "Verify" at bounding box center [811, 678] width 1107 height 32
